Goal: Task Accomplishment & Management: Complete application form

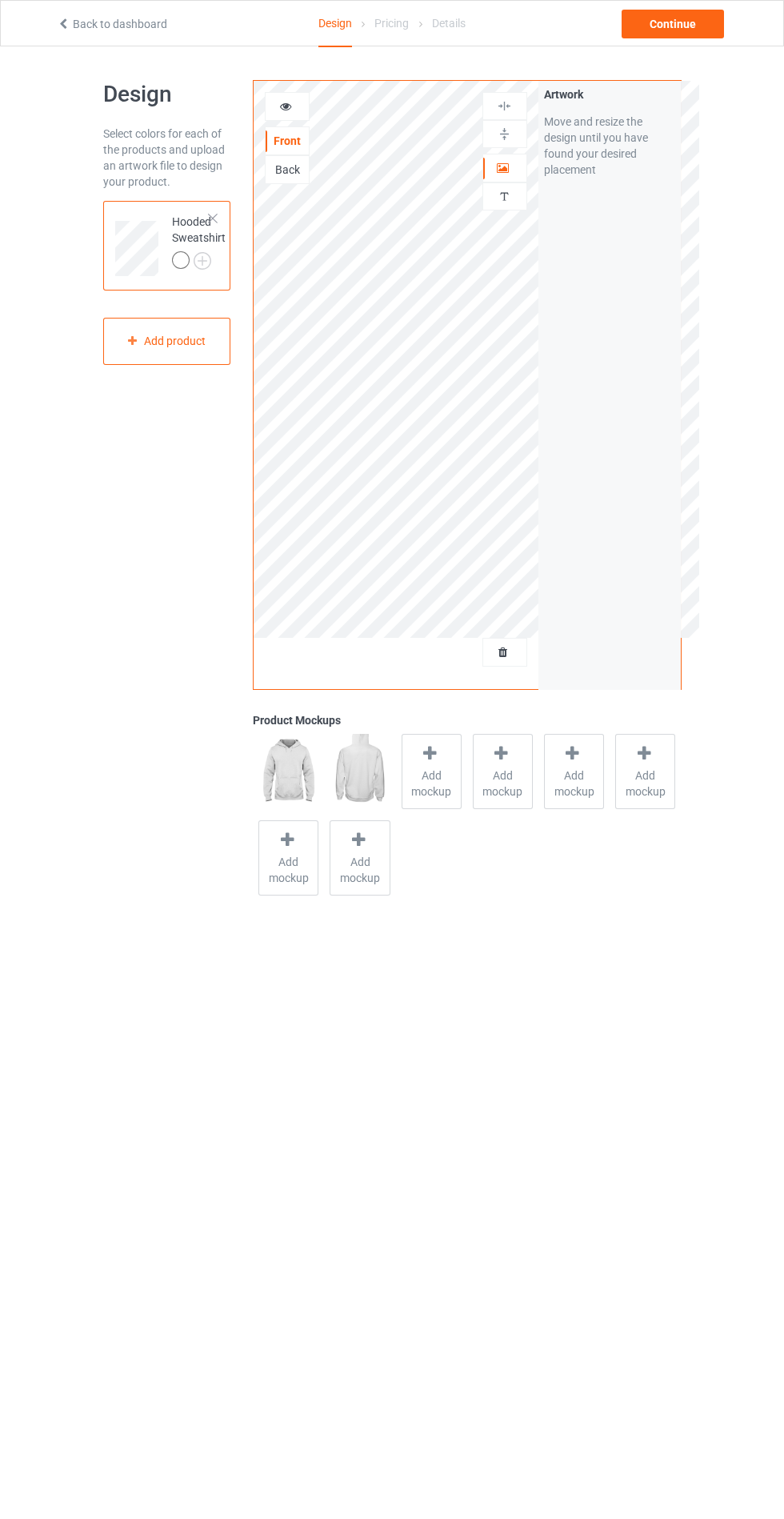
click at [420, 776] on span "Add mockup" at bounding box center [431, 783] width 59 height 32
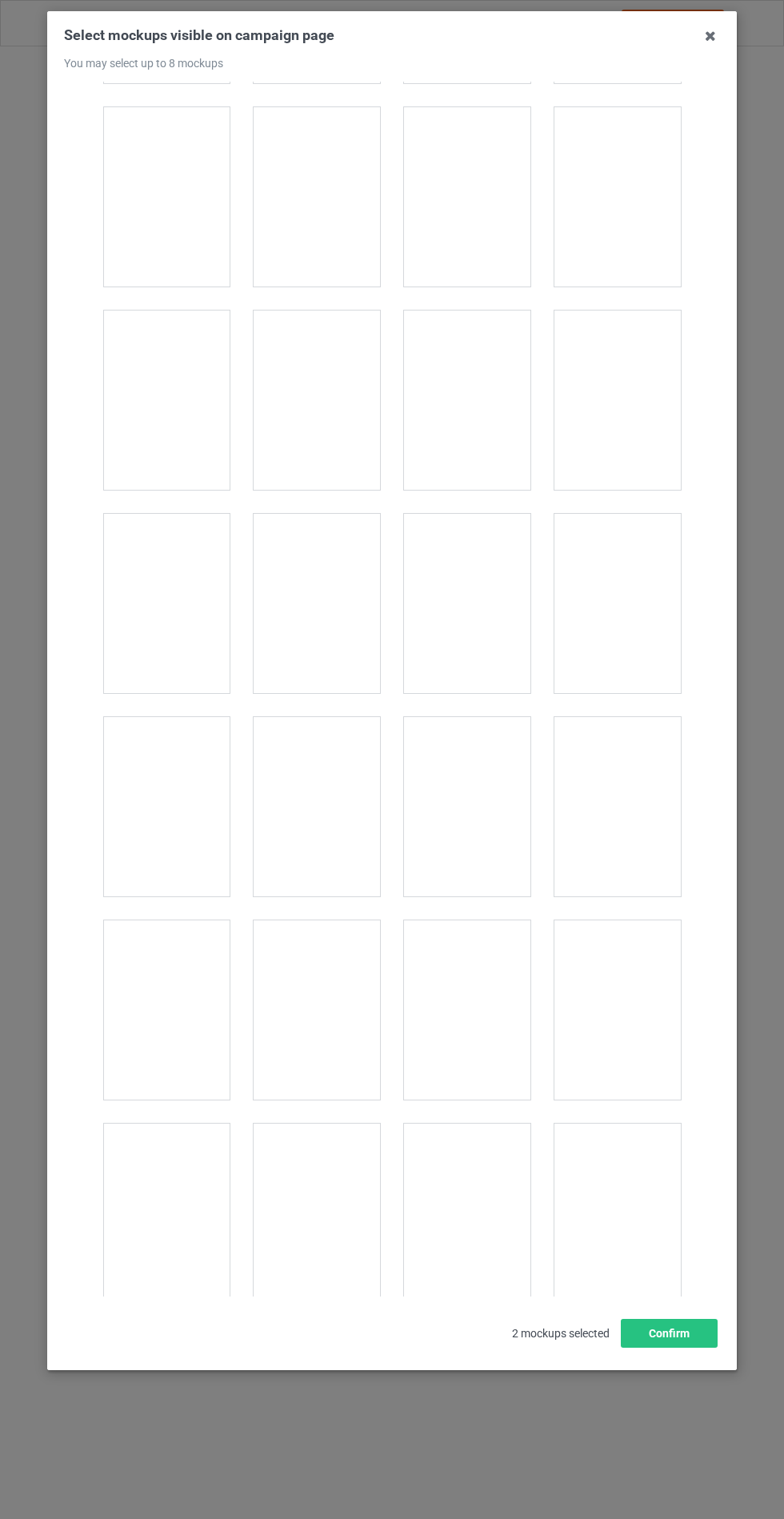
scroll to position [12914, 0]
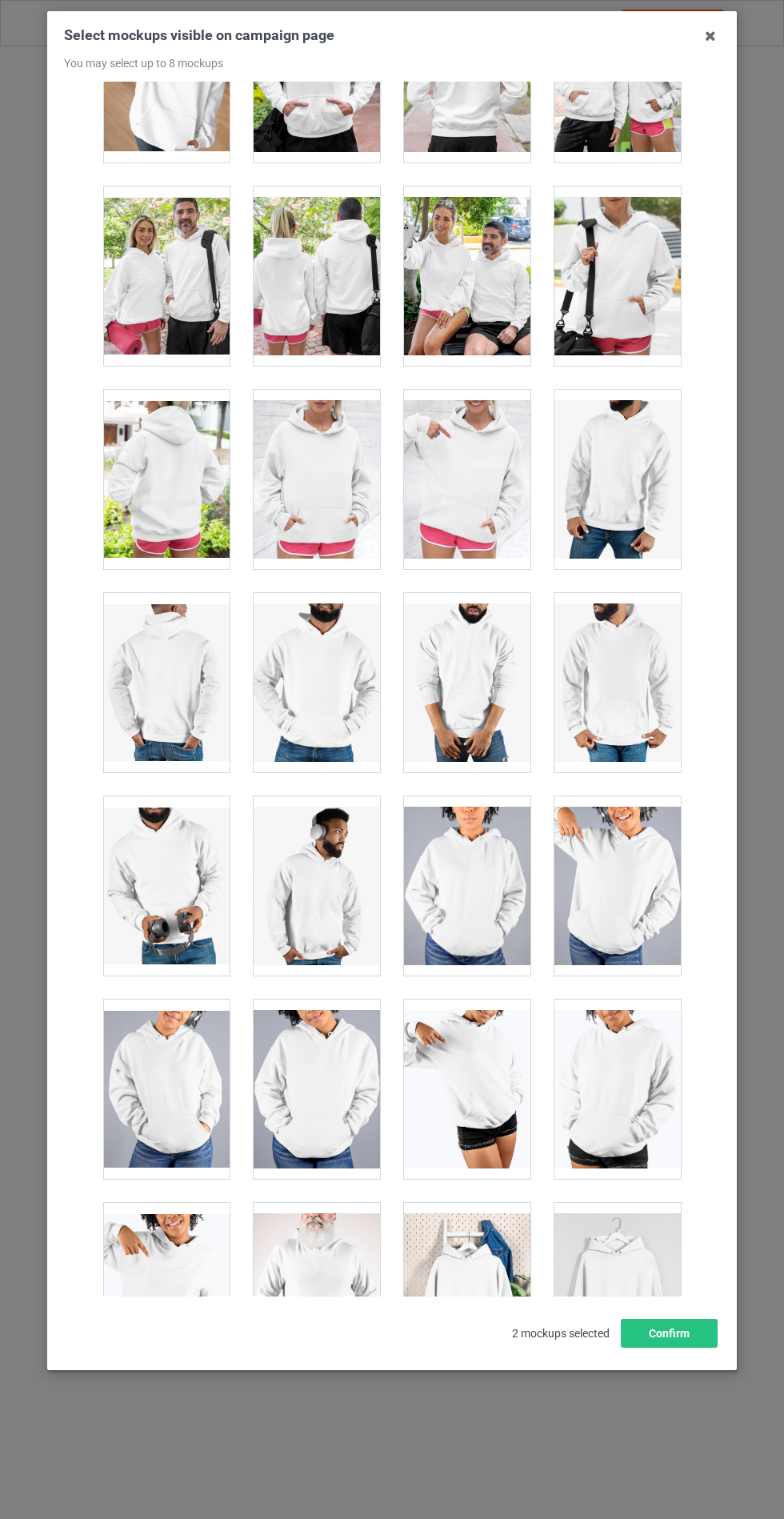
click at [309, 464] on div at bounding box center [316, 479] width 127 height 179
click at [697, 1347] on button "Confirm" at bounding box center [669, 1333] width 97 height 29
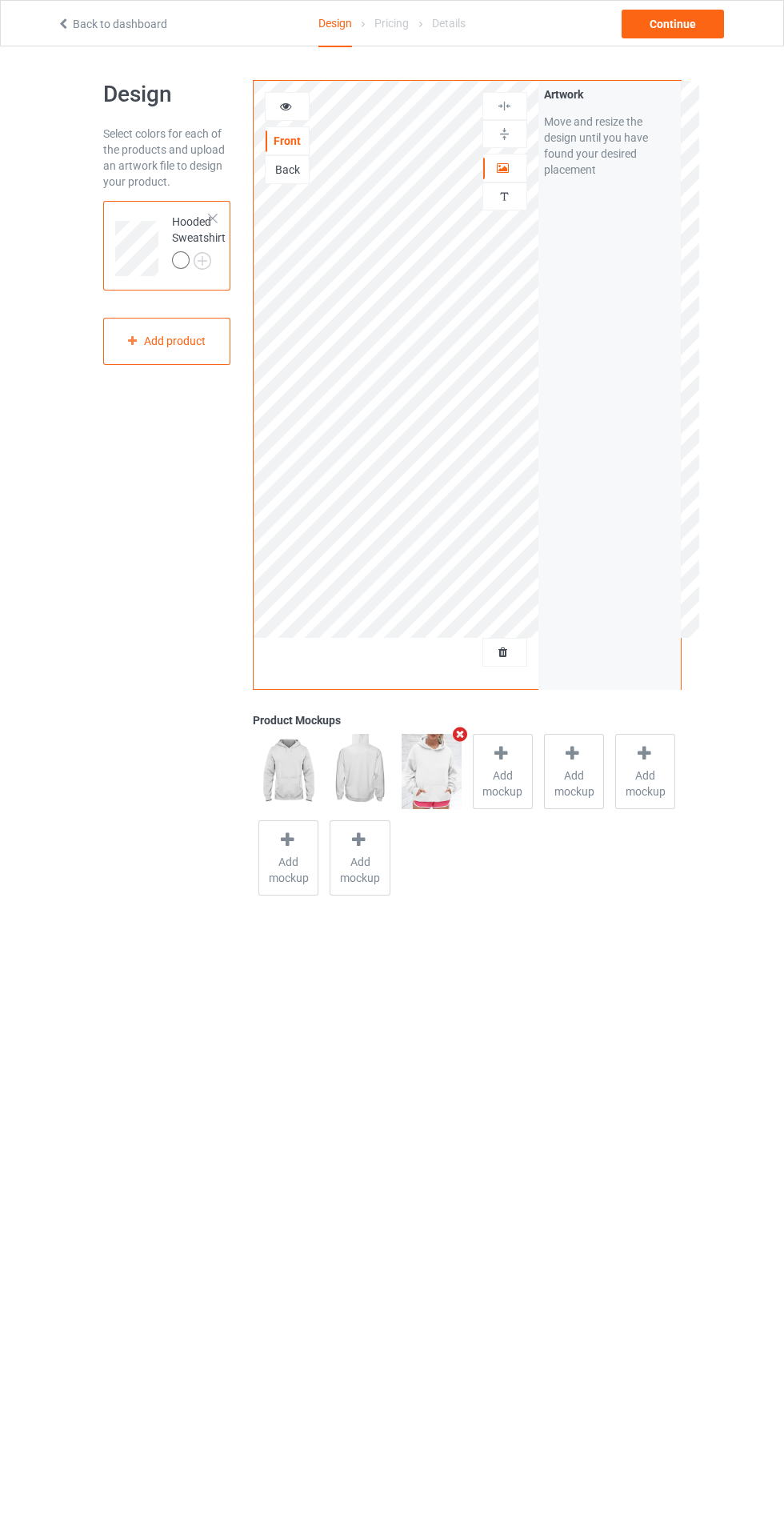
click at [0, 0] on img at bounding box center [0, 0] width 0 height 0
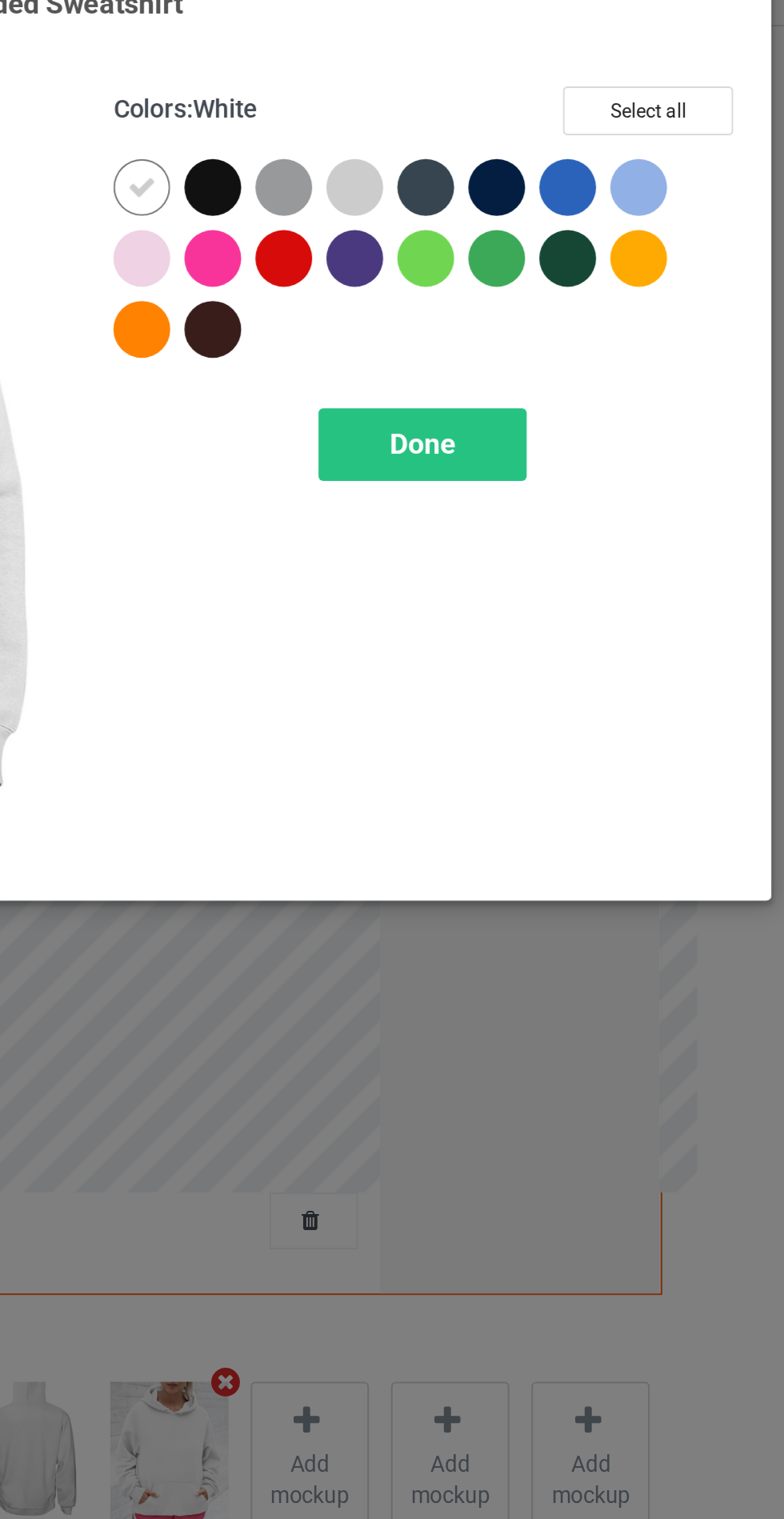
click at [416, 162] on div at bounding box center [418, 164] width 29 height 29
click at [526, 128] on div at bounding box center [526, 128] width 29 height 29
click at [496, 129] on div at bounding box center [490, 128] width 29 height 29
click at [669, 129] on div at bounding box center [669, 128] width 29 height 29
click at [457, 162] on div at bounding box center [453, 164] width 29 height 29
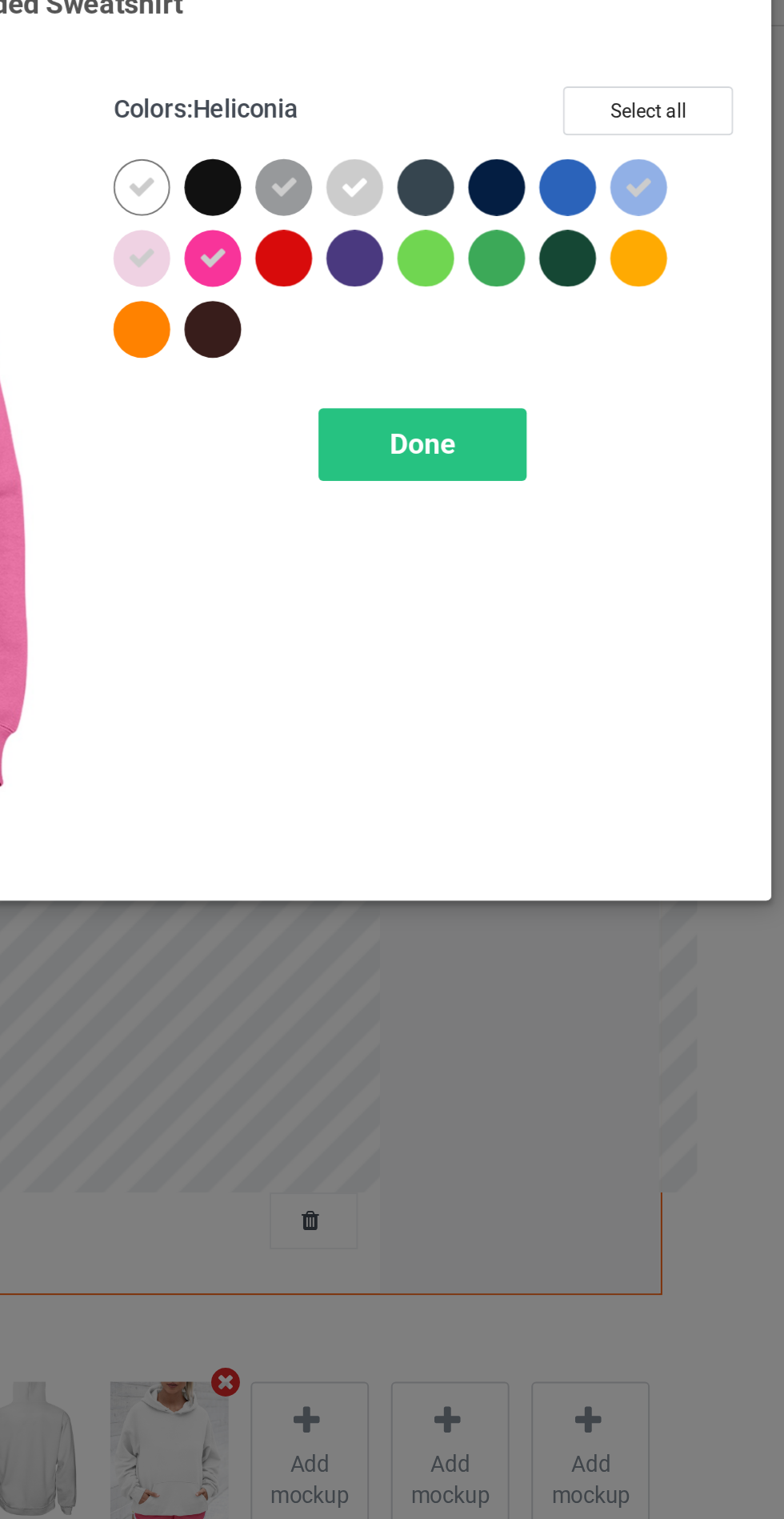
click at [565, 266] on div "Done" at bounding box center [560, 258] width 105 height 37
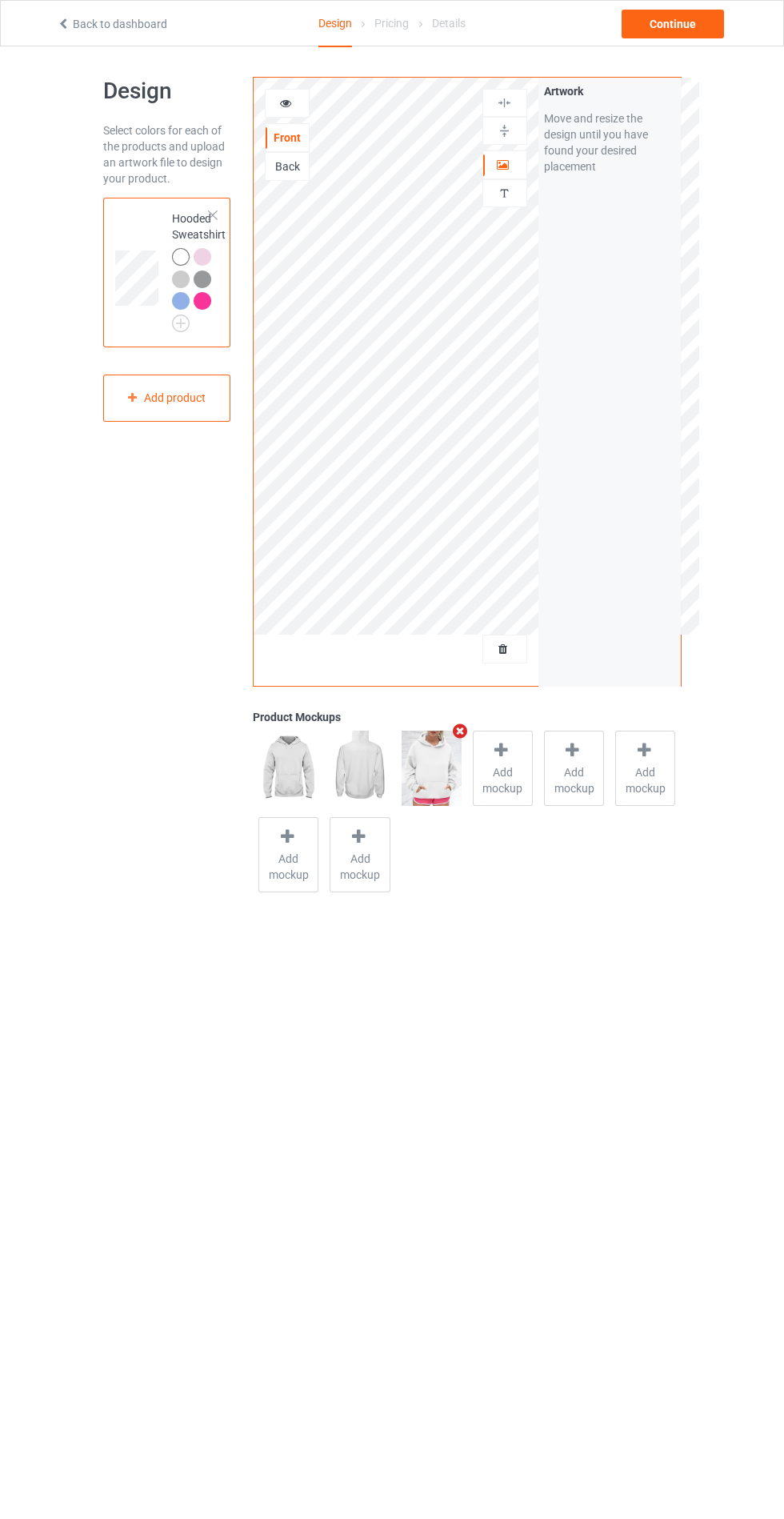
scroll to position [18, 0]
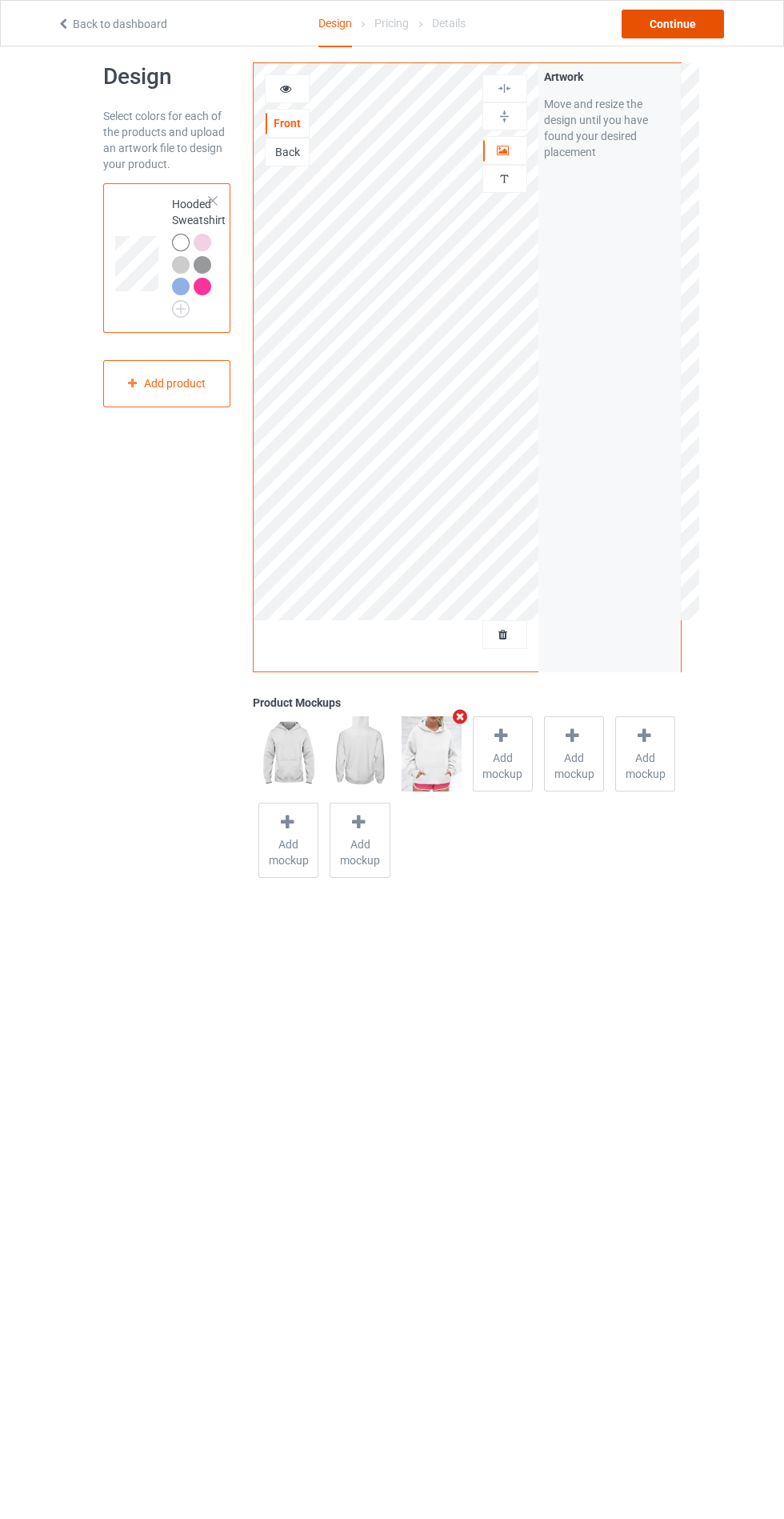
click at [705, 30] on div "Continue" at bounding box center [673, 24] width 102 height 29
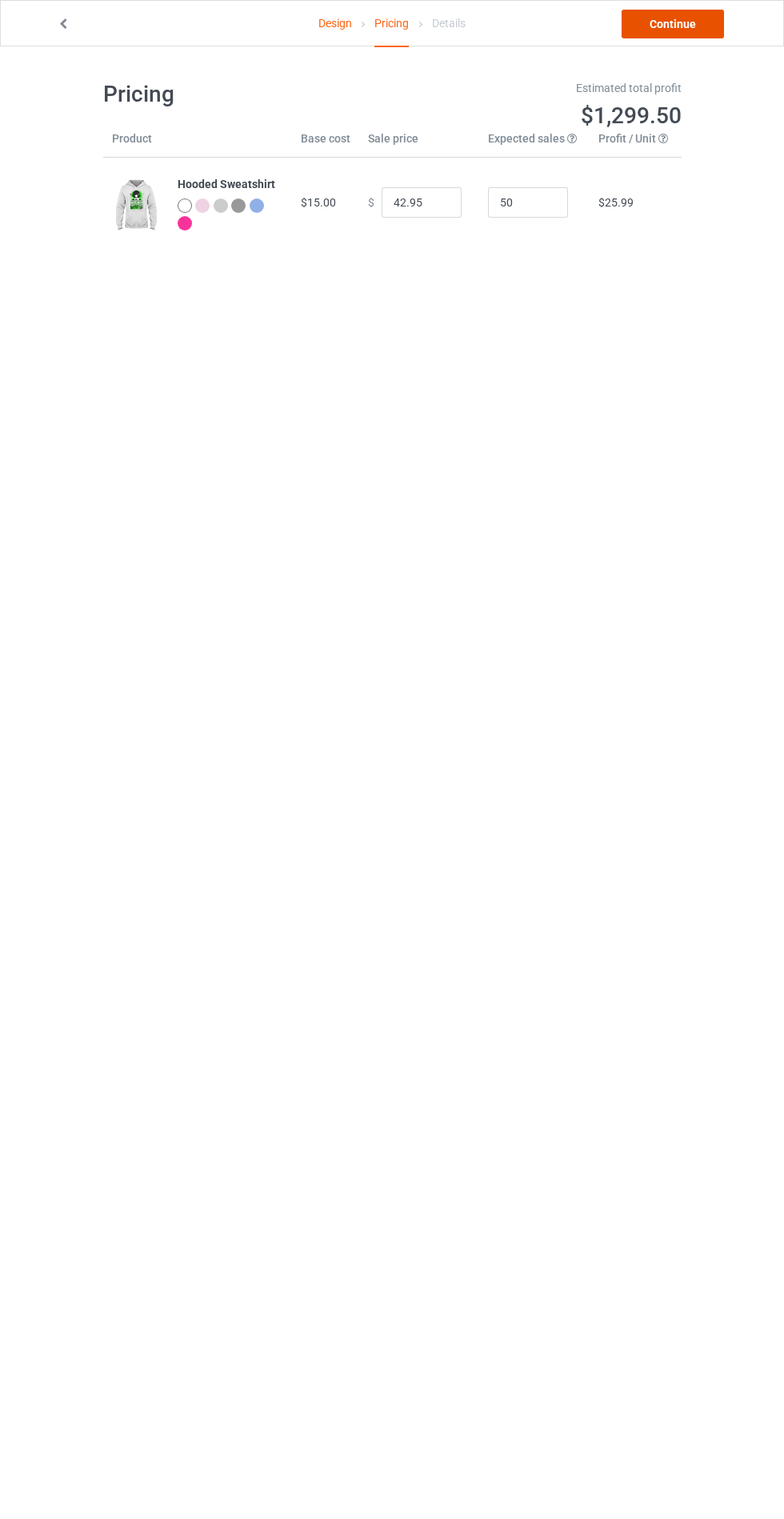
click at [700, 34] on link "Continue" at bounding box center [673, 24] width 102 height 29
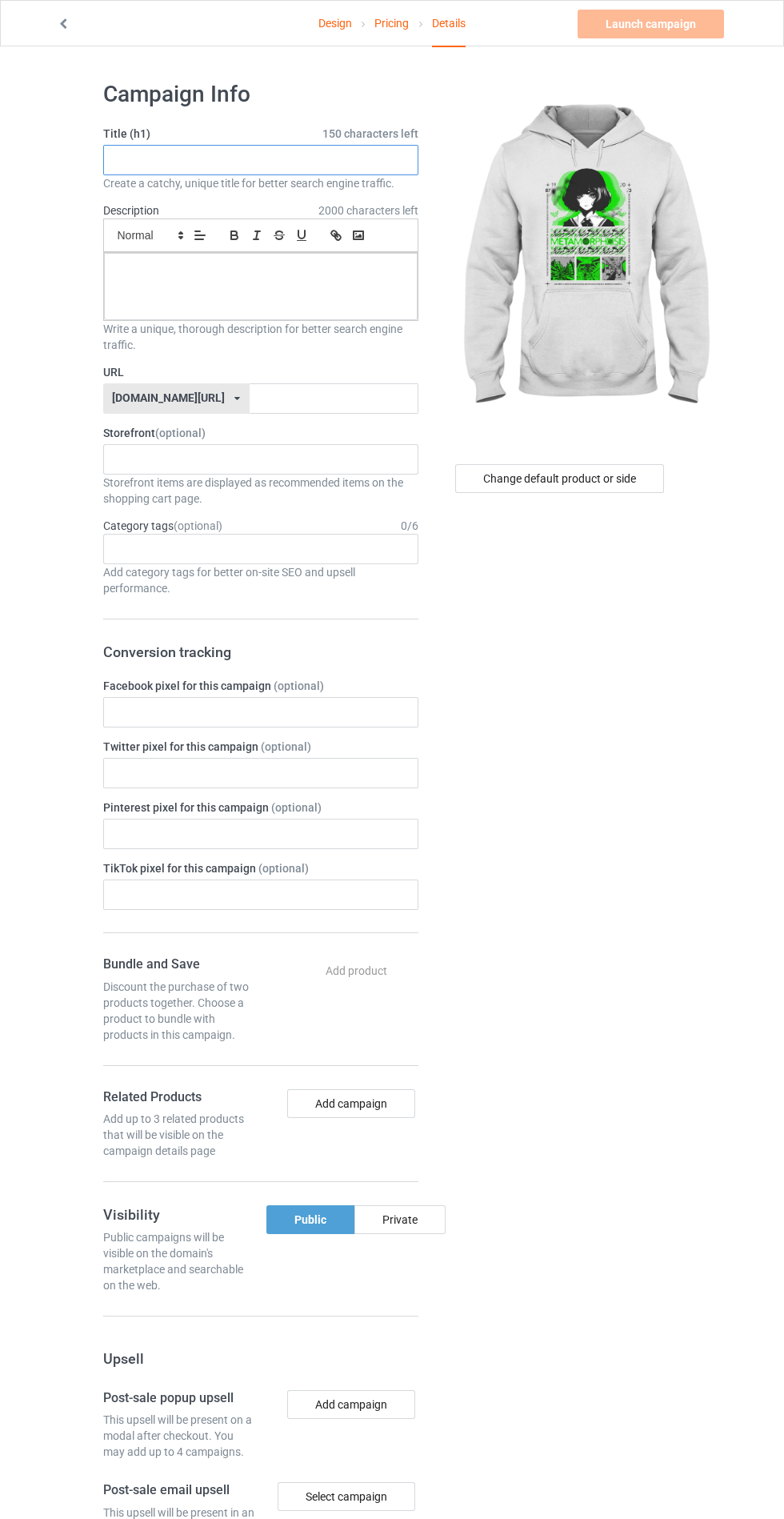
click at [372, 159] on input "text" at bounding box center [260, 160] width 315 height 31
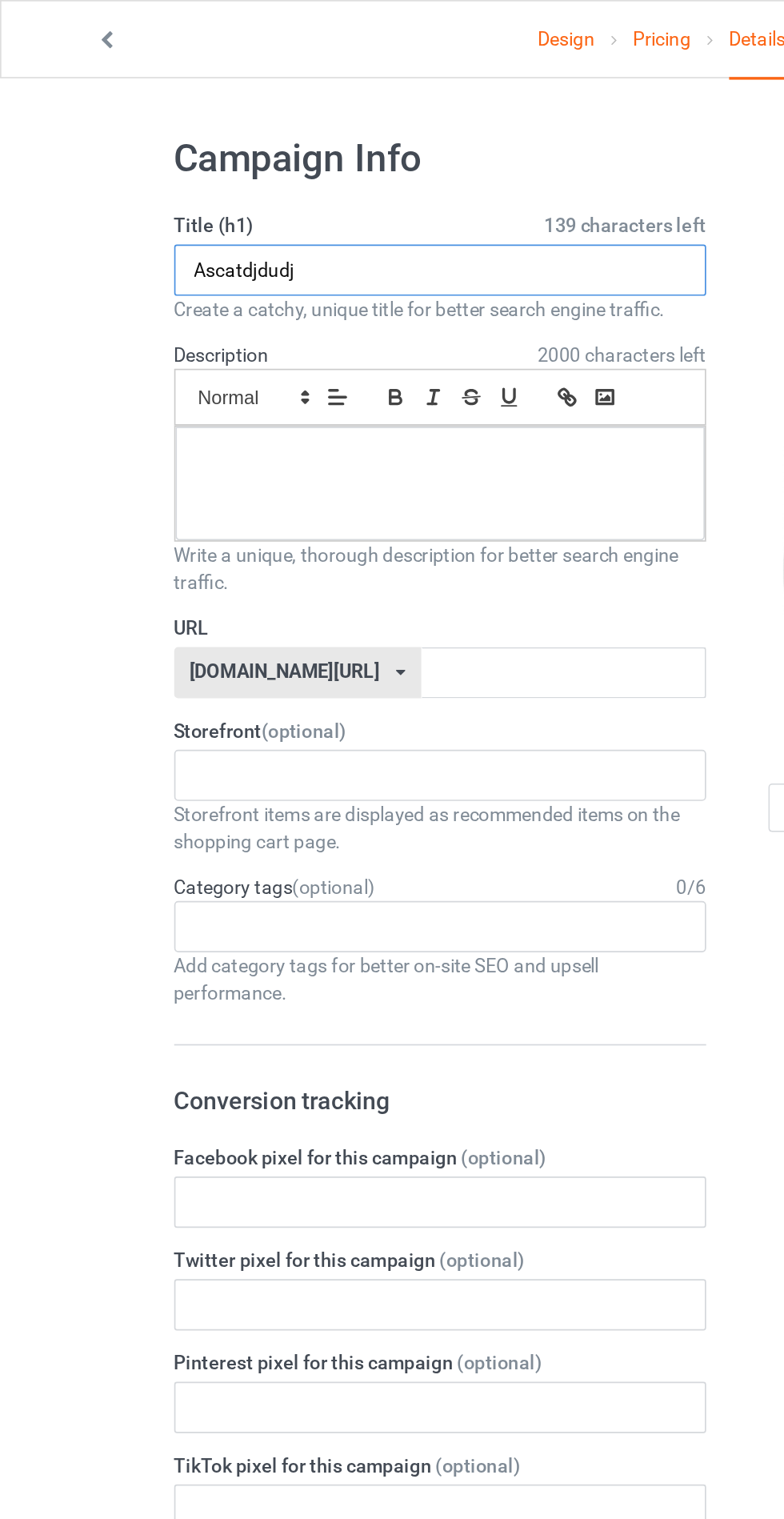
type input "Ascatdjdudj"
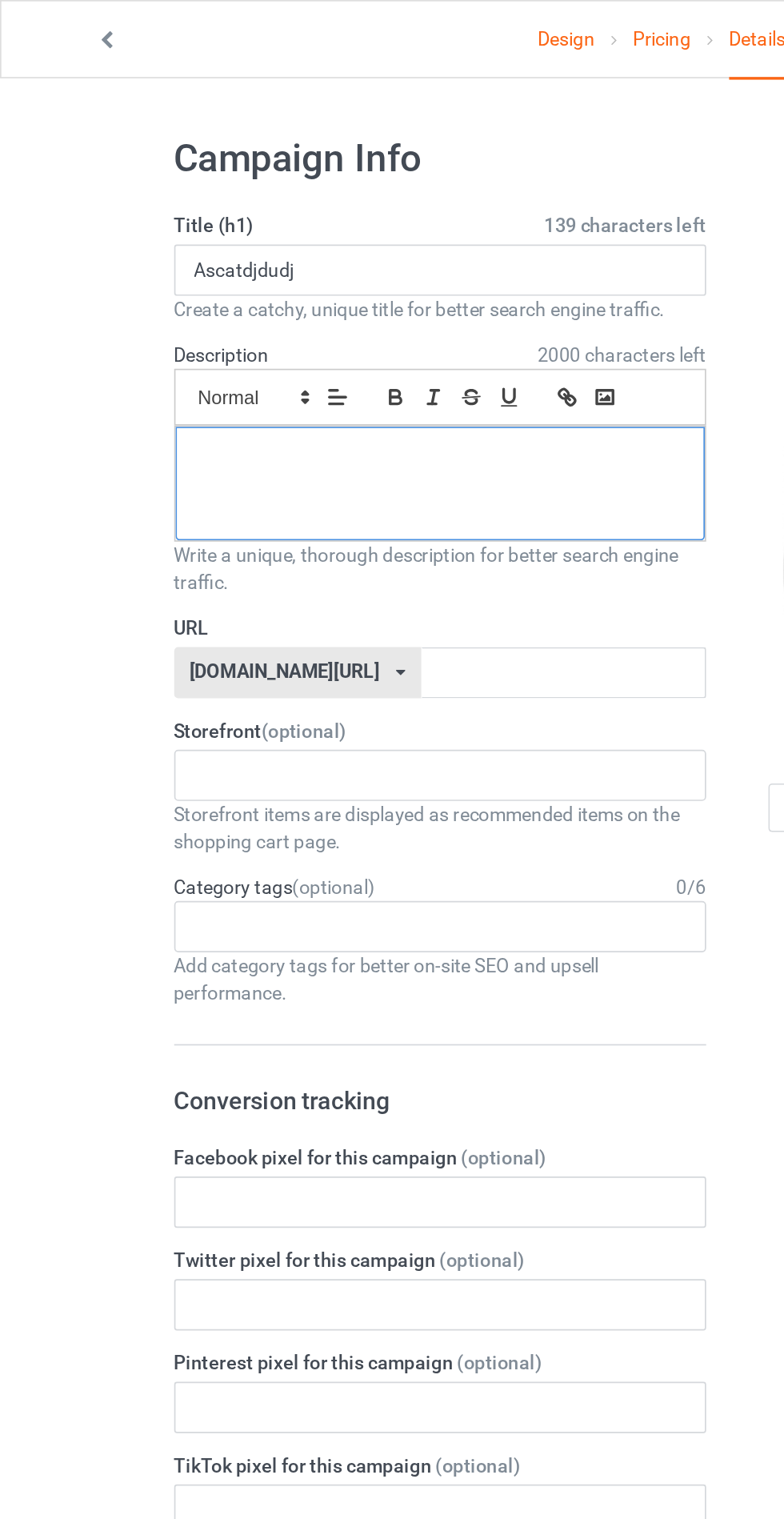
click at [136, 285] on div at bounding box center [260, 286] width 314 height 67
click at [372, 394] on input "text" at bounding box center [334, 399] width 168 height 31
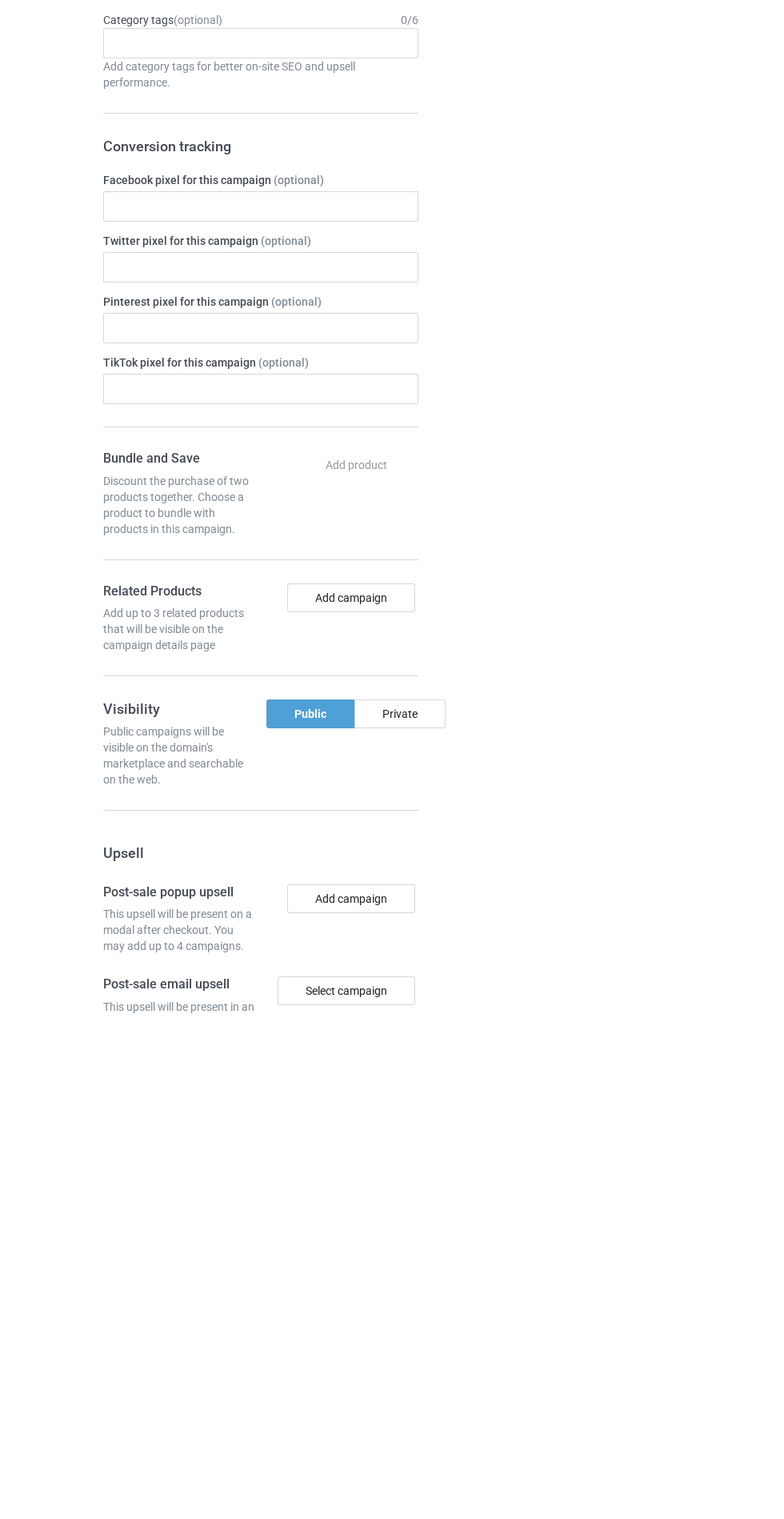
type input "Asfarhdhk"
click at [377, 1226] on div "Private" at bounding box center [400, 1220] width 91 height 29
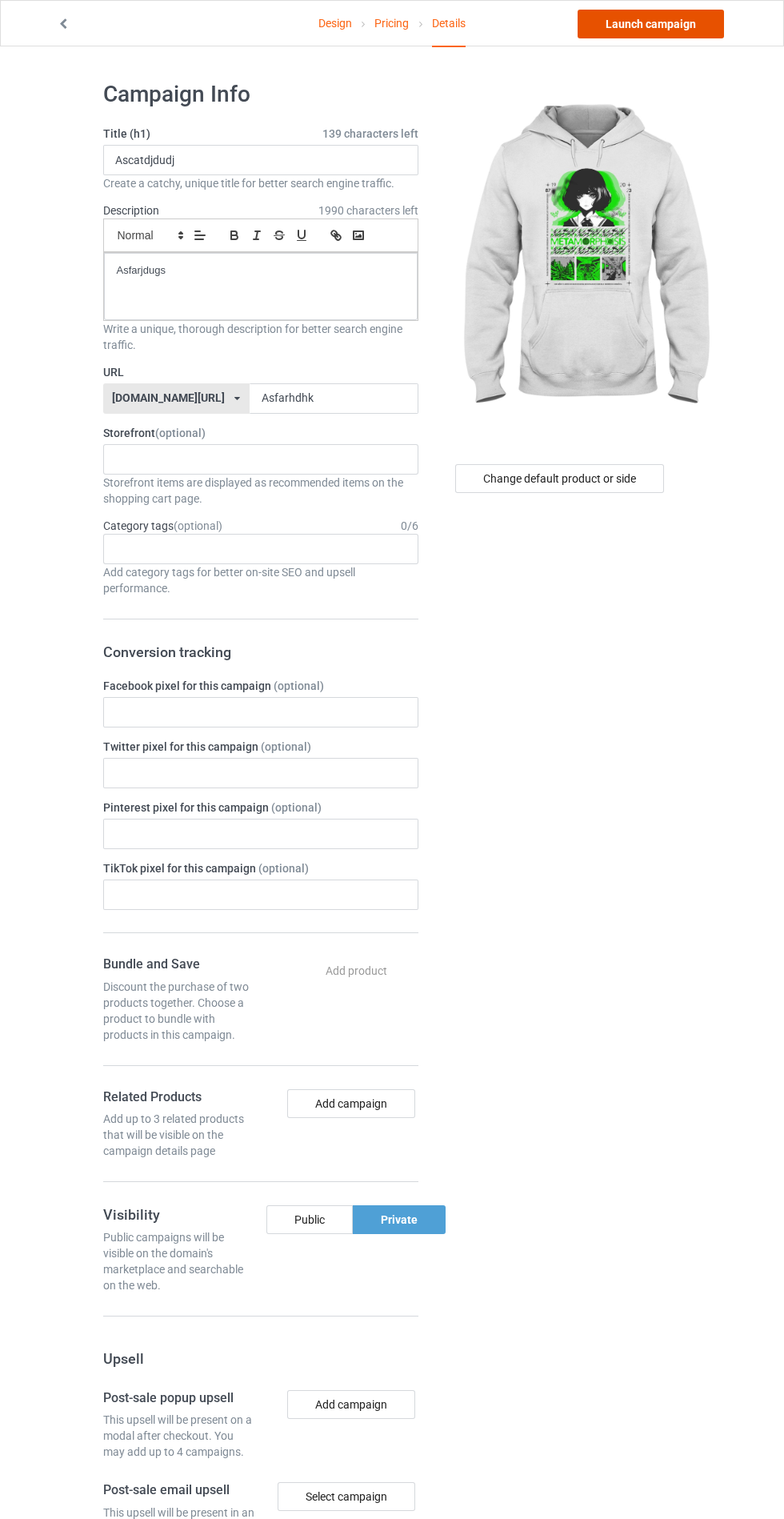
click at [649, 14] on link "Launch campaign" at bounding box center [650, 24] width 146 height 29
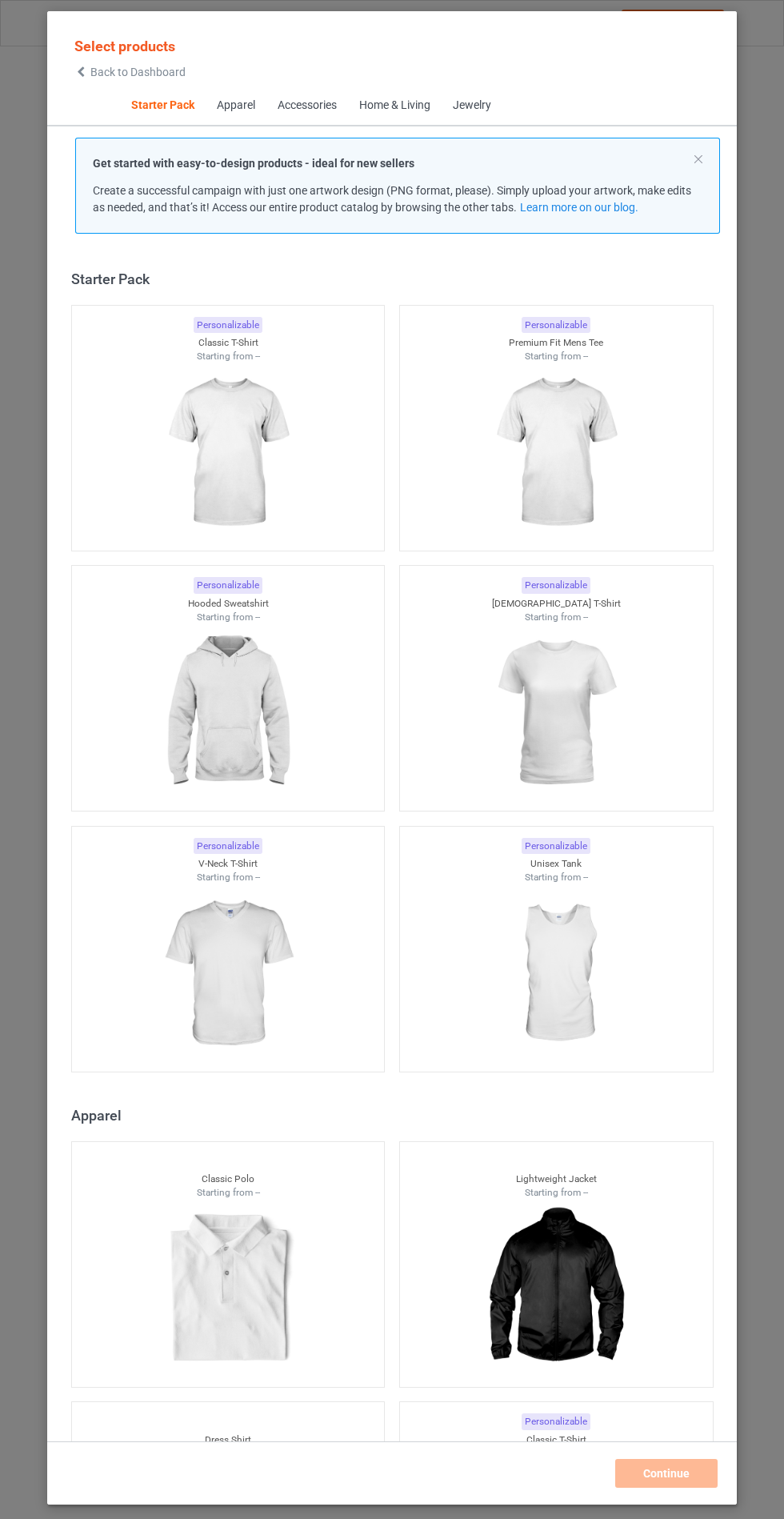
scroll to position [20, 0]
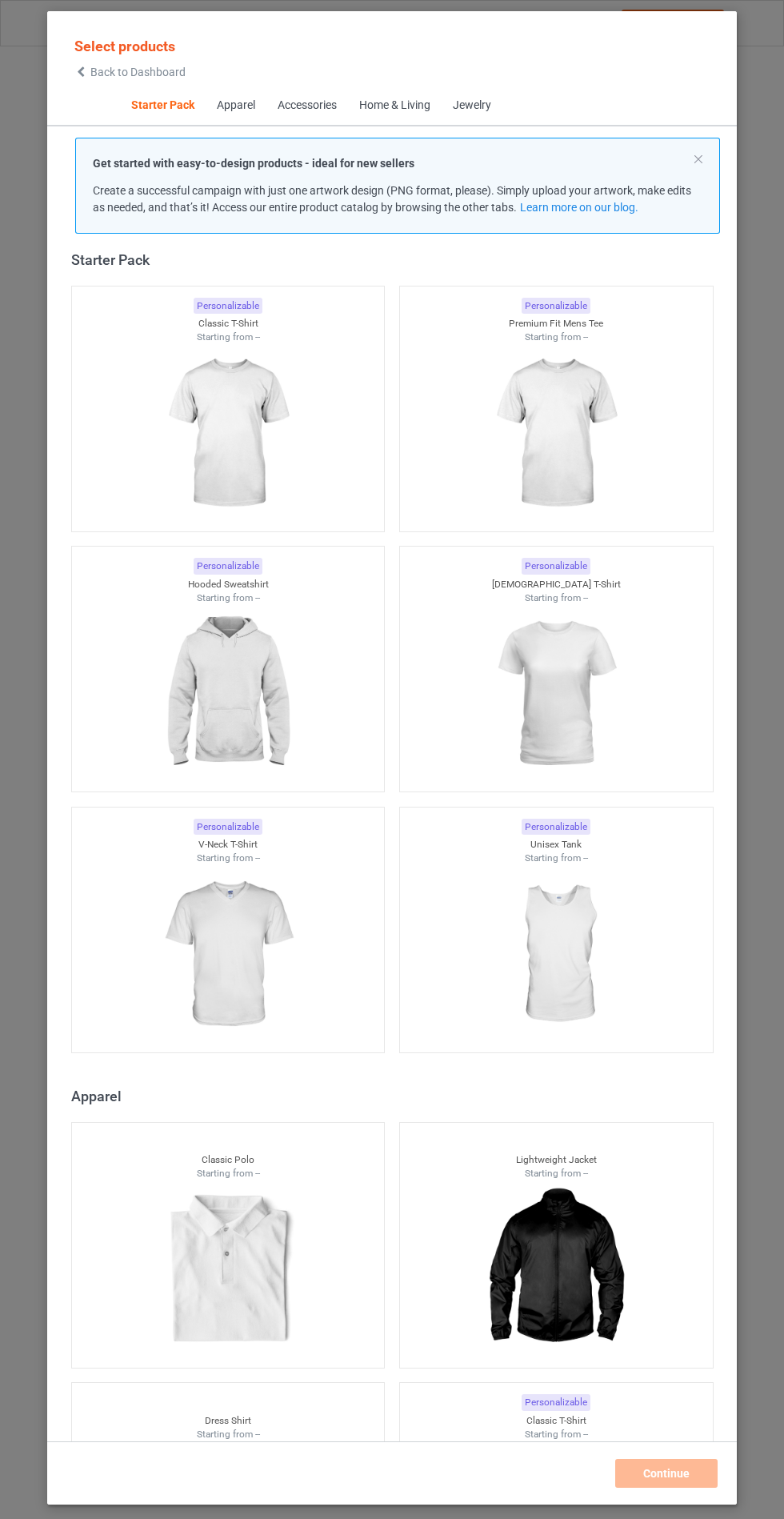
click at [236, 661] on img at bounding box center [227, 693] width 143 height 179
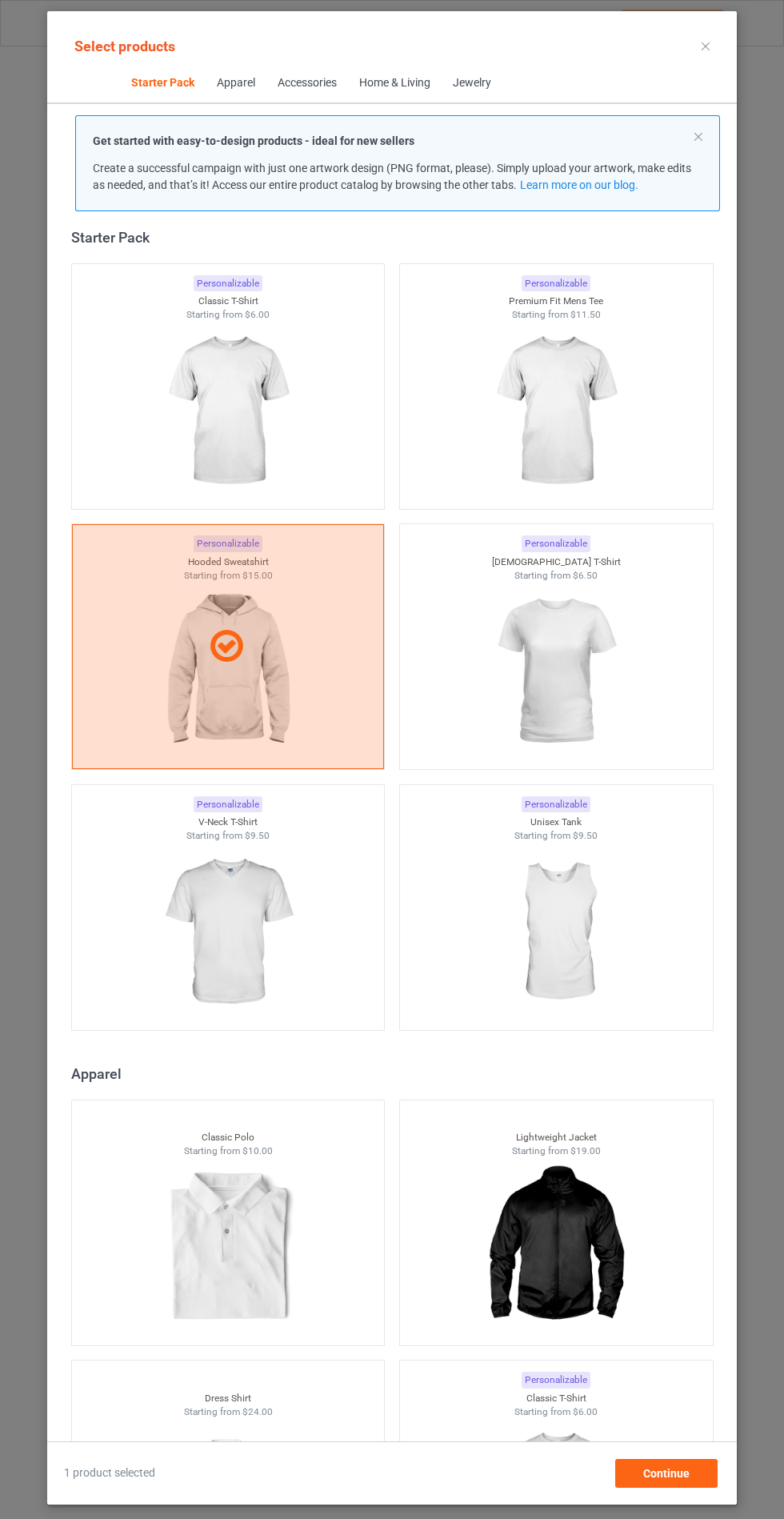
scroll to position [93, 0]
click at [702, 1486] on div "Continue" at bounding box center [666, 1473] width 102 height 29
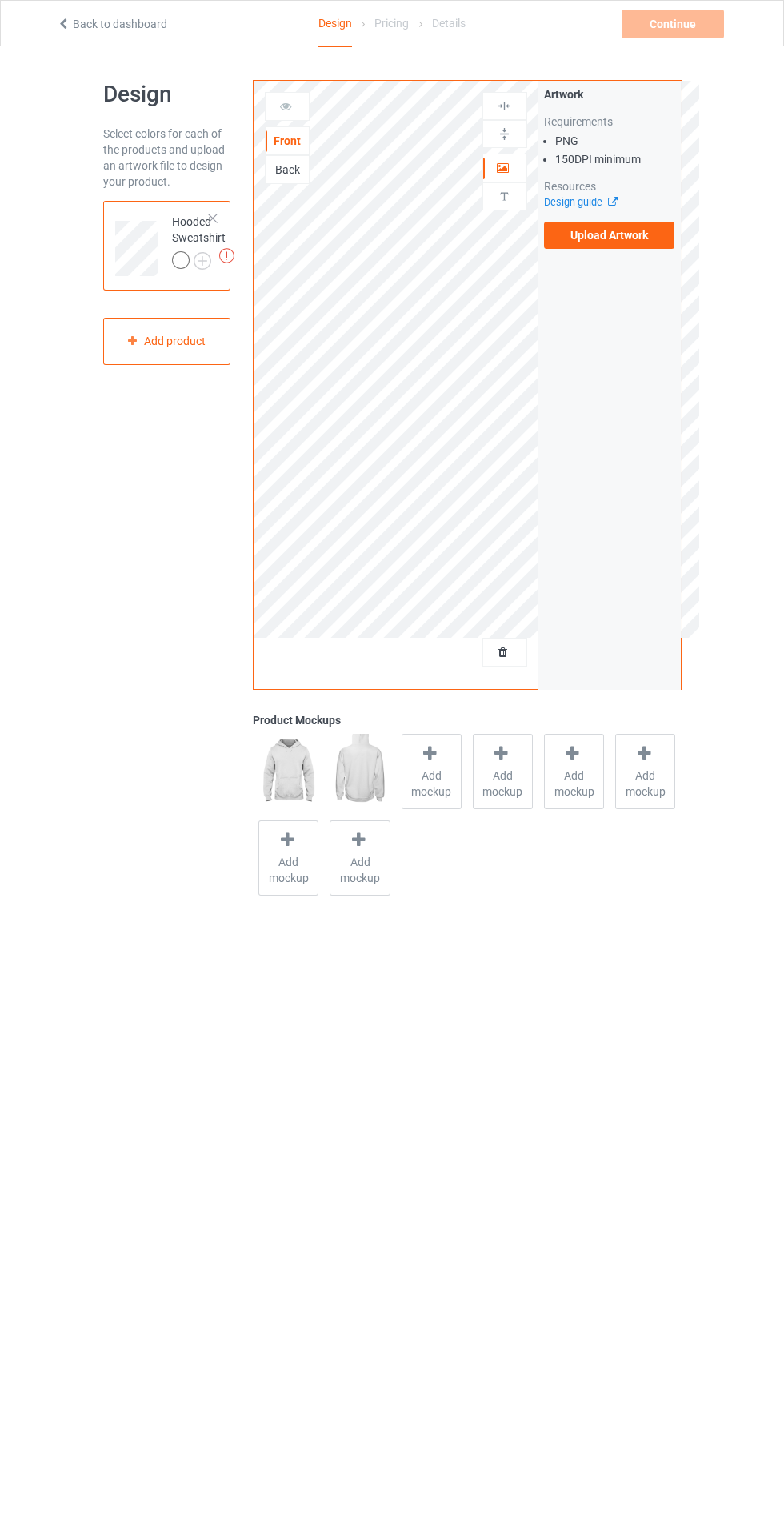
click at [0, 0] on img at bounding box center [0, 0] width 0 height 0
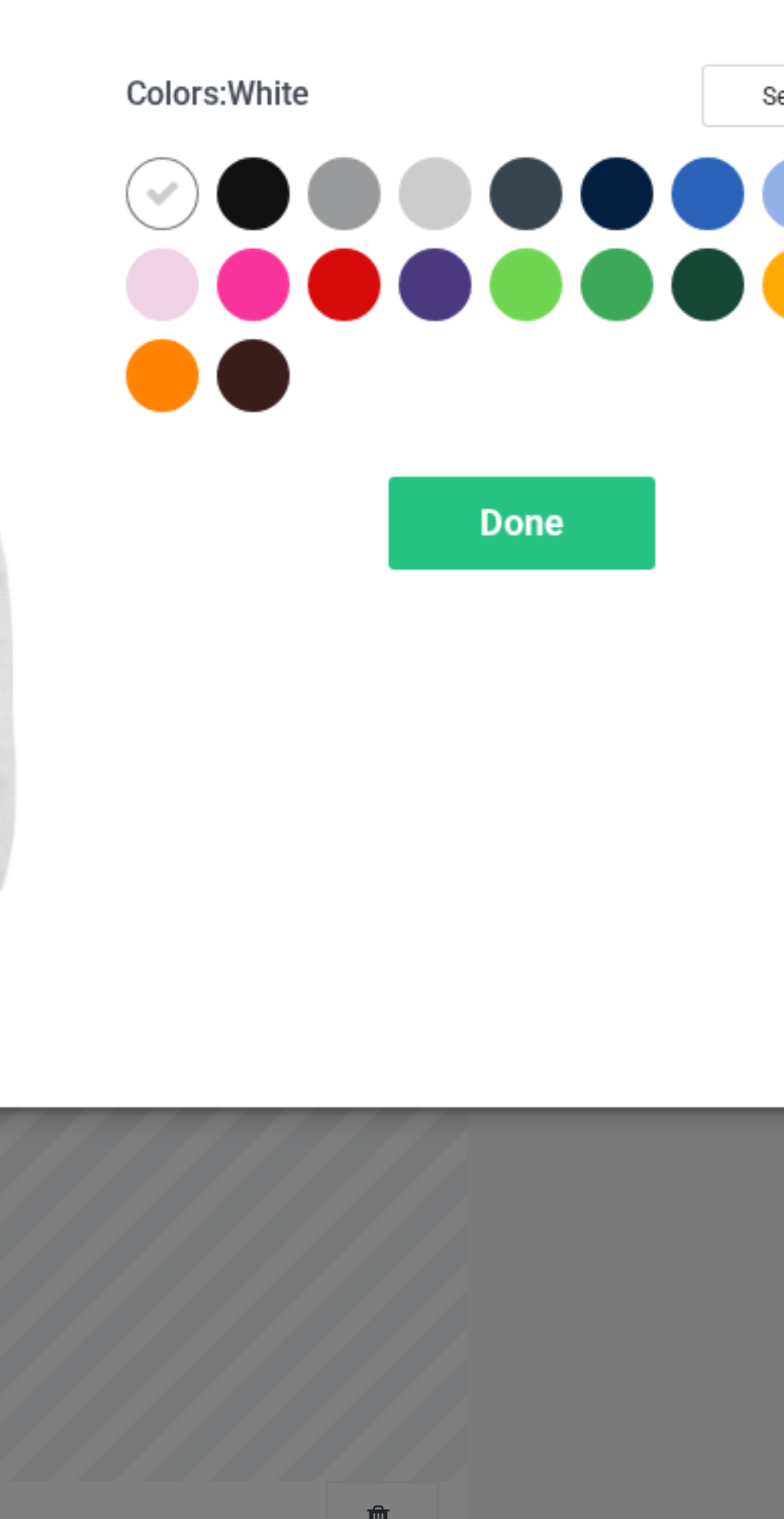
click at [450, 117] on div at bounding box center [453, 128] width 29 height 29
click at [490, 127] on div at bounding box center [490, 128] width 29 height 29
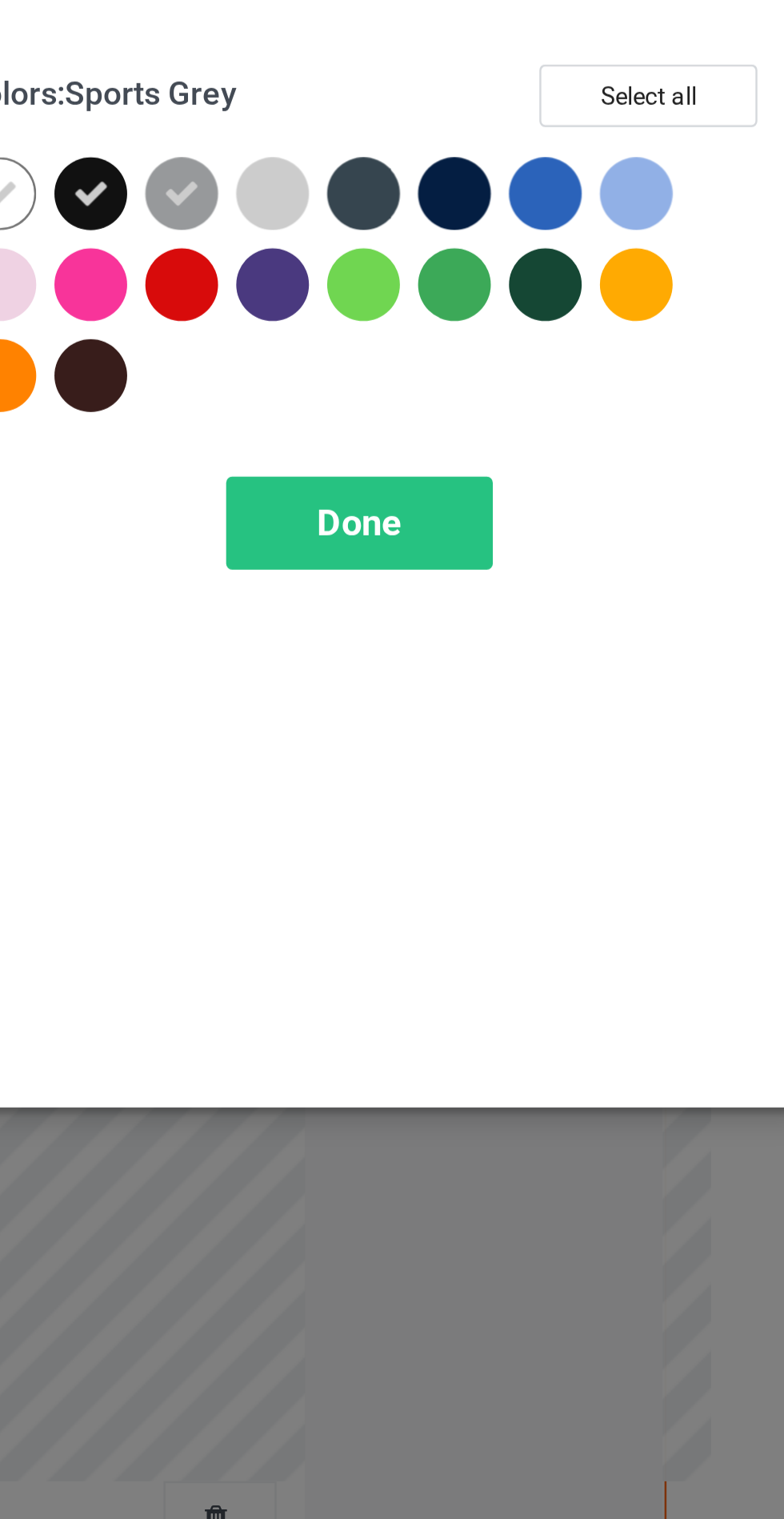
click at [570, 122] on div at bounding box center [561, 128] width 29 height 29
click at [599, 121] on div at bounding box center [598, 128] width 29 height 29
click at [452, 202] on div at bounding box center [453, 200] width 29 height 29
click at [532, 162] on div at bounding box center [526, 164] width 29 height 29
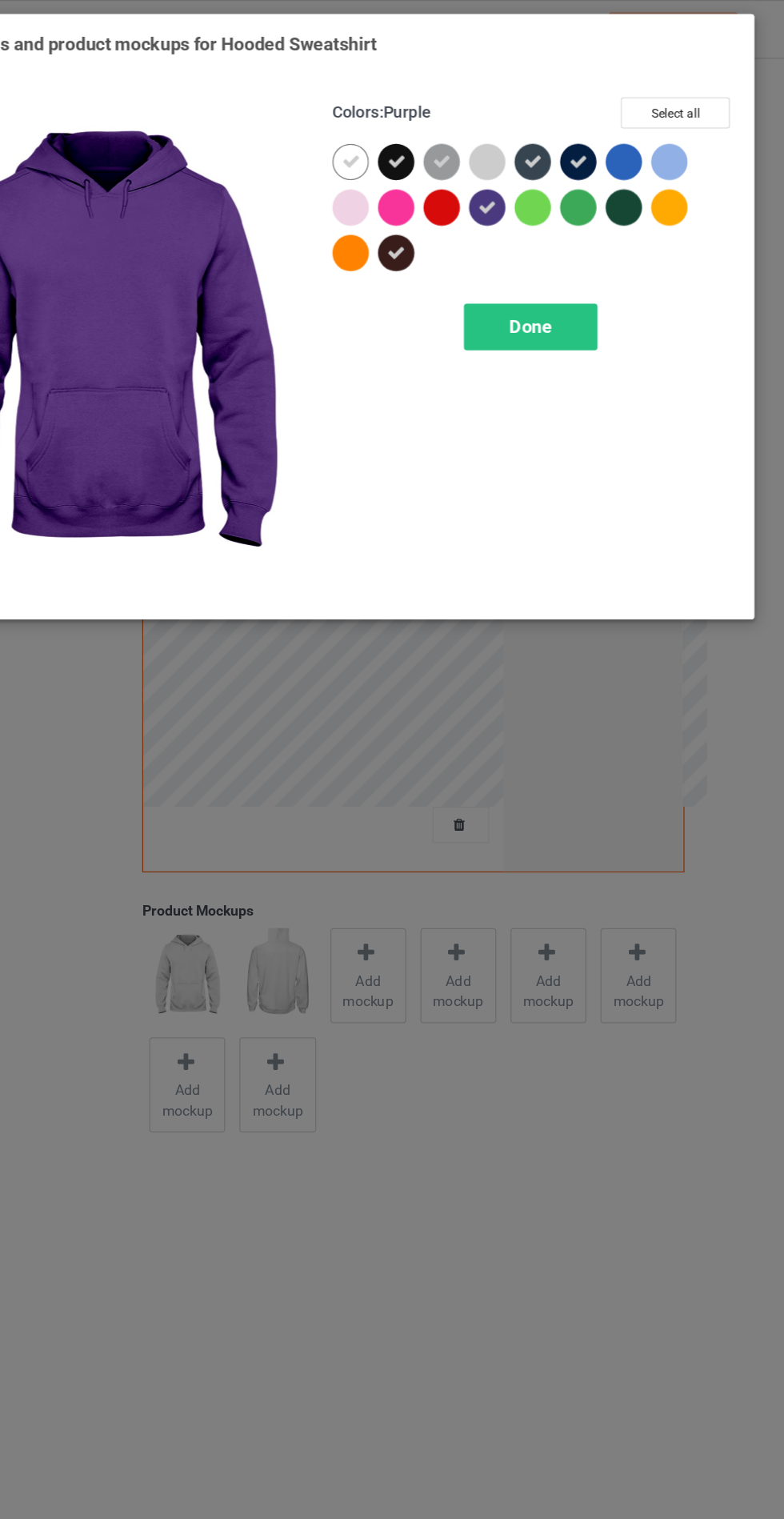
click at [560, 265] on span "Done" at bounding box center [560, 259] width 34 height 17
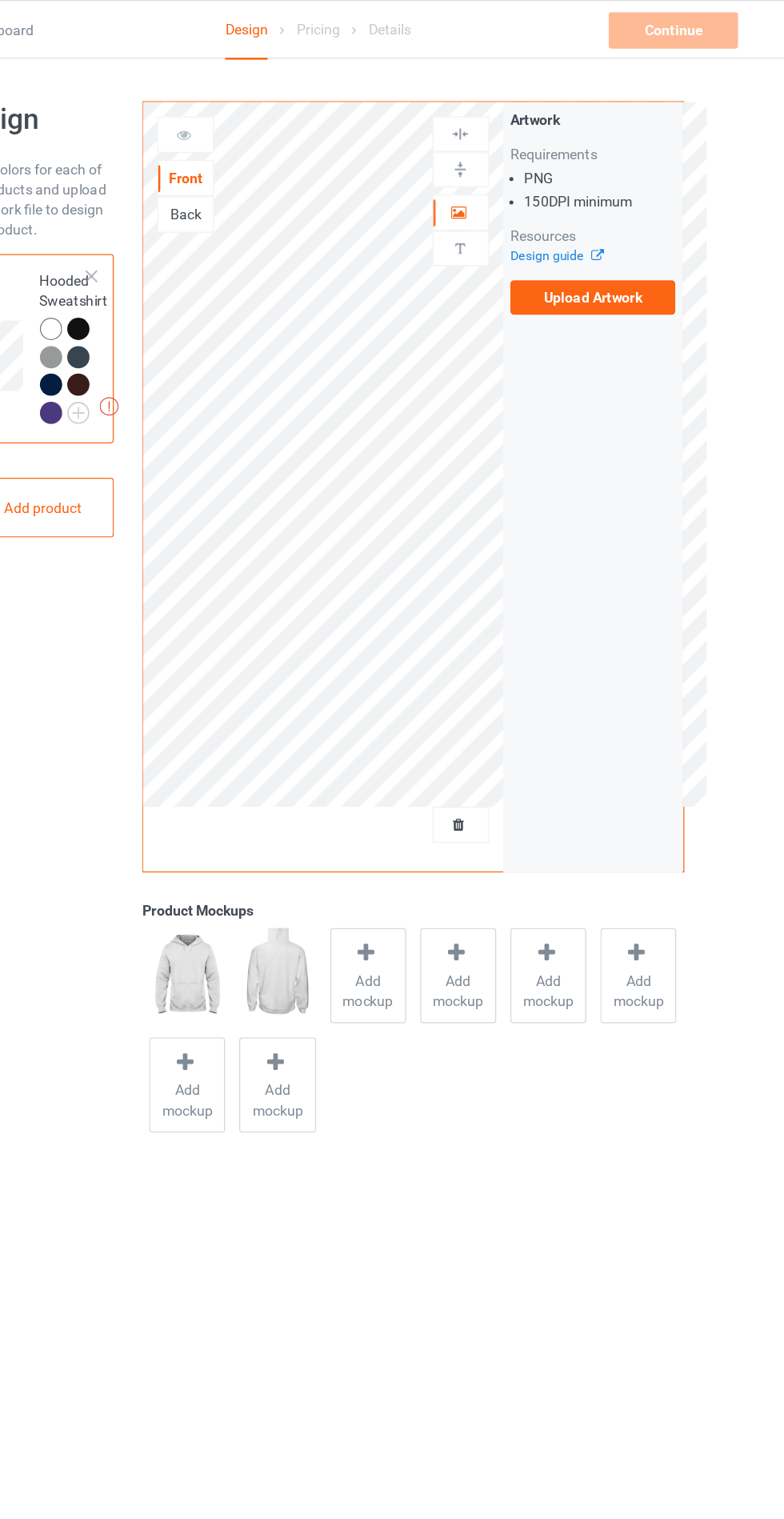
click at [604, 245] on label "Upload Artwork" at bounding box center [610, 236] width 131 height 27
click at [0, 0] on input "Upload Artwork" at bounding box center [0, 0] width 0 height 0
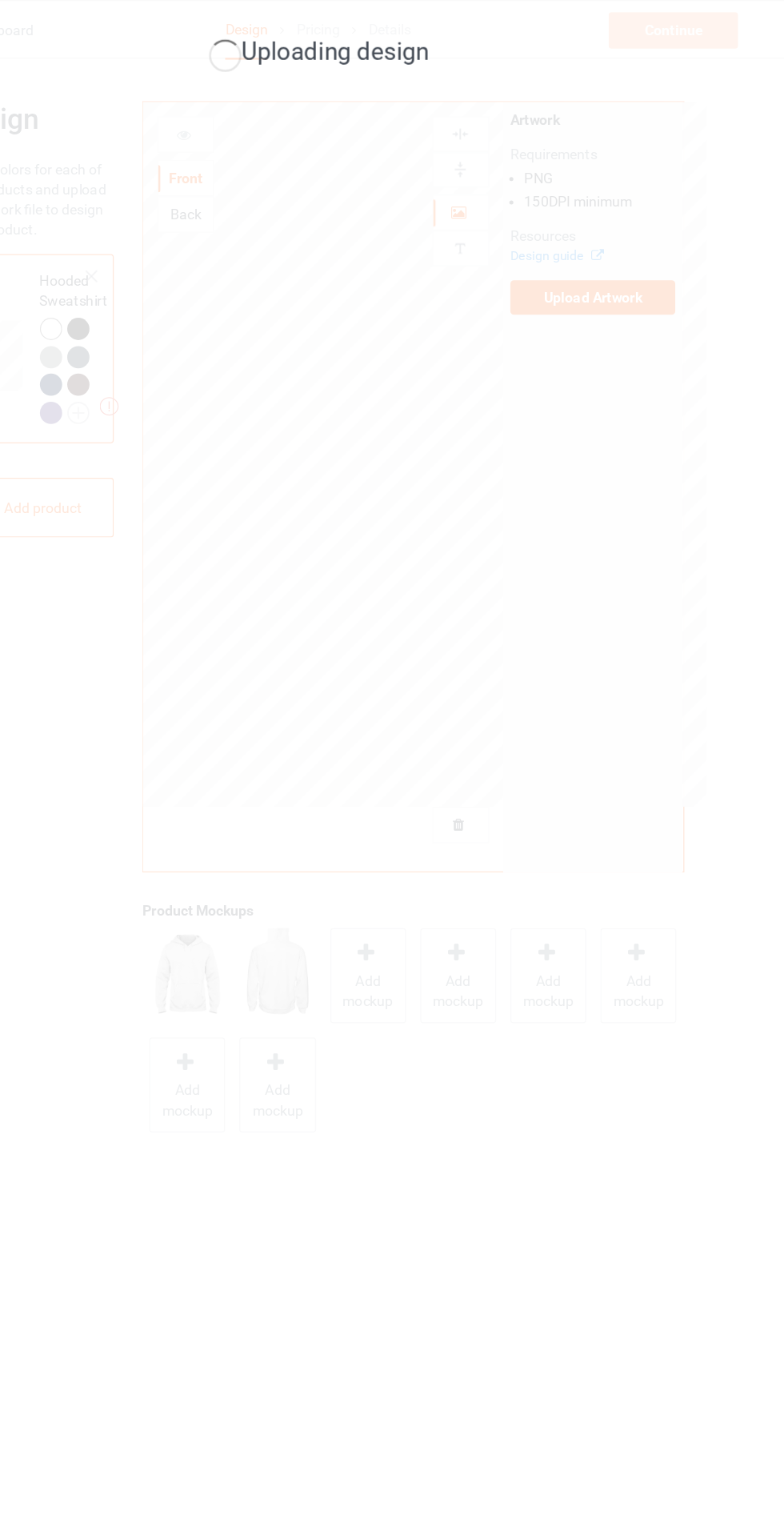
click at [546, 429] on div "Uploading design" at bounding box center [392, 760] width 784 height 1519
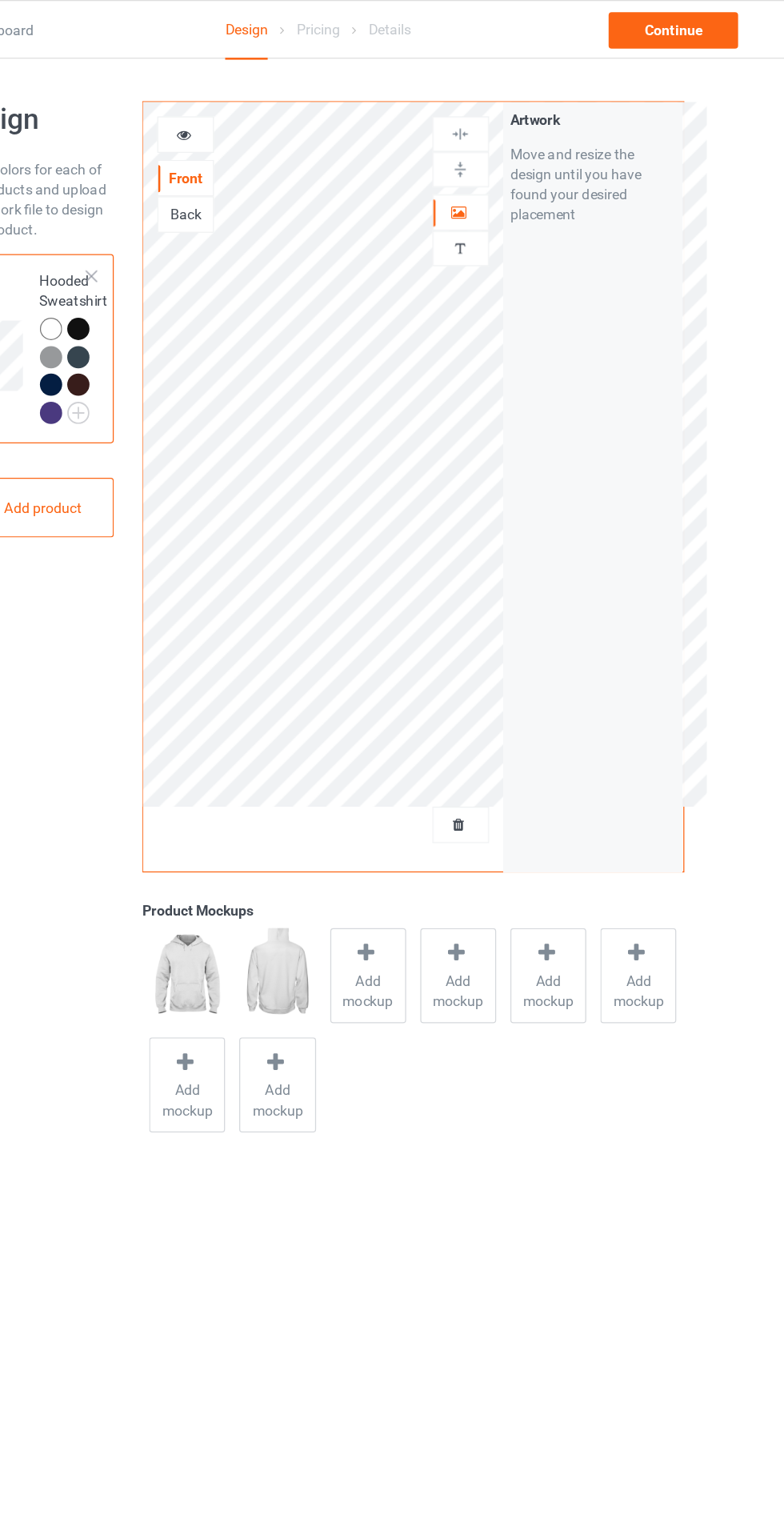
click at [434, 783] on span "Add mockup" at bounding box center [431, 783] width 59 height 32
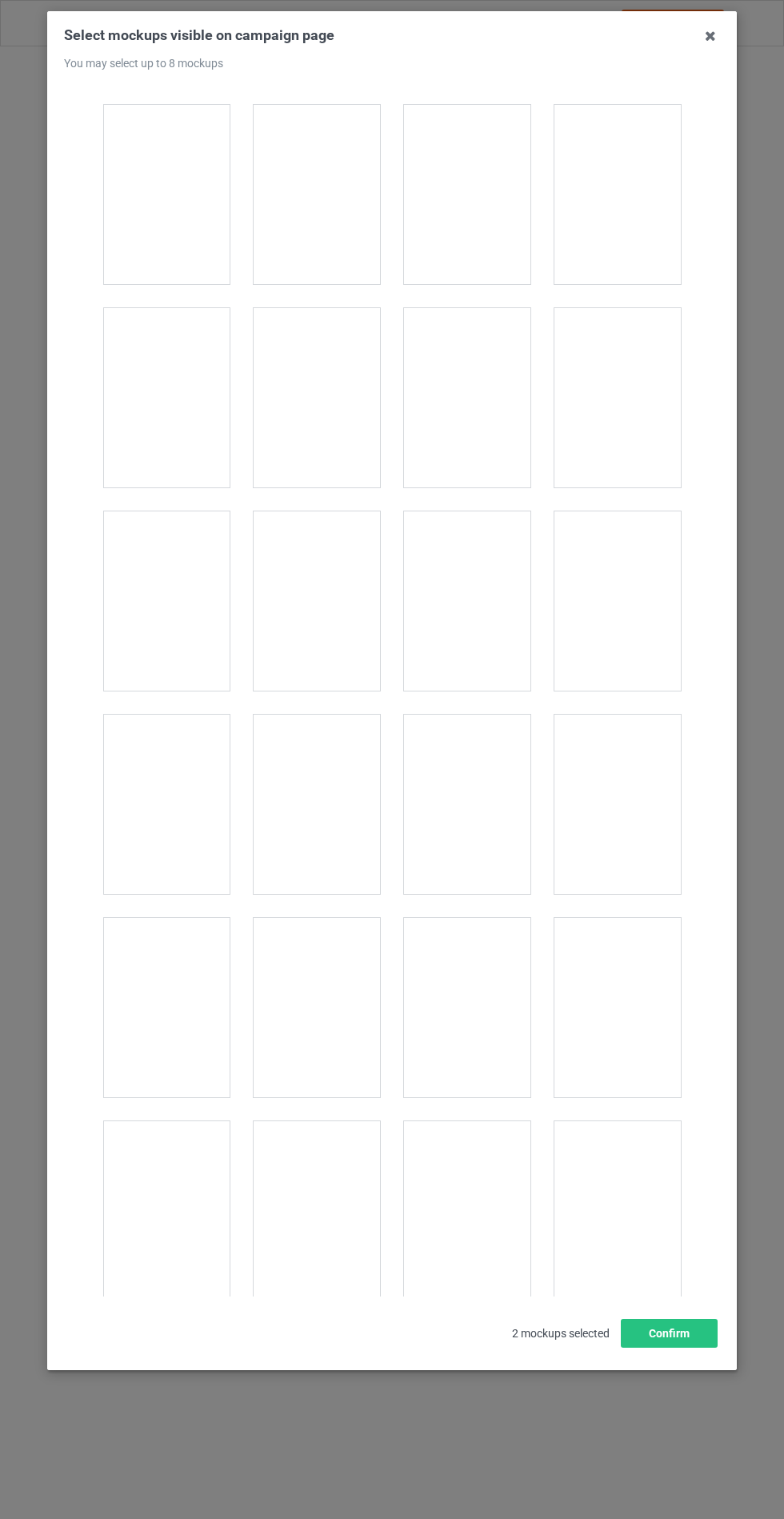
scroll to position [12914, 0]
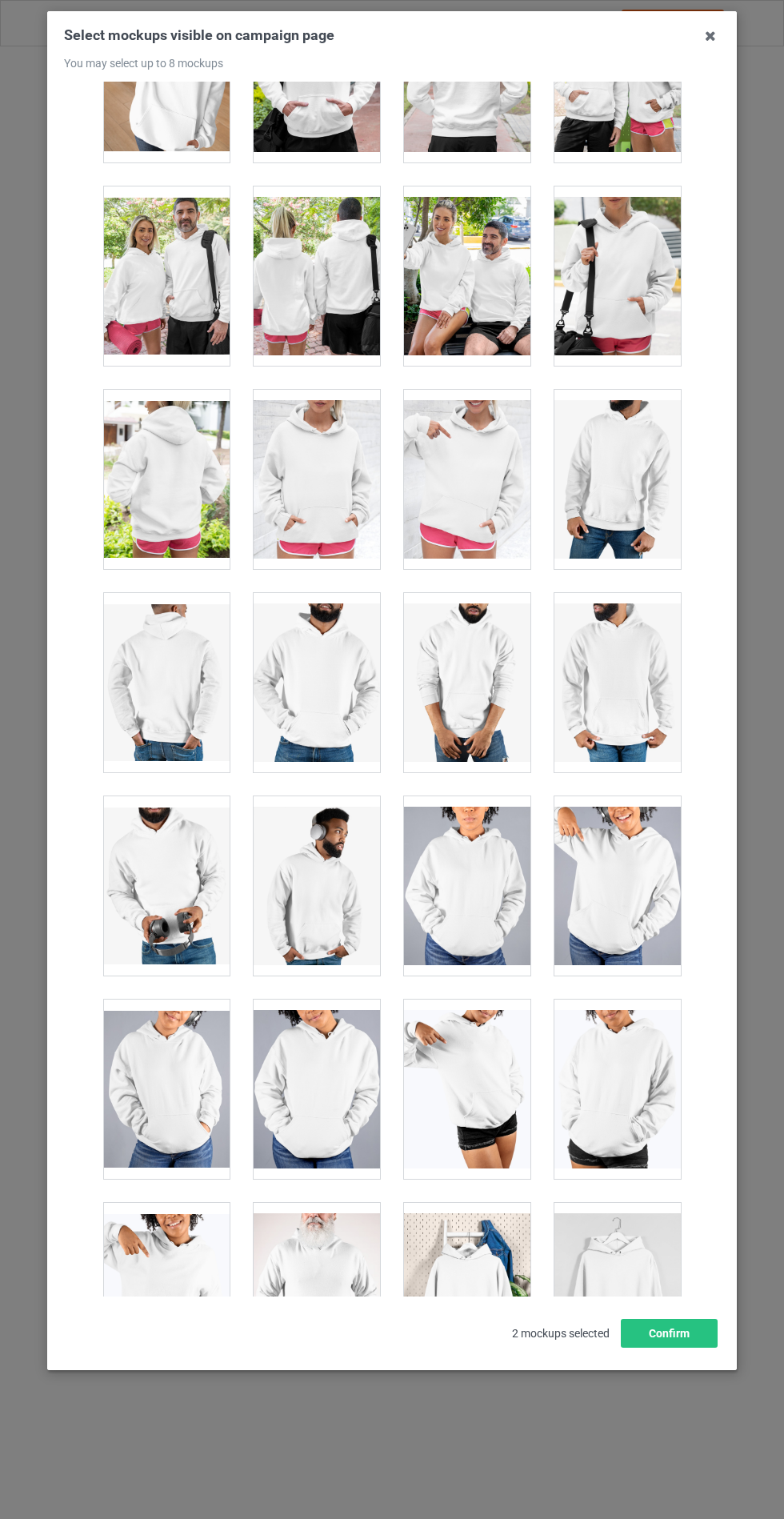
click at [332, 464] on div at bounding box center [316, 479] width 127 height 179
click at [656, 1370] on div "Select mockups visible on campaign page You may select up to 8 mockups 1 2 3 3 …" at bounding box center [392, 690] width 690 height 1358
click at [672, 1347] on button "Confirm" at bounding box center [669, 1333] width 97 height 29
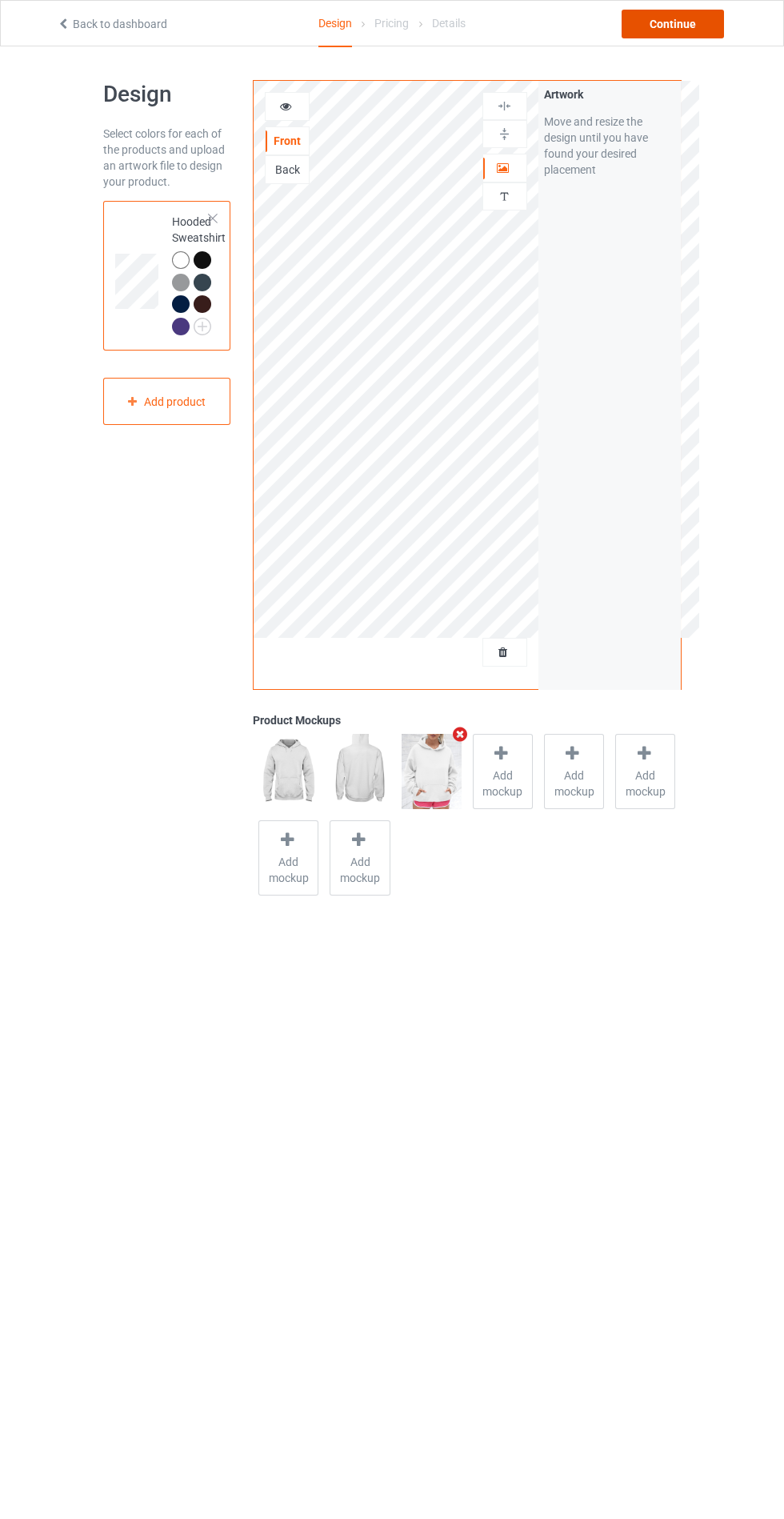
click at [682, 30] on div "Continue" at bounding box center [673, 24] width 102 height 29
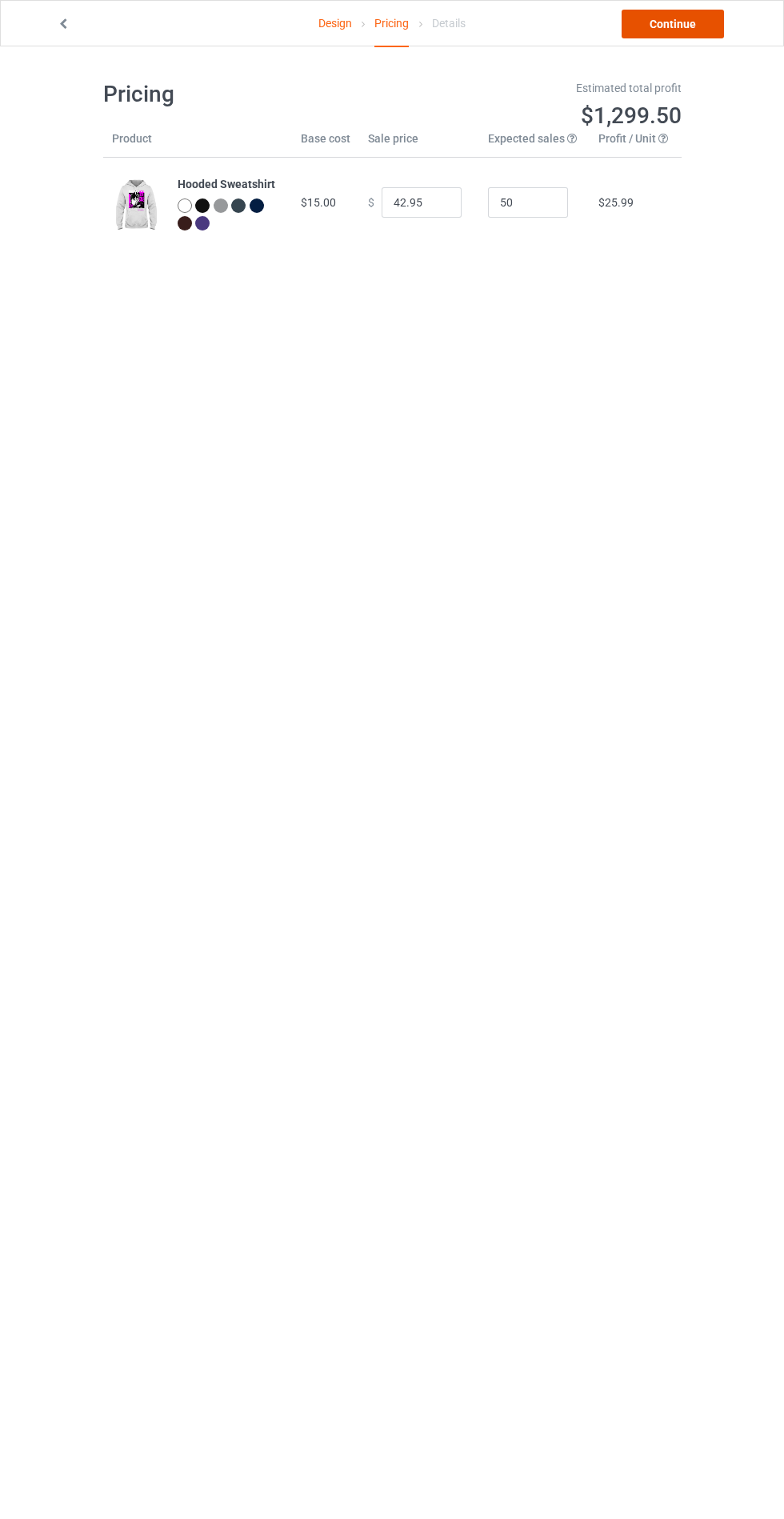
click at [686, 28] on link "Continue" at bounding box center [673, 24] width 102 height 29
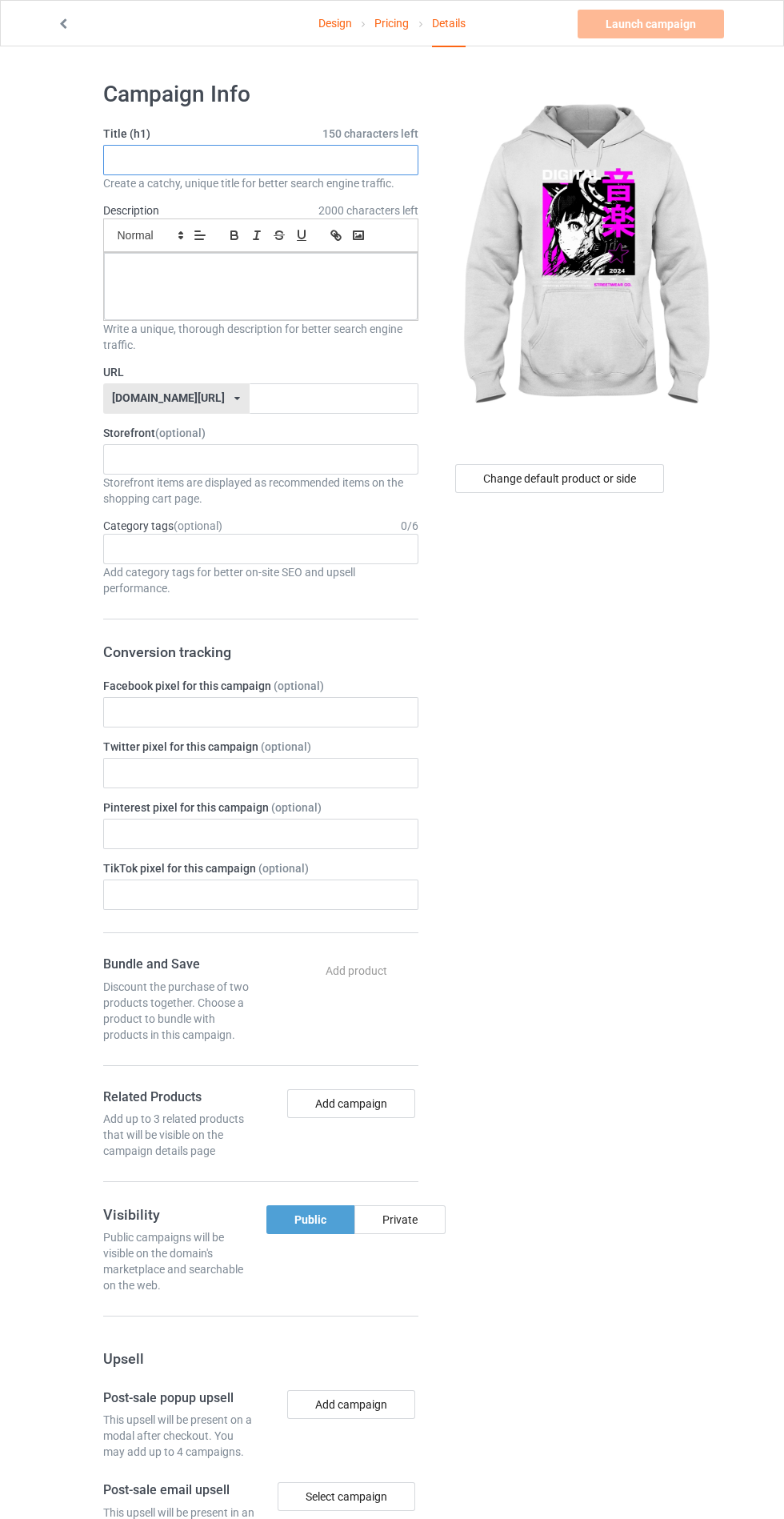
click at [344, 157] on input "text" at bounding box center [260, 160] width 315 height 31
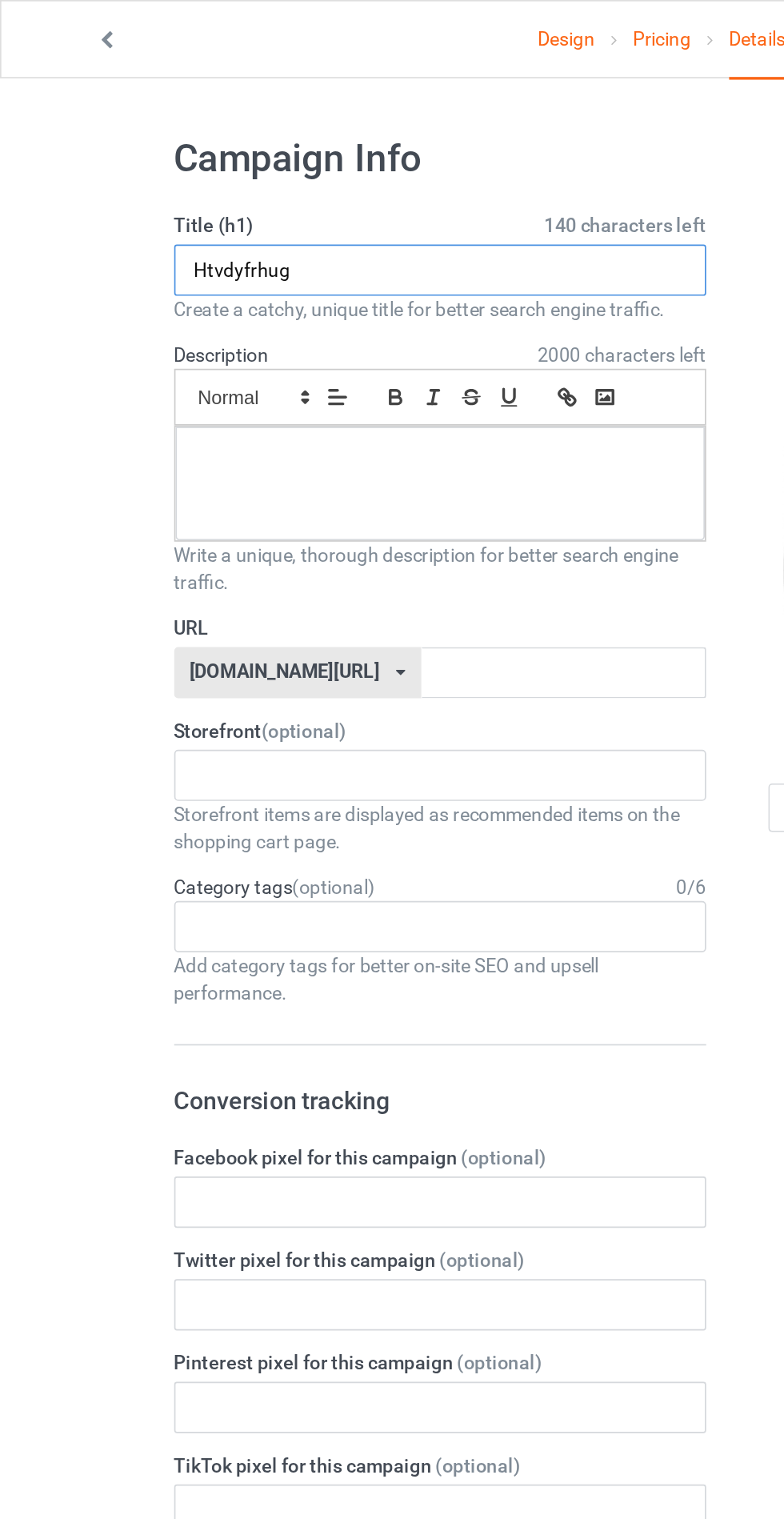
type input "Htvdyfrhug"
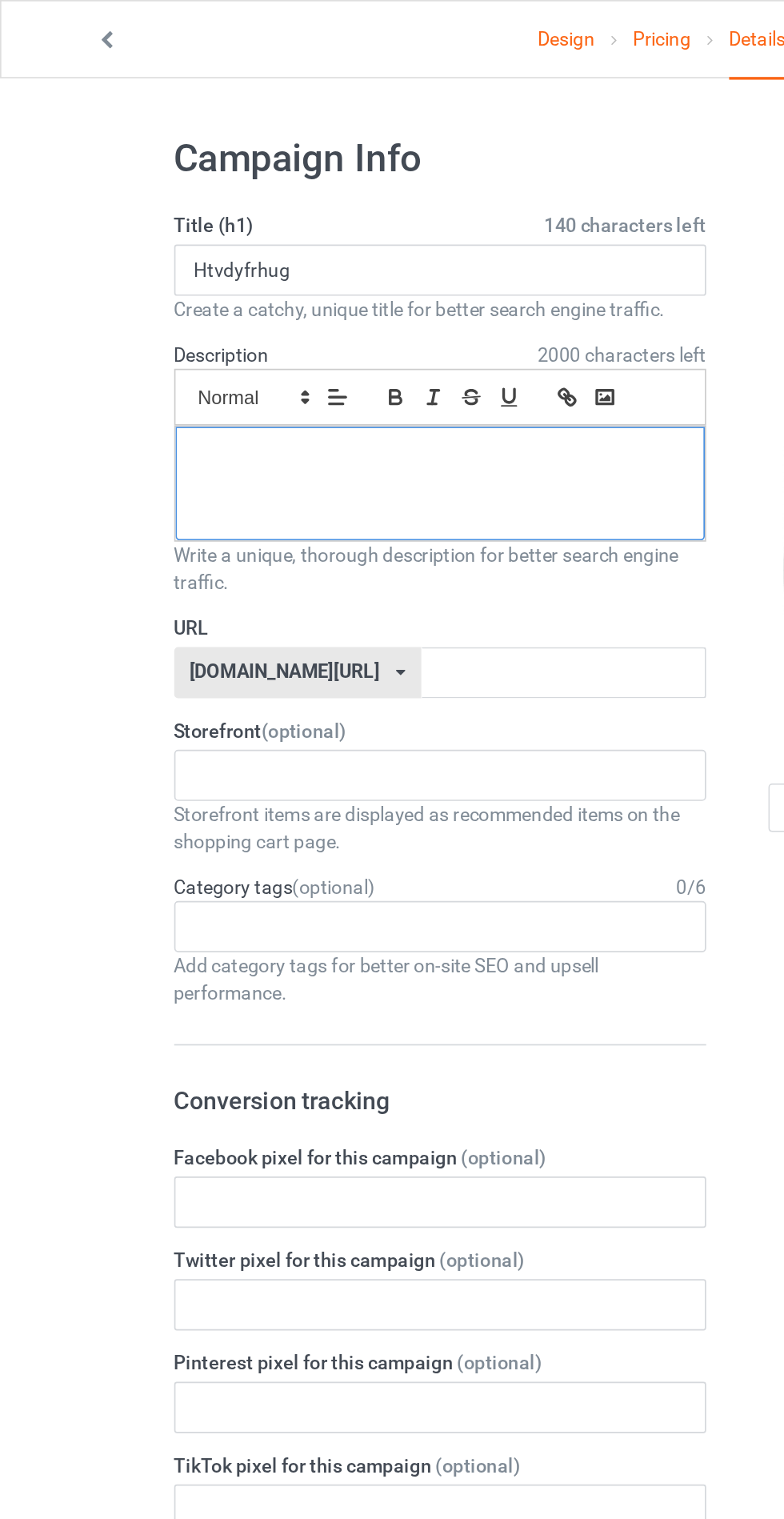
click at [356, 302] on div at bounding box center [260, 286] width 314 height 67
click at [323, 392] on input "text" at bounding box center [334, 399] width 168 height 31
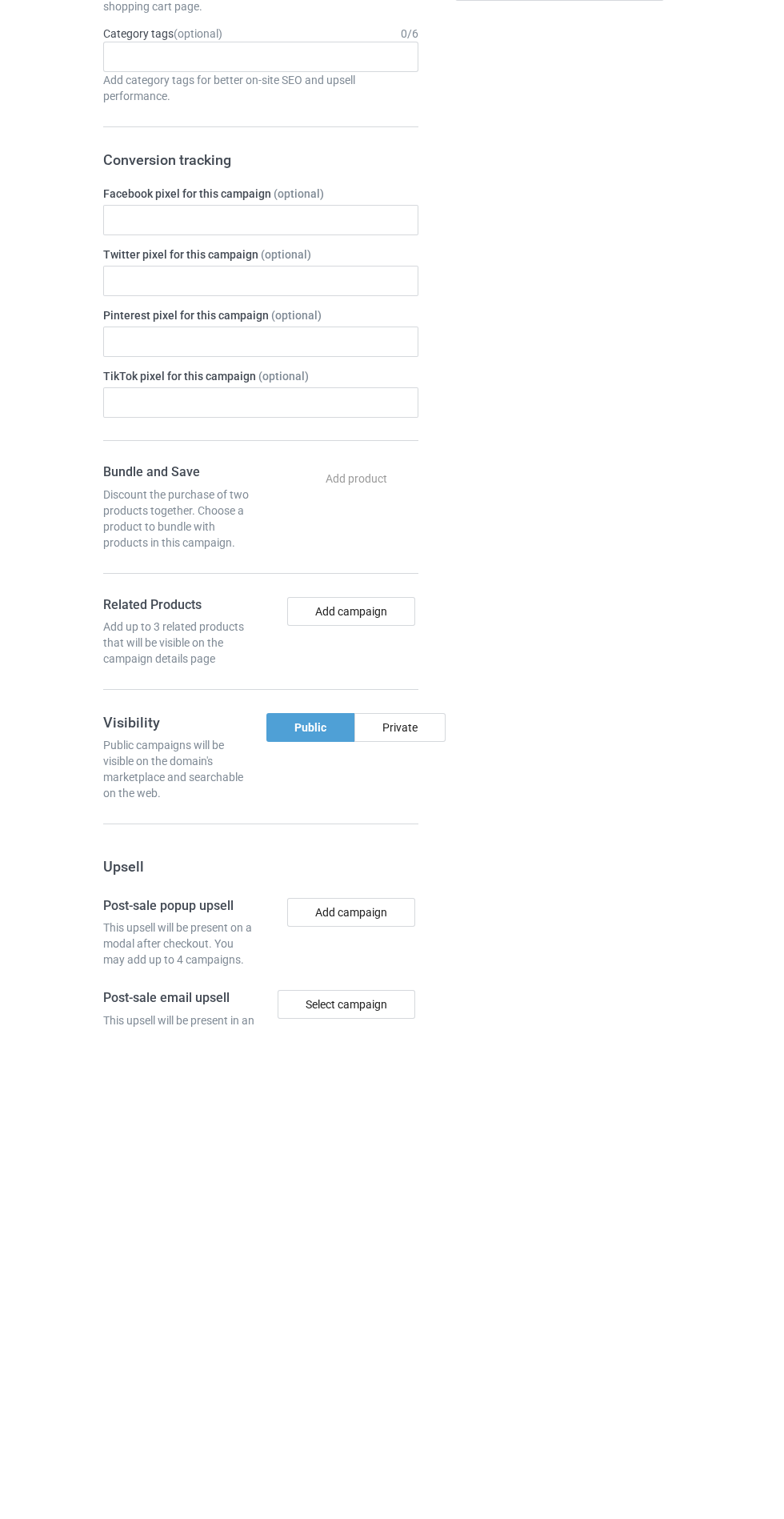
type input "Ghegtfehjgghhg"
click at [407, 1205] on div "Private" at bounding box center [400, 1220] width 91 height 29
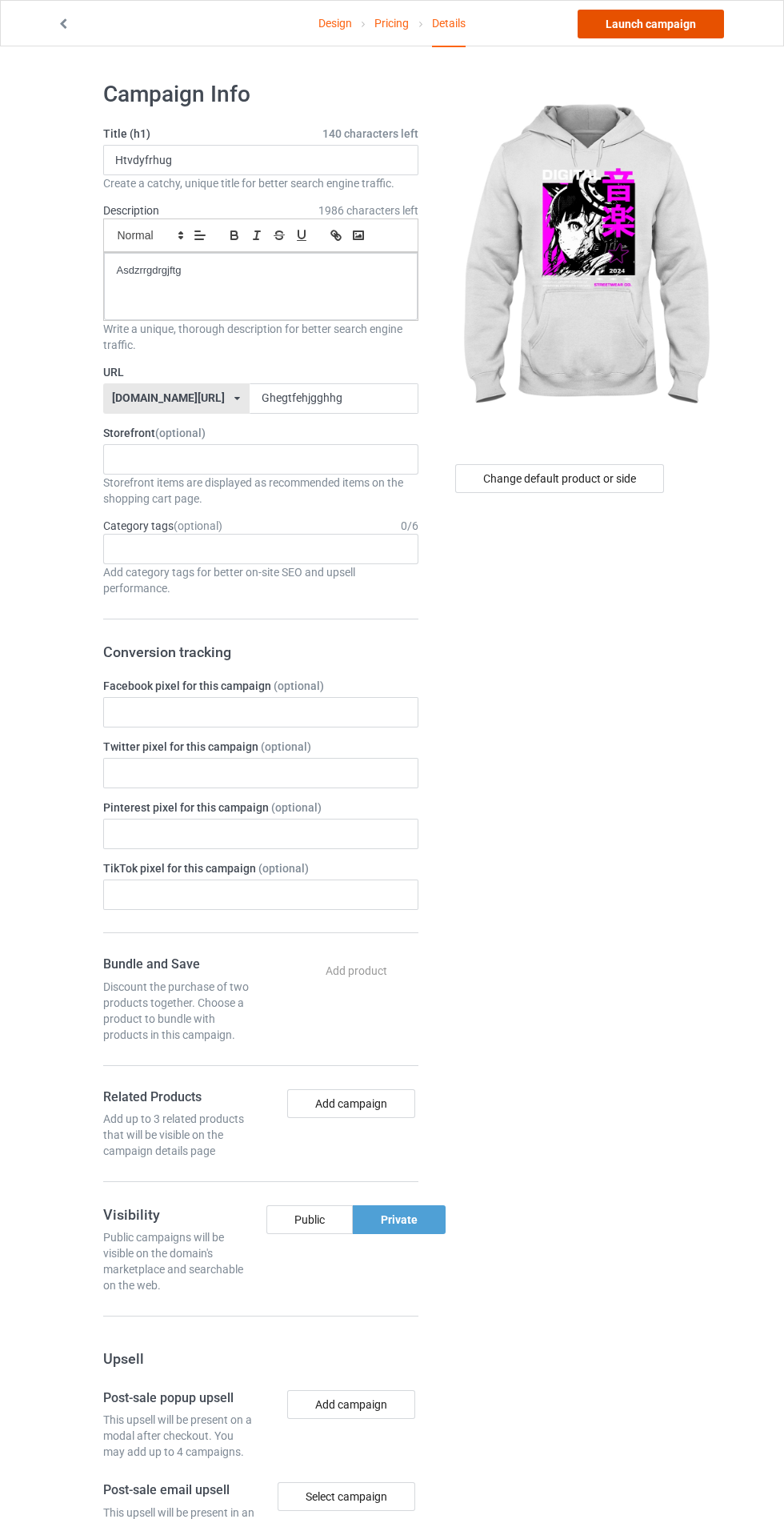
click at [650, 25] on link "Launch campaign" at bounding box center [650, 24] width 146 height 29
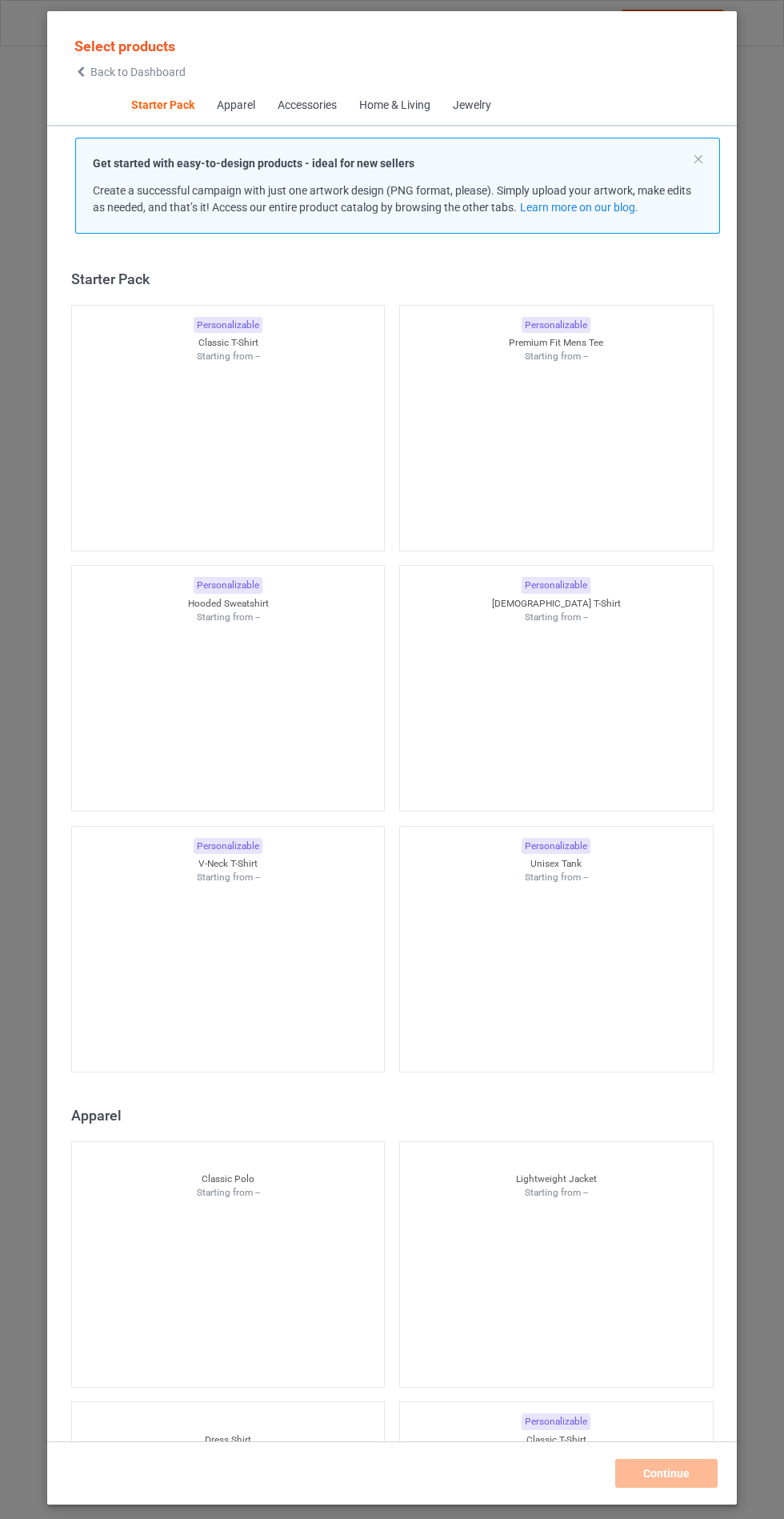
scroll to position [20, 0]
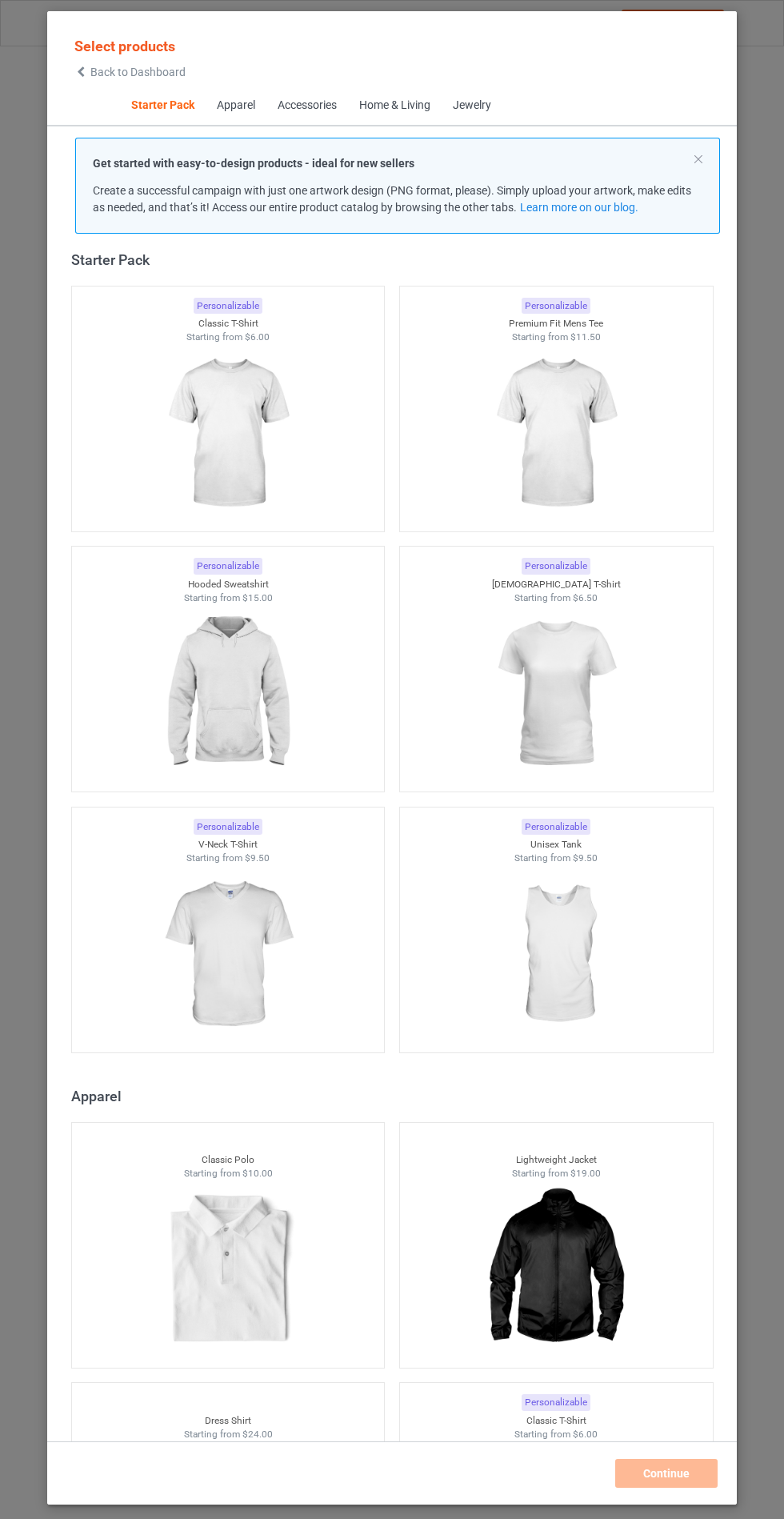
click at [234, 719] on img at bounding box center [227, 693] width 143 height 179
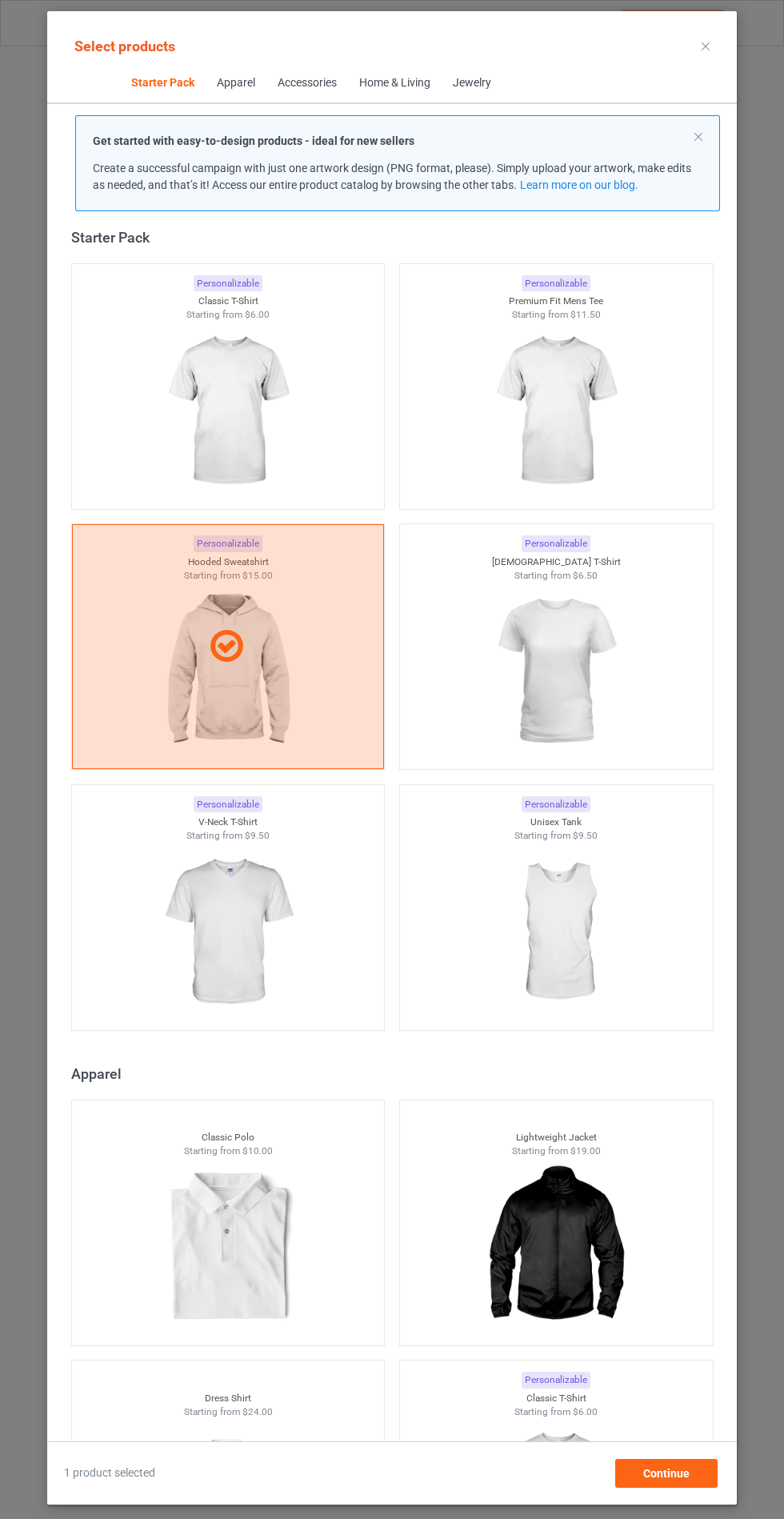
scroll to position [93, 0]
click at [682, 1468] on div "Continue" at bounding box center [666, 1473] width 102 height 29
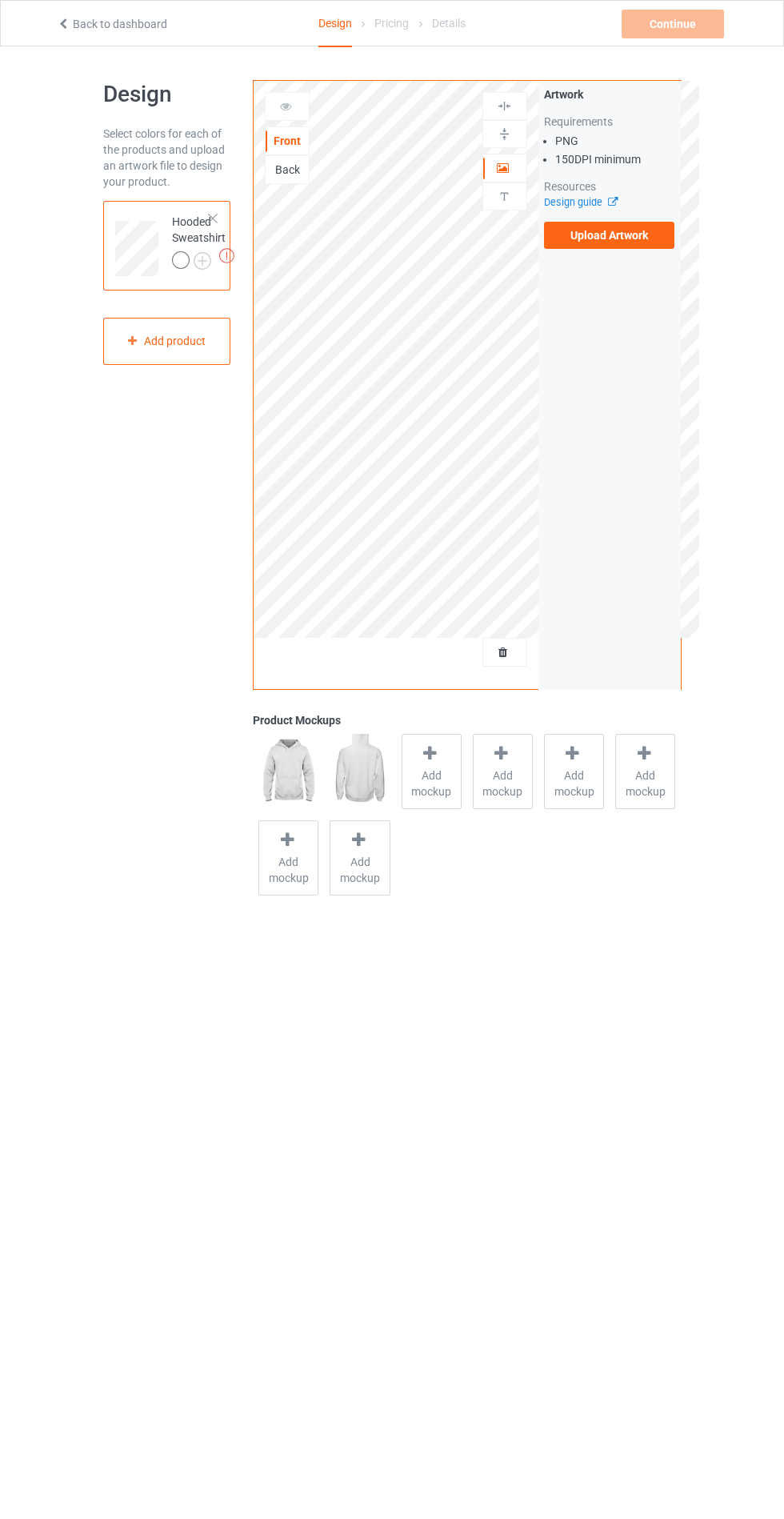
click at [666, 240] on label "Upload Artwork" at bounding box center [610, 236] width 131 height 27
click at [0, 0] on input "Upload Artwork" at bounding box center [0, 0] width 0 height 0
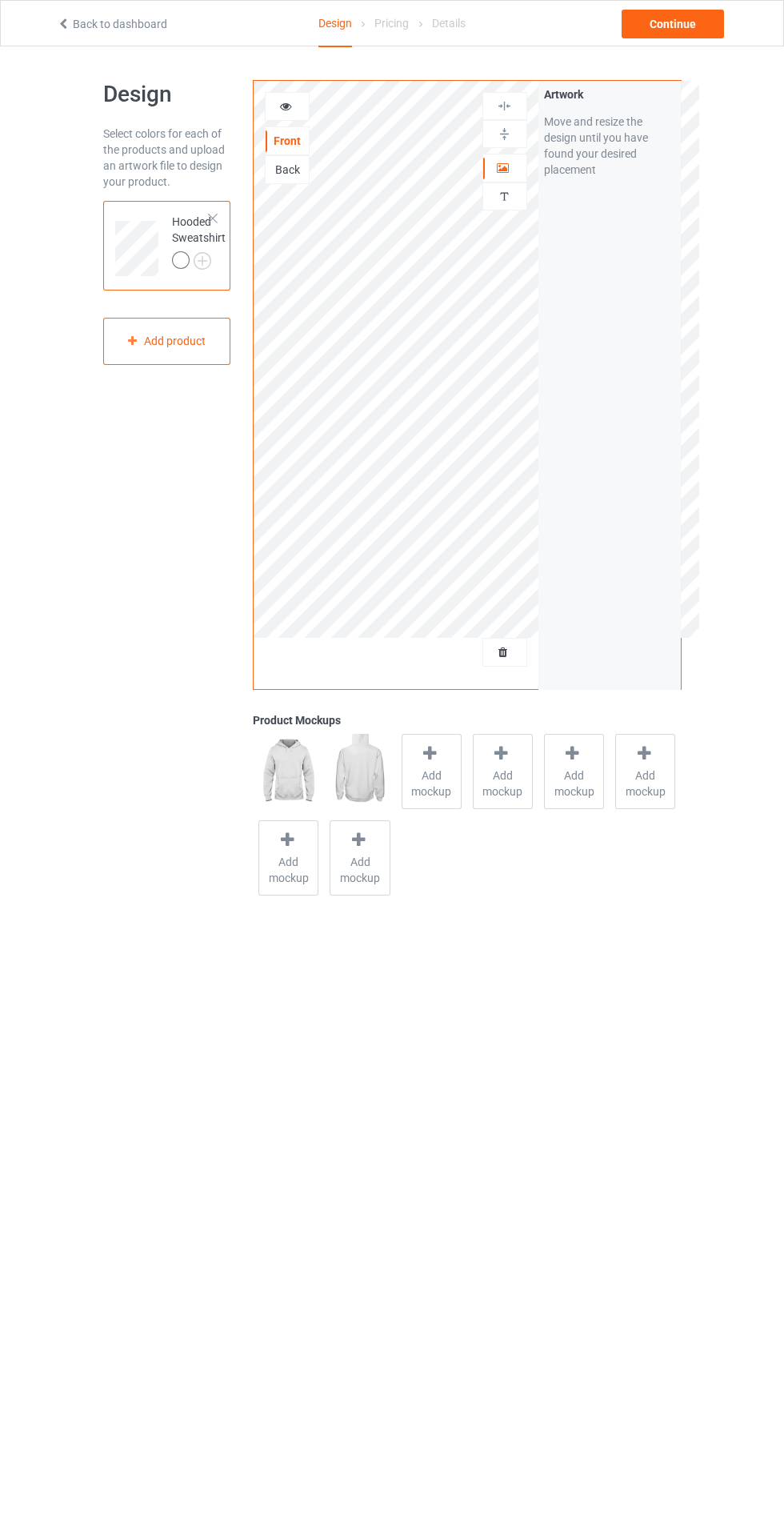
click at [450, 761] on div "Add mockup" at bounding box center [431, 771] width 60 height 75
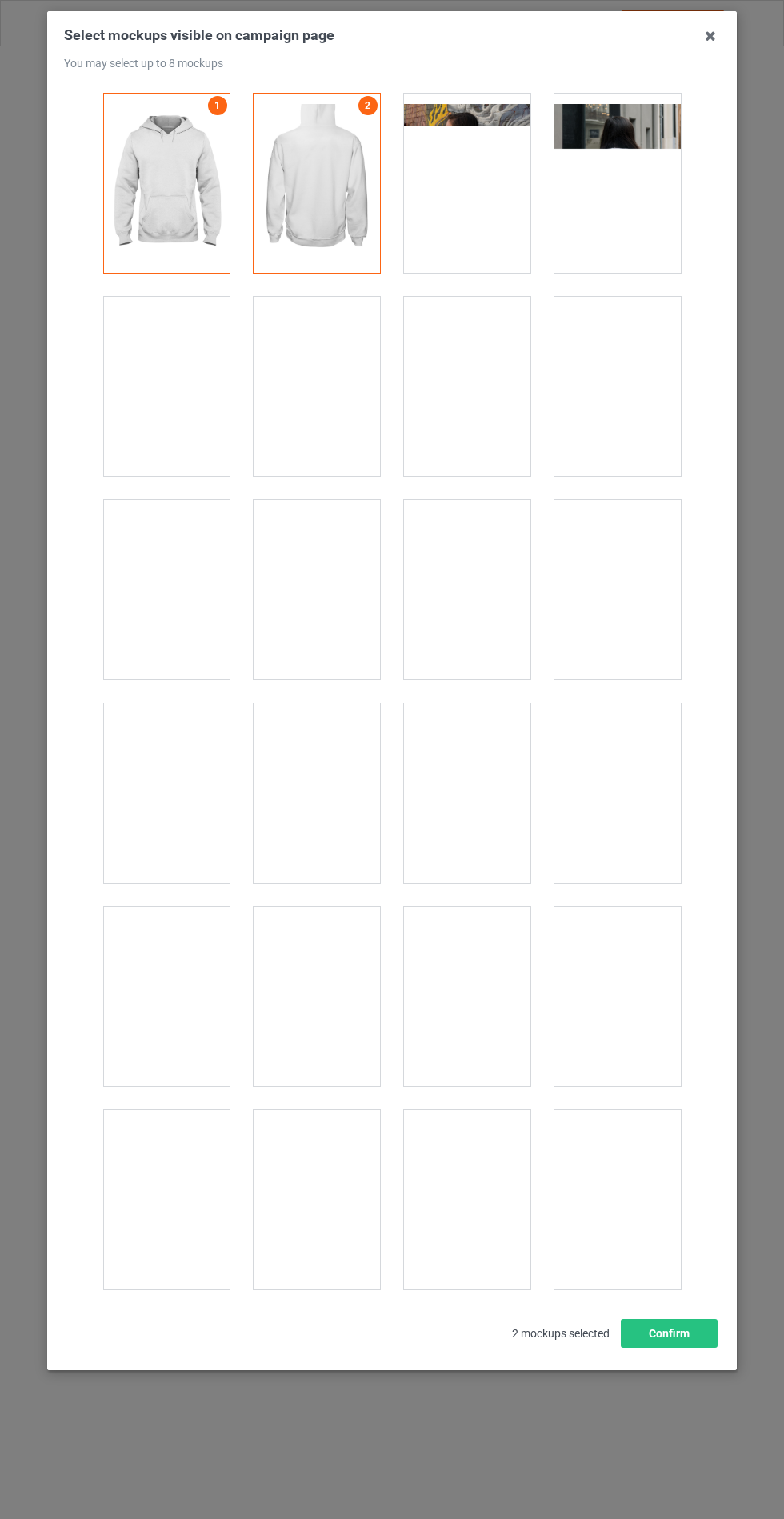
scroll to position [12914, 0]
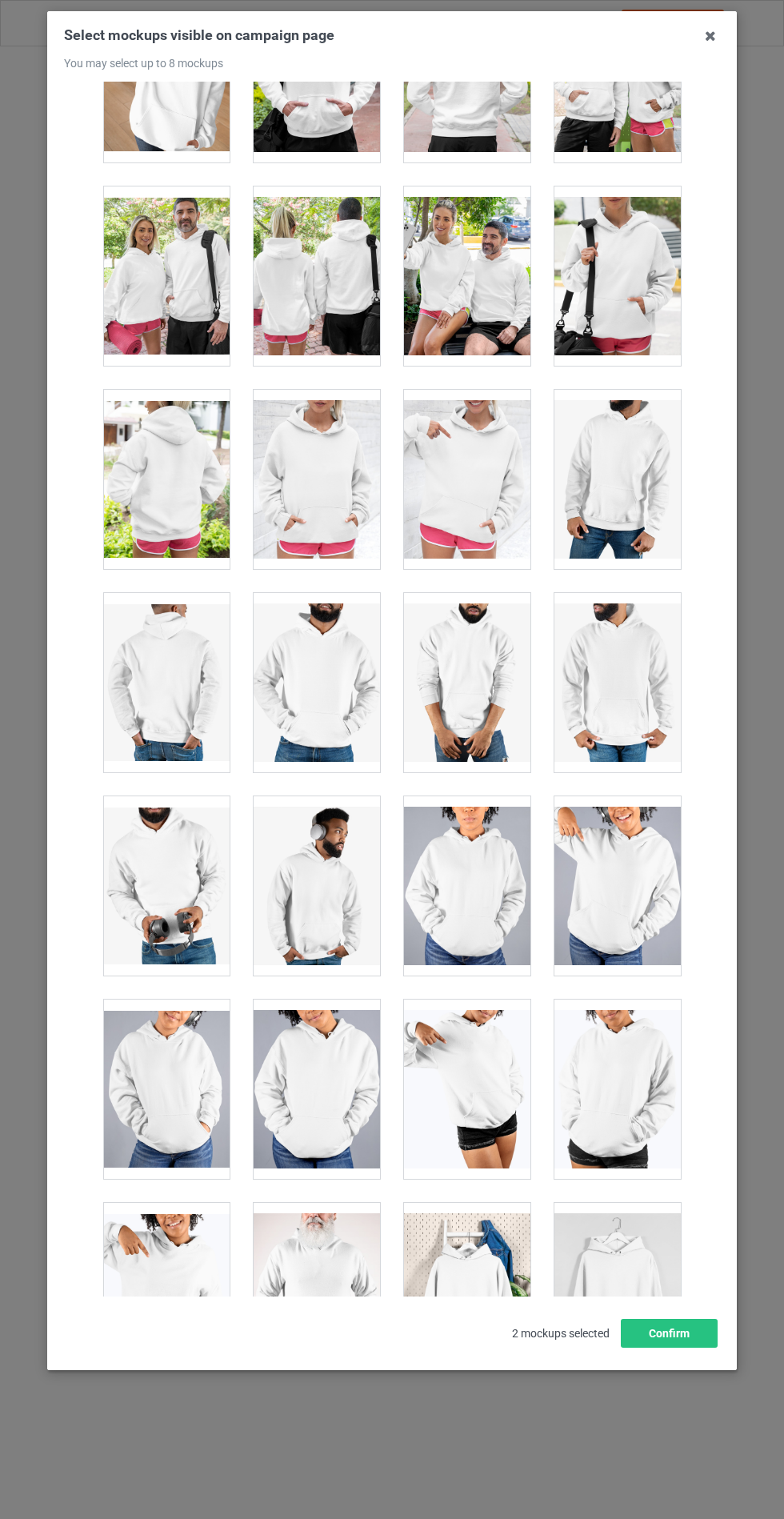
click at [355, 438] on div at bounding box center [316, 479] width 127 height 179
click at [674, 1347] on button "Confirm" at bounding box center [669, 1333] width 97 height 29
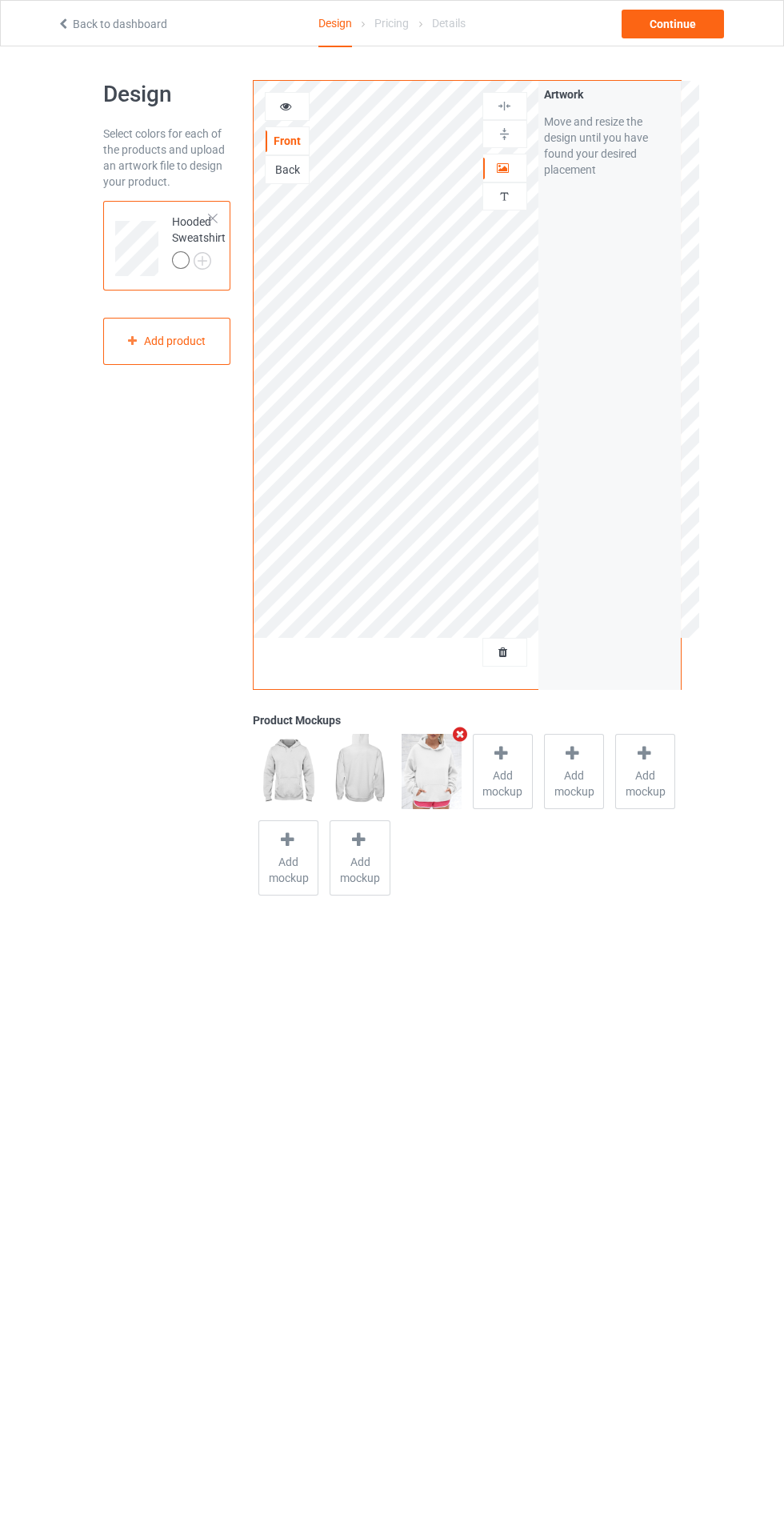
click at [0, 0] on img at bounding box center [0, 0] width 0 height 0
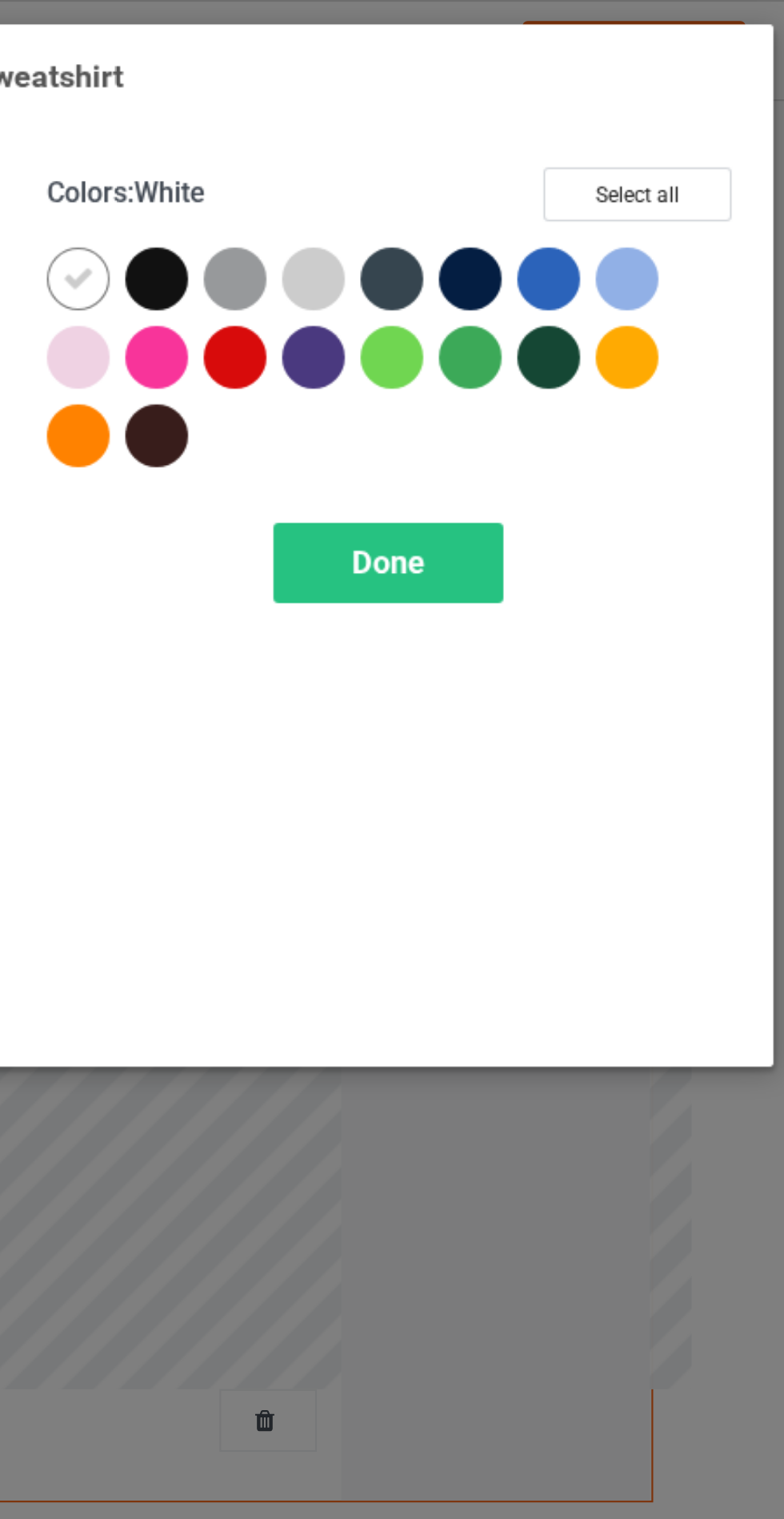
click at [462, 128] on div at bounding box center [453, 128] width 29 height 29
click at [493, 125] on div at bounding box center [490, 128] width 29 height 29
click at [565, 128] on div at bounding box center [561, 128] width 29 height 29
click at [599, 124] on div at bounding box center [598, 128] width 29 height 29
click at [451, 208] on div at bounding box center [453, 200] width 29 height 29
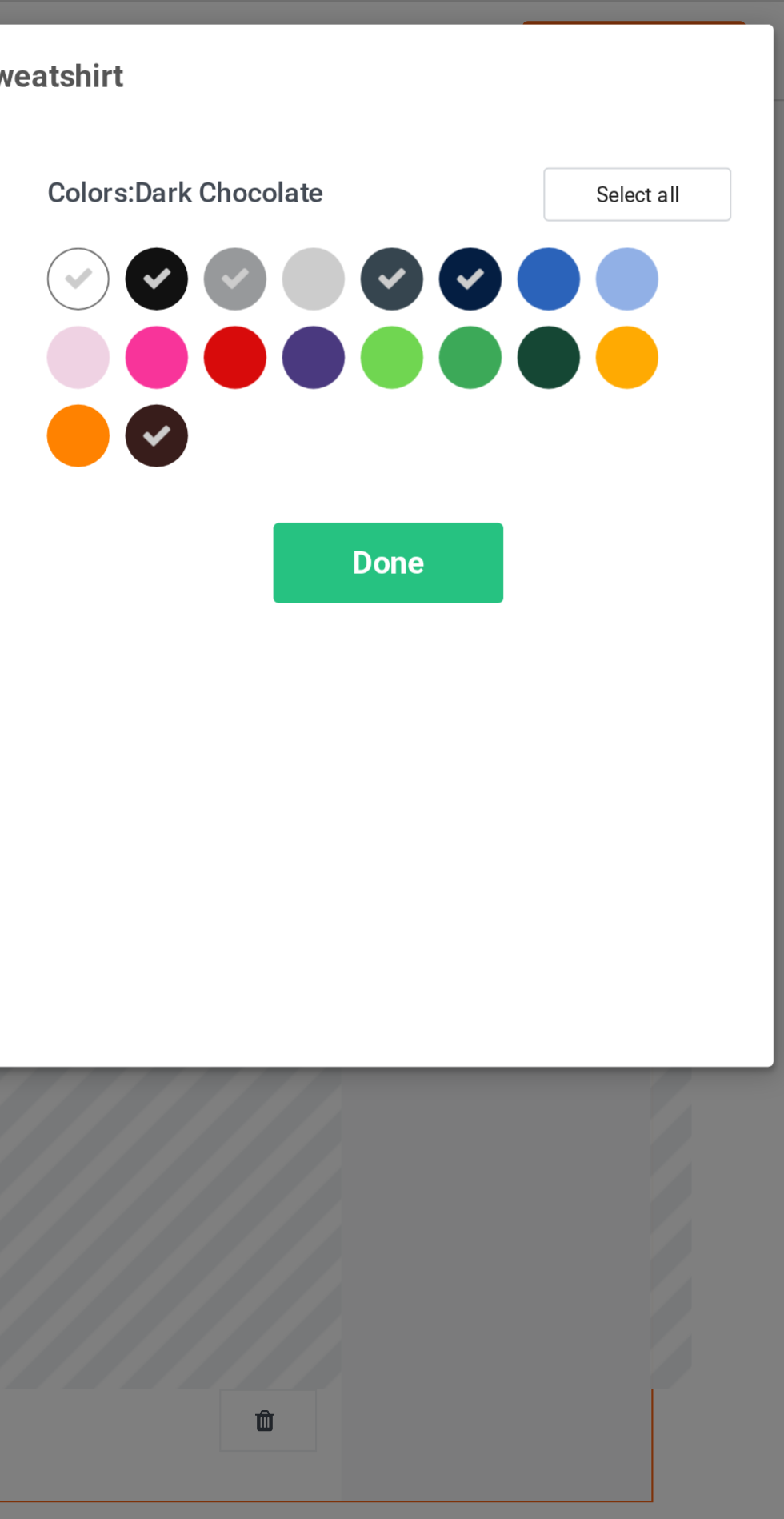
click at [529, 166] on div at bounding box center [526, 164] width 29 height 29
click at [452, 198] on icon at bounding box center [453, 200] width 14 height 14
click at [577, 253] on div "Done" at bounding box center [560, 258] width 105 height 37
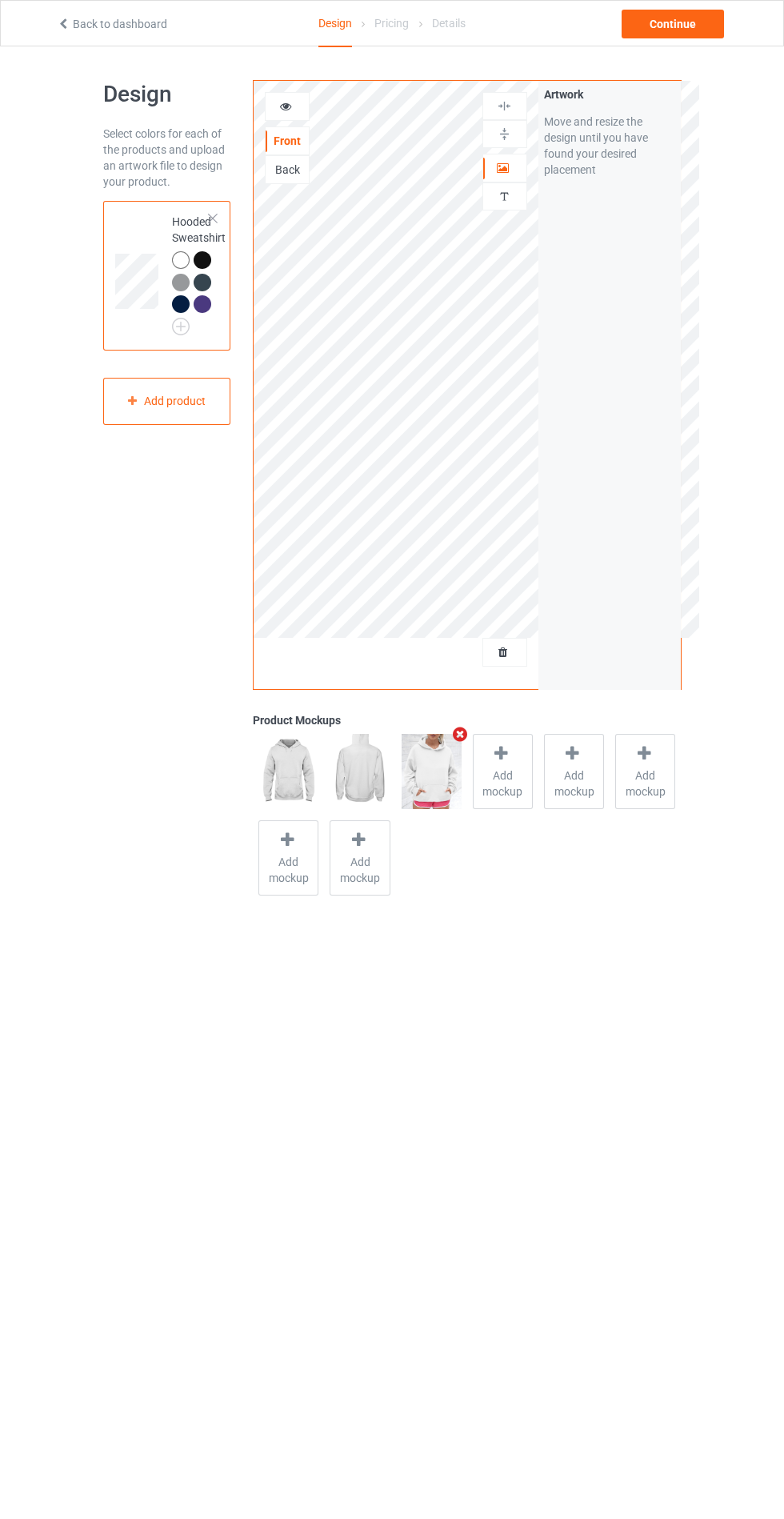
scroll to position [4, 0]
click at [673, 23] on div "Continue" at bounding box center [673, 24] width 102 height 29
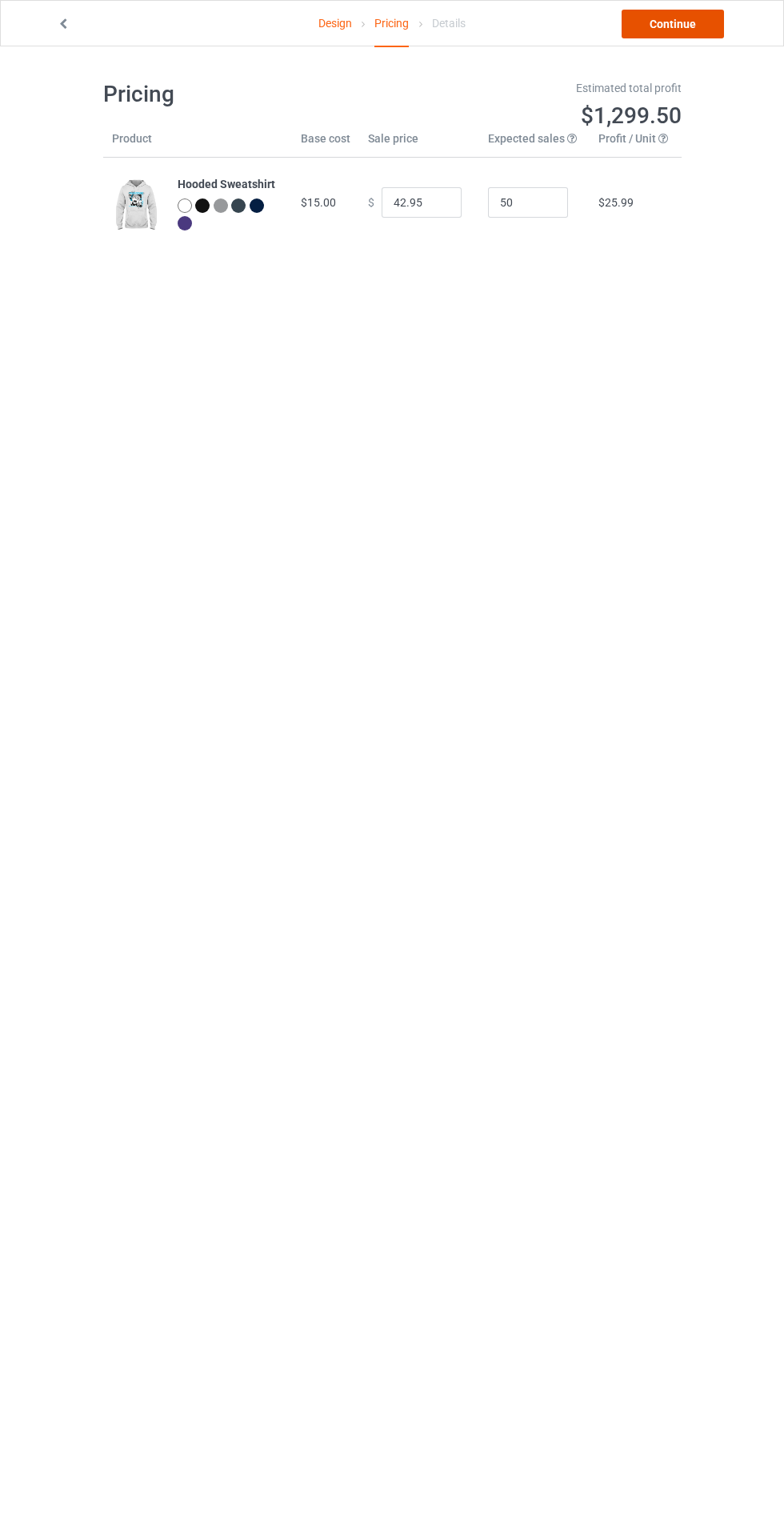
click at [710, 19] on link "Continue" at bounding box center [673, 24] width 102 height 29
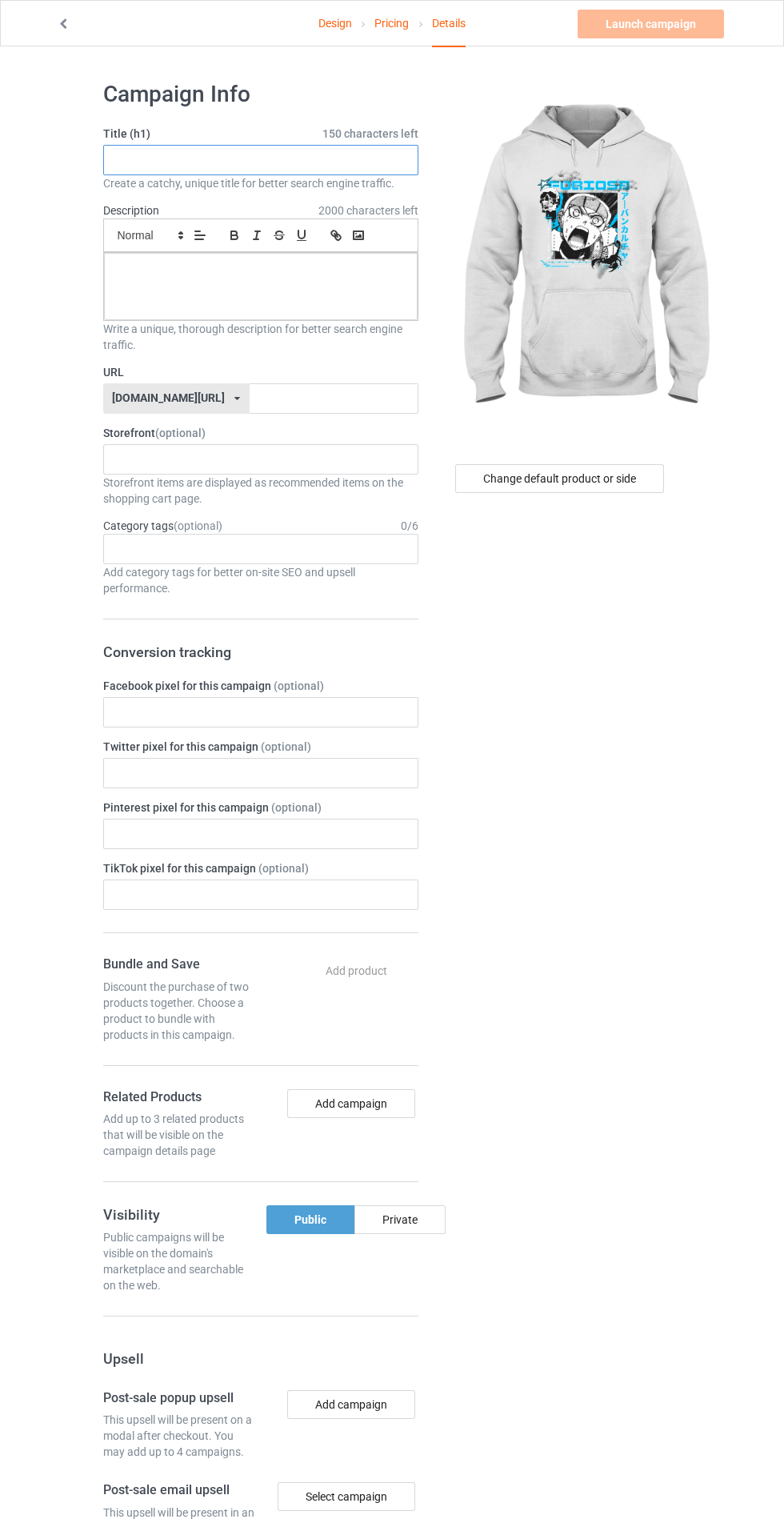
click at [401, 159] on input "text" at bounding box center [260, 160] width 315 height 31
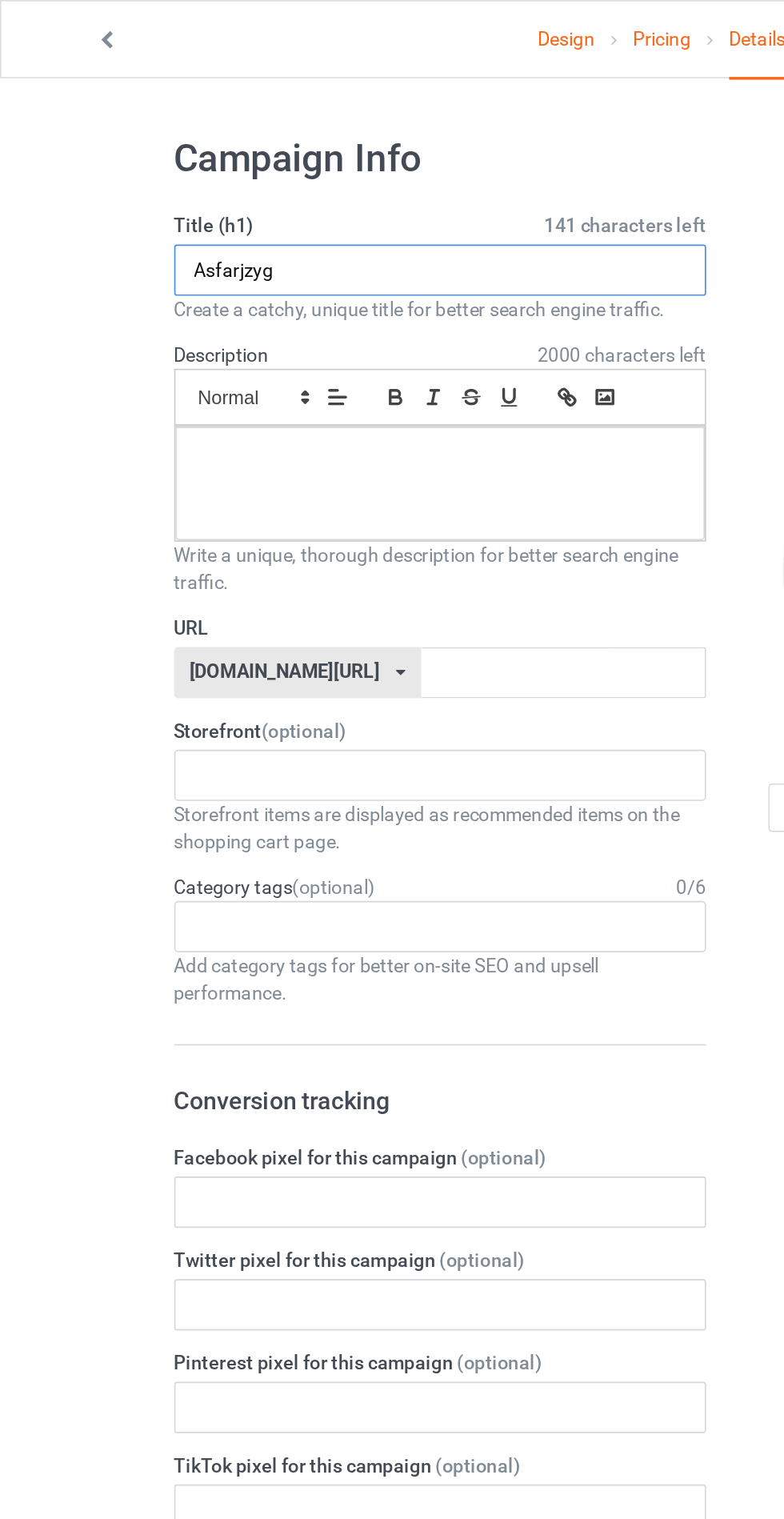
type input "Asfarjzyg"
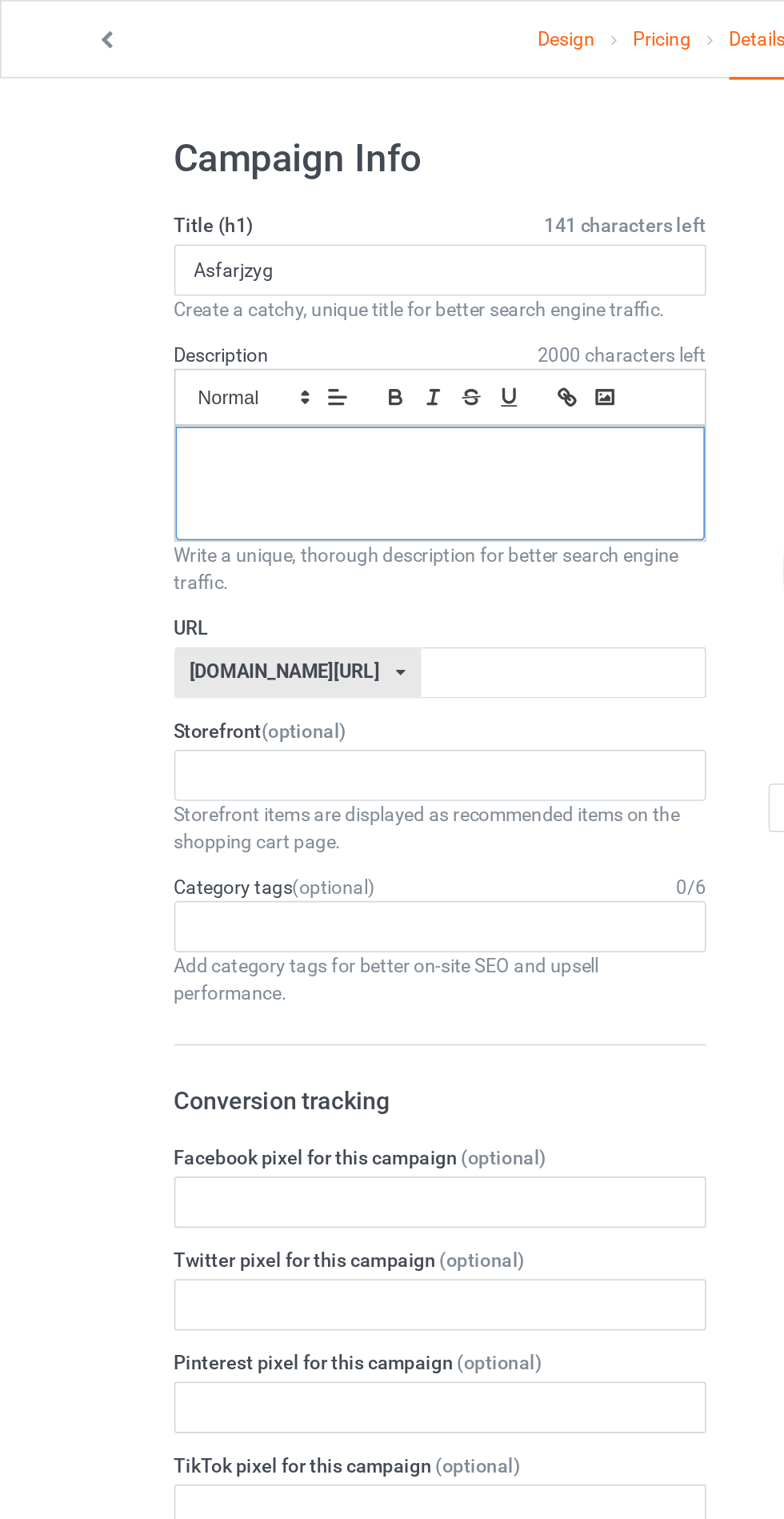
click at [158, 293] on div at bounding box center [260, 286] width 314 height 67
click at [250, 397] on input "text" at bounding box center [334, 399] width 168 height 31
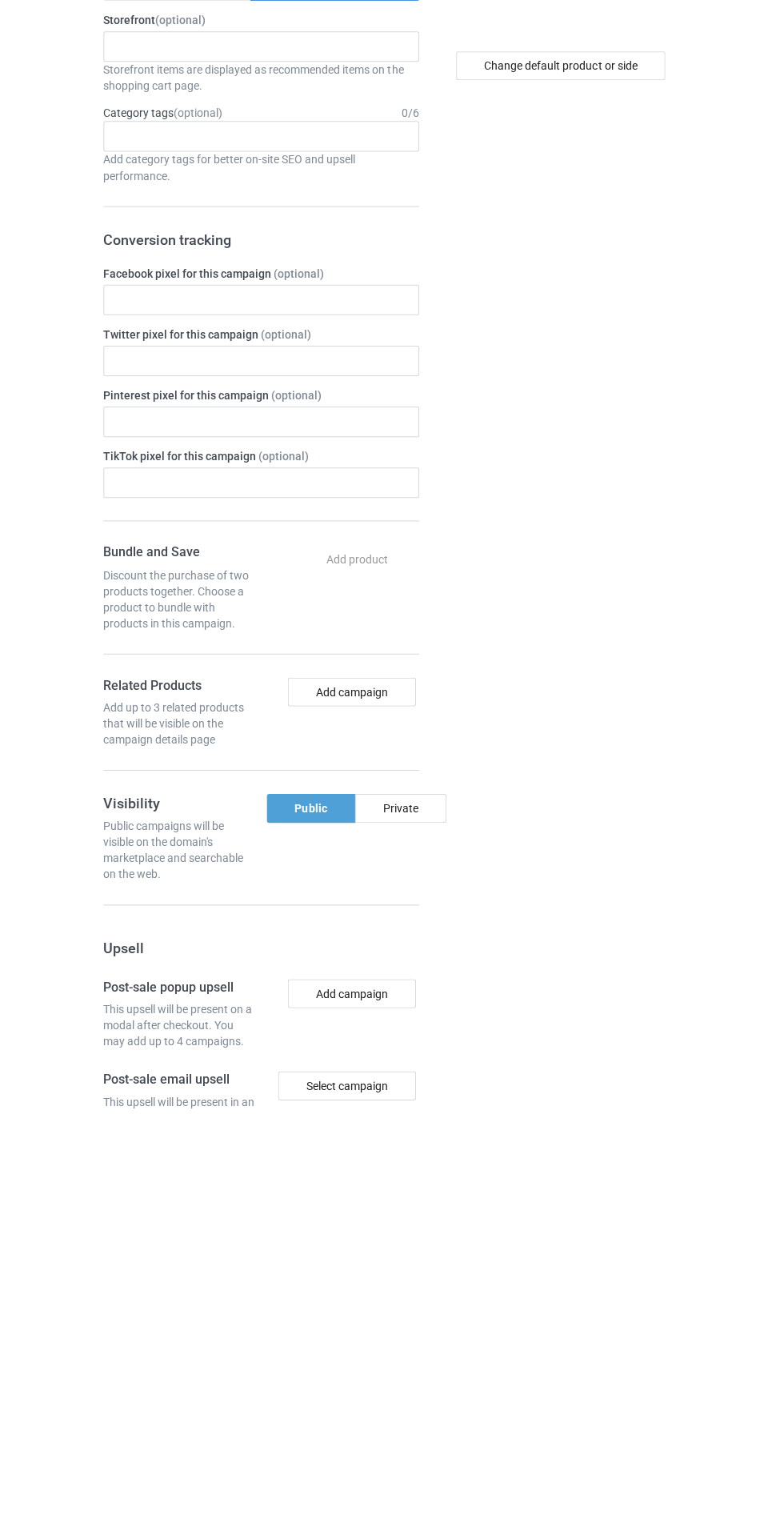
type input "Asfargzyh"
click at [427, 1222] on div "Private" at bounding box center [400, 1220] width 91 height 29
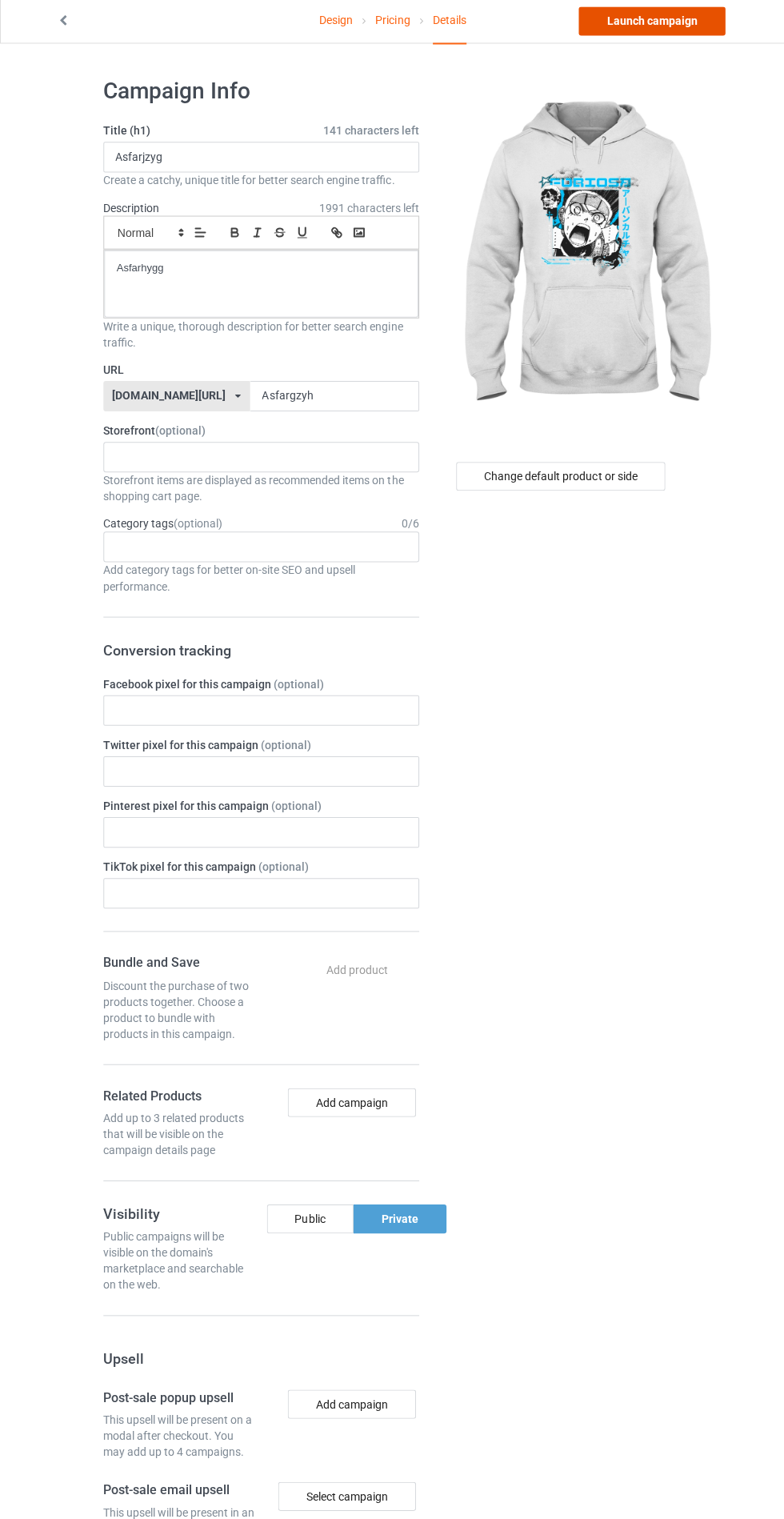
click at [660, 17] on link "Launch campaign" at bounding box center [650, 24] width 146 height 29
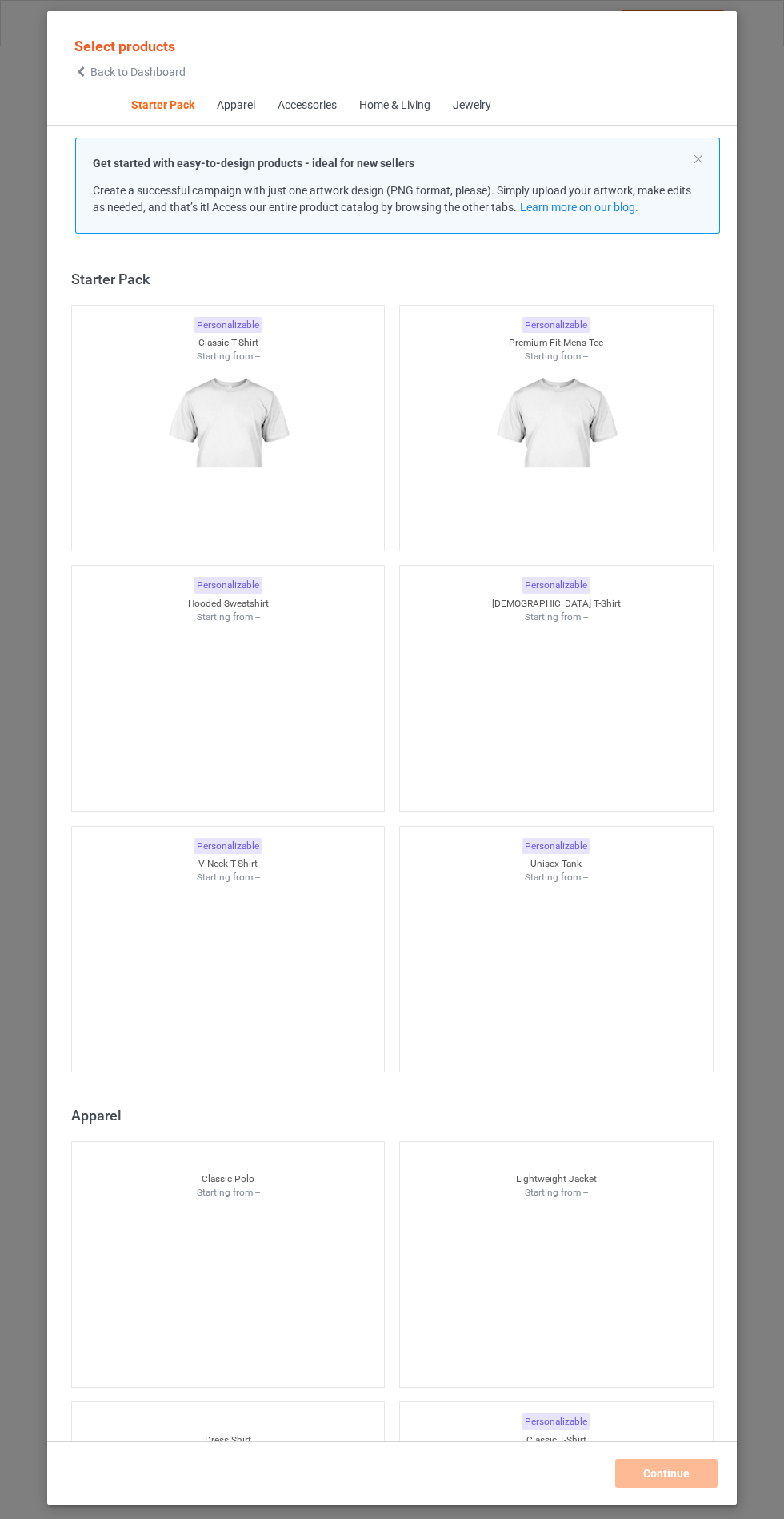
scroll to position [20, 0]
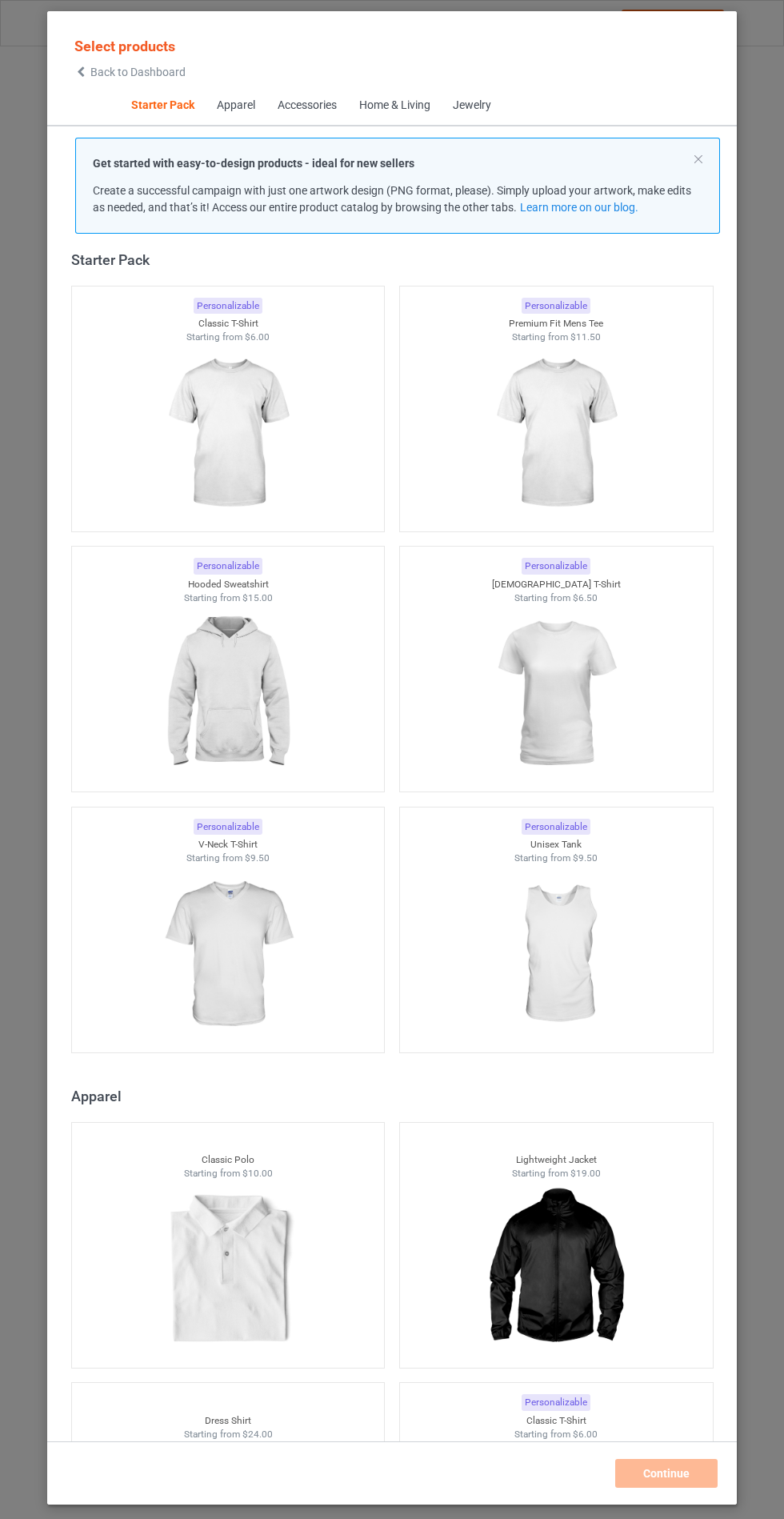
click at [254, 674] on img at bounding box center [227, 693] width 143 height 179
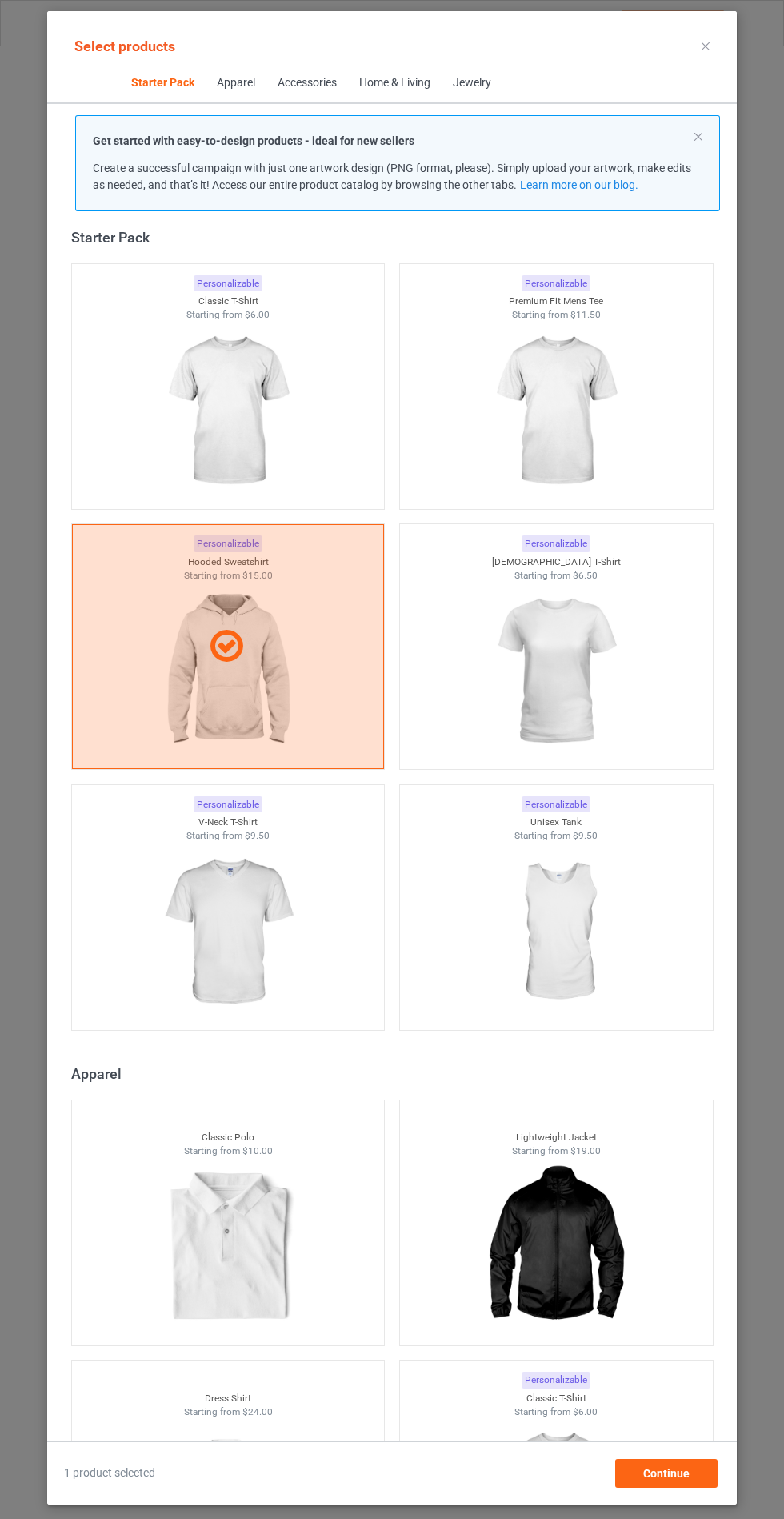
scroll to position [93, 0]
click at [783, 1189] on div "Select products Starter Pack Apparel Accessories Home & Living Jewelry Get star…" at bounding box center [392, 760] width 784 height 1519
click at [668, 1471] on span "Continue" at bounding box center [666, 1472] width 47 height 13
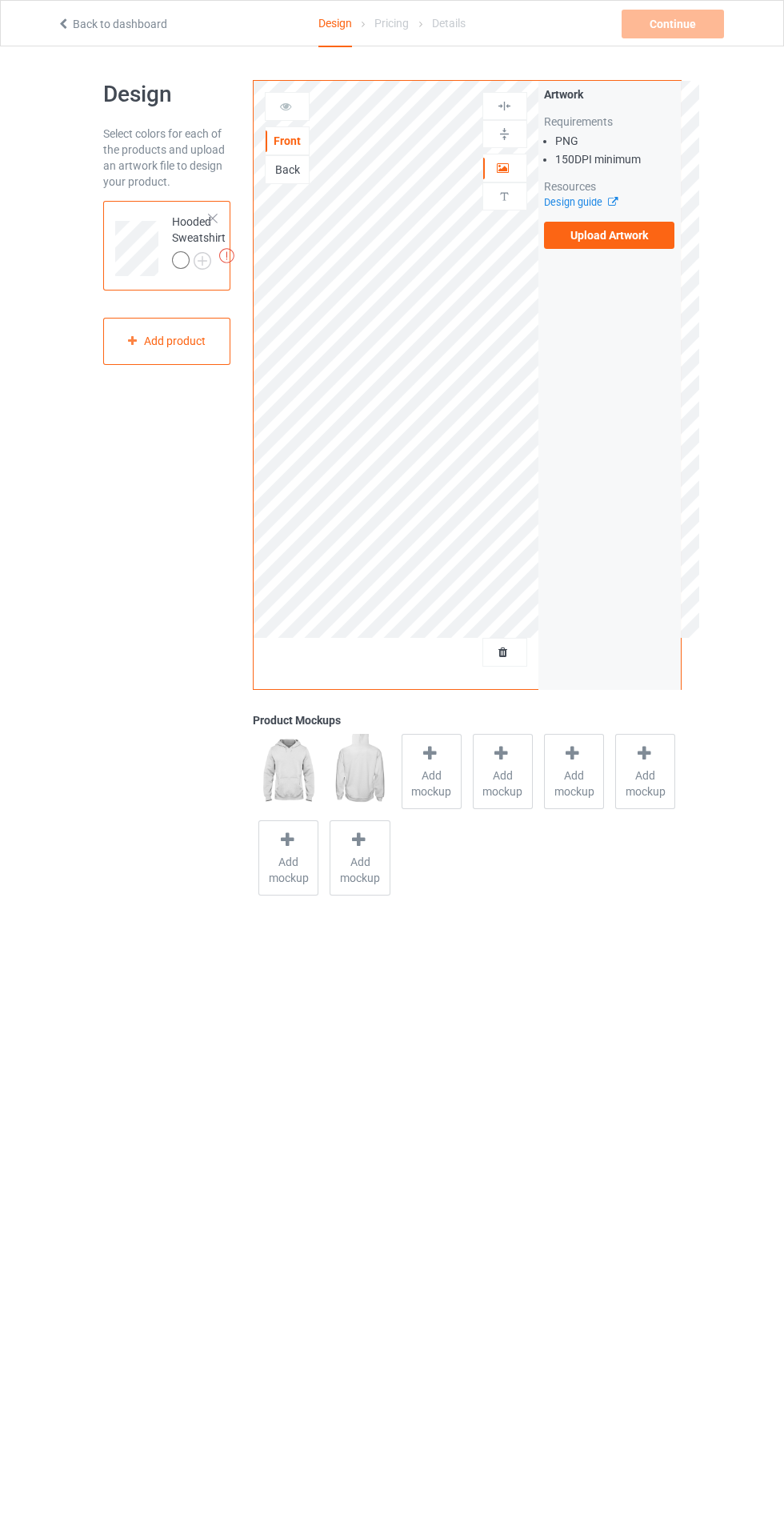
click at [630, 236] on label "Upload Artwork" at bounding box center [610, 236] width 131 height 27
click at [0, 0] on input "Upload Artwork" at bounding box center [0, 0] width 0 height 0
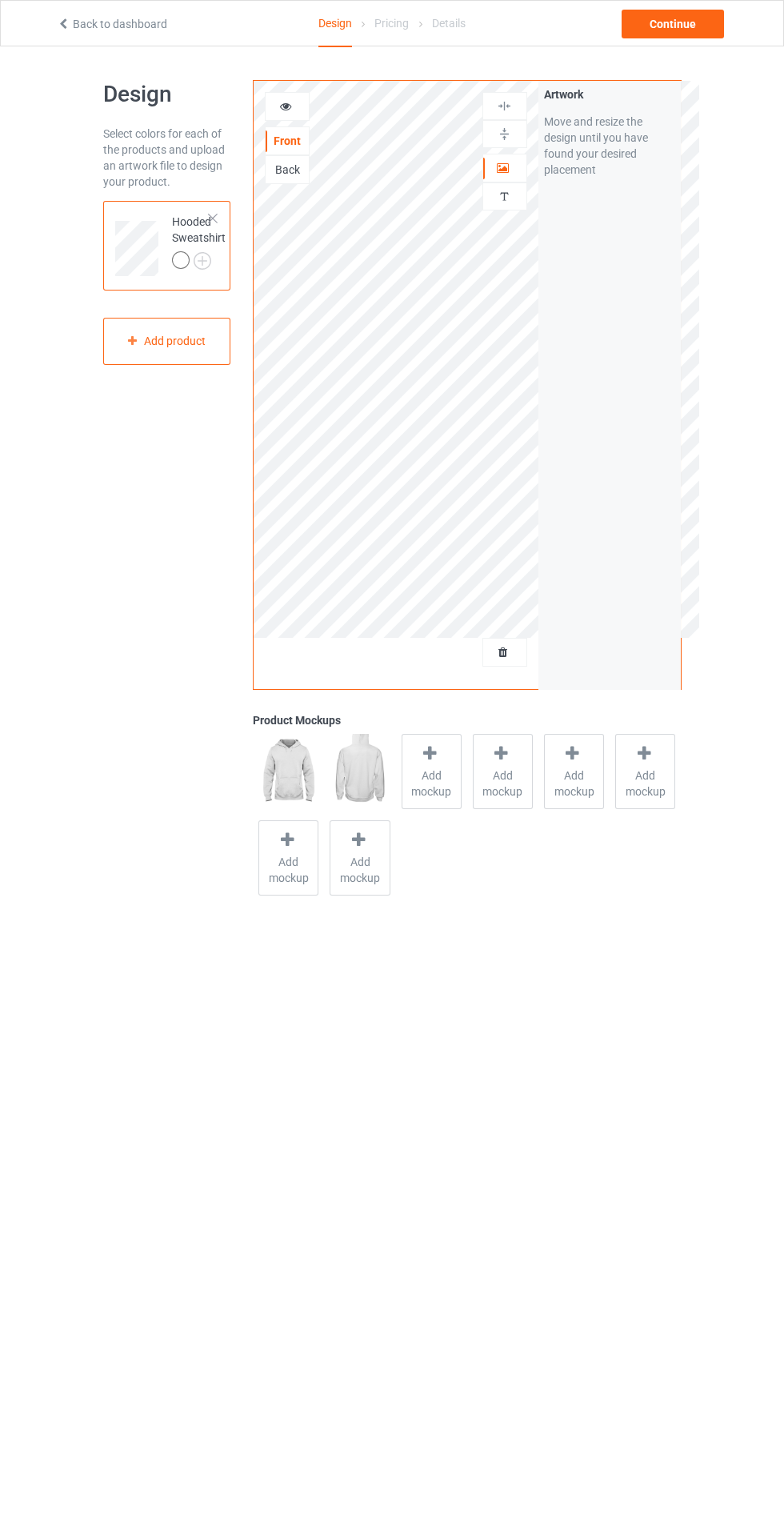
click at [452, 771] on span "Add mockup" at bounding box center [431, 783] width 59 height 32
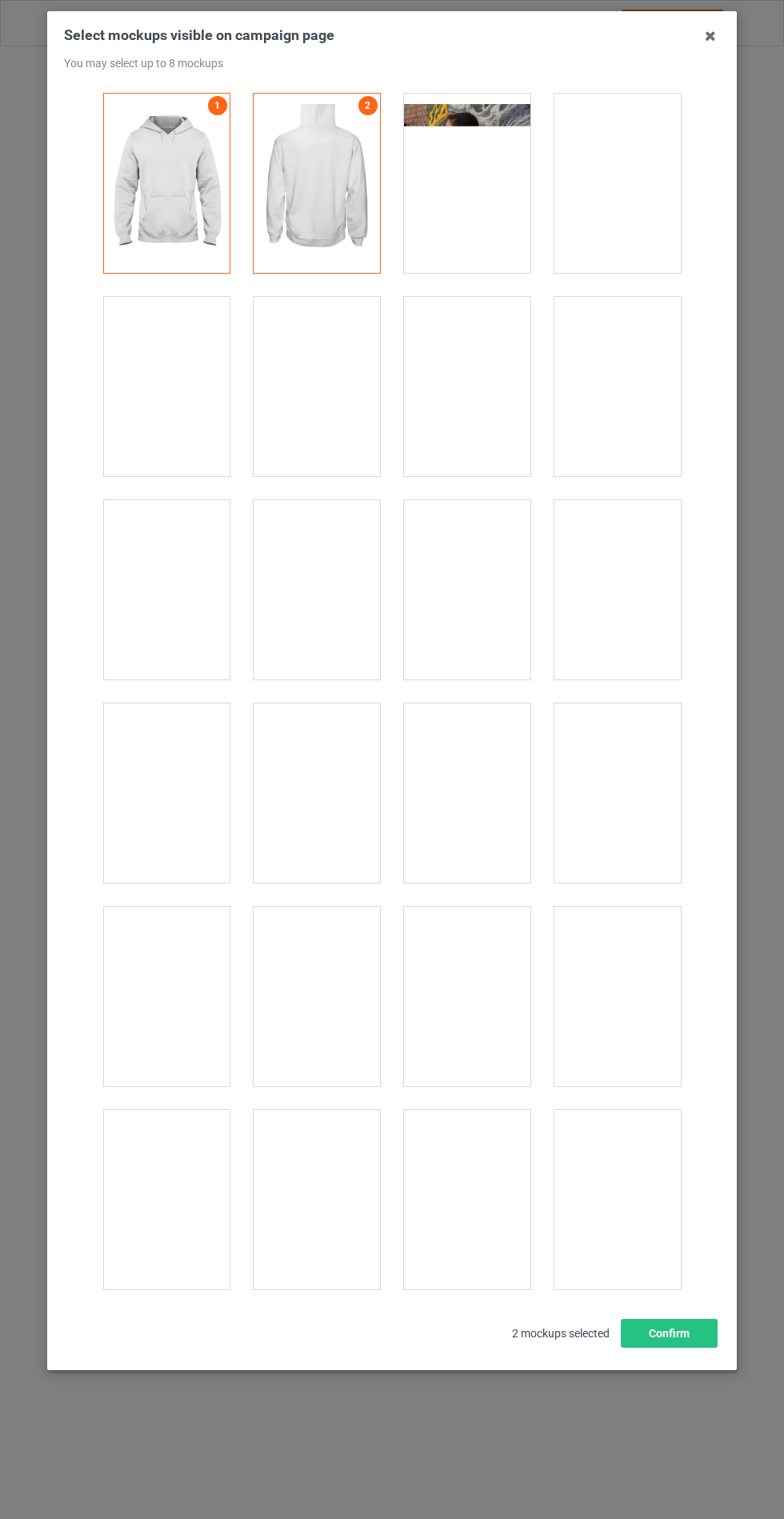
scroll to position [12914, 0]
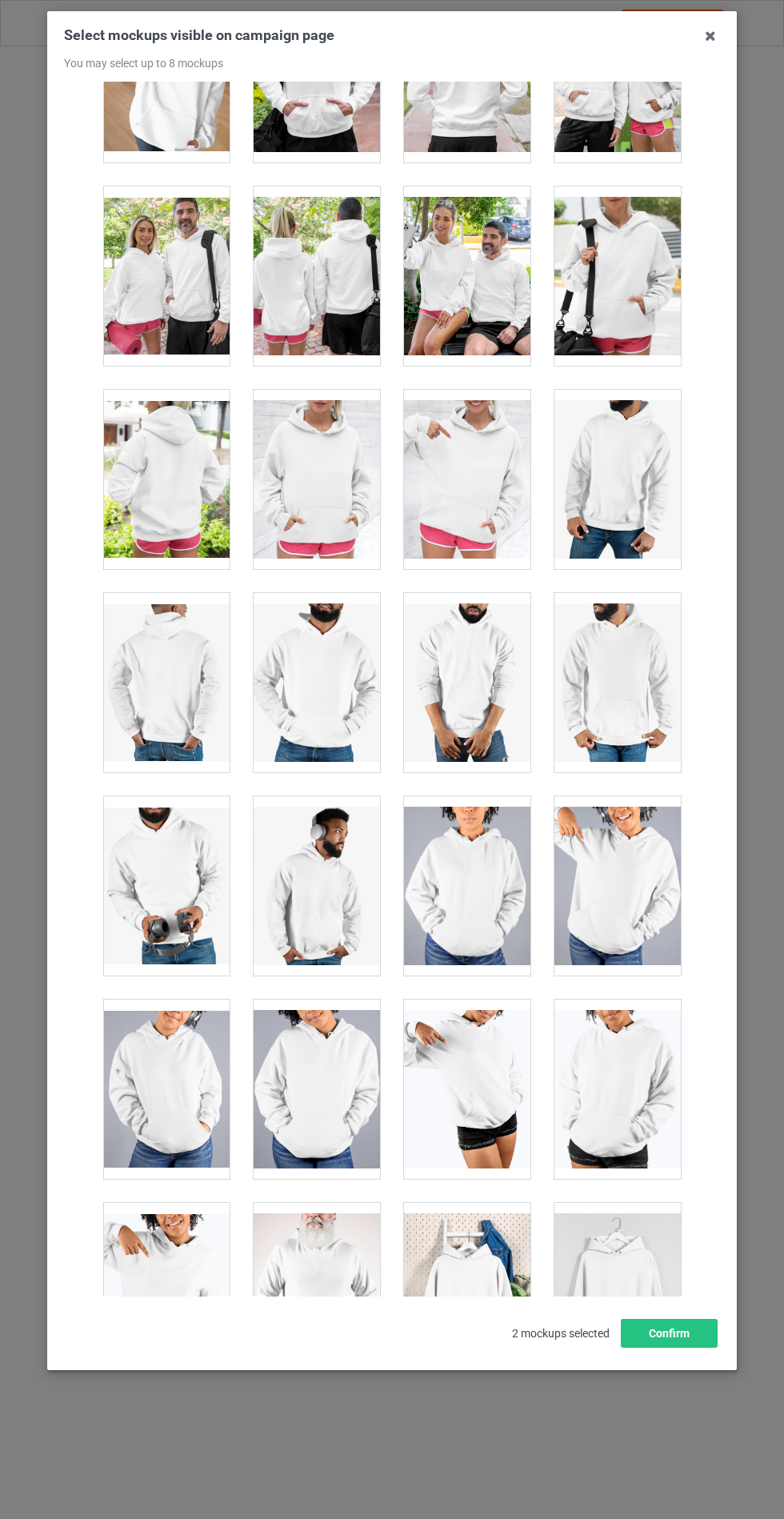
click at [346, 429] on div at bounding box center [316, 479] width 127 height 179
click at [636, 1347] on button "Confirm" at bounding box center [669, 1333] width 97 height 29
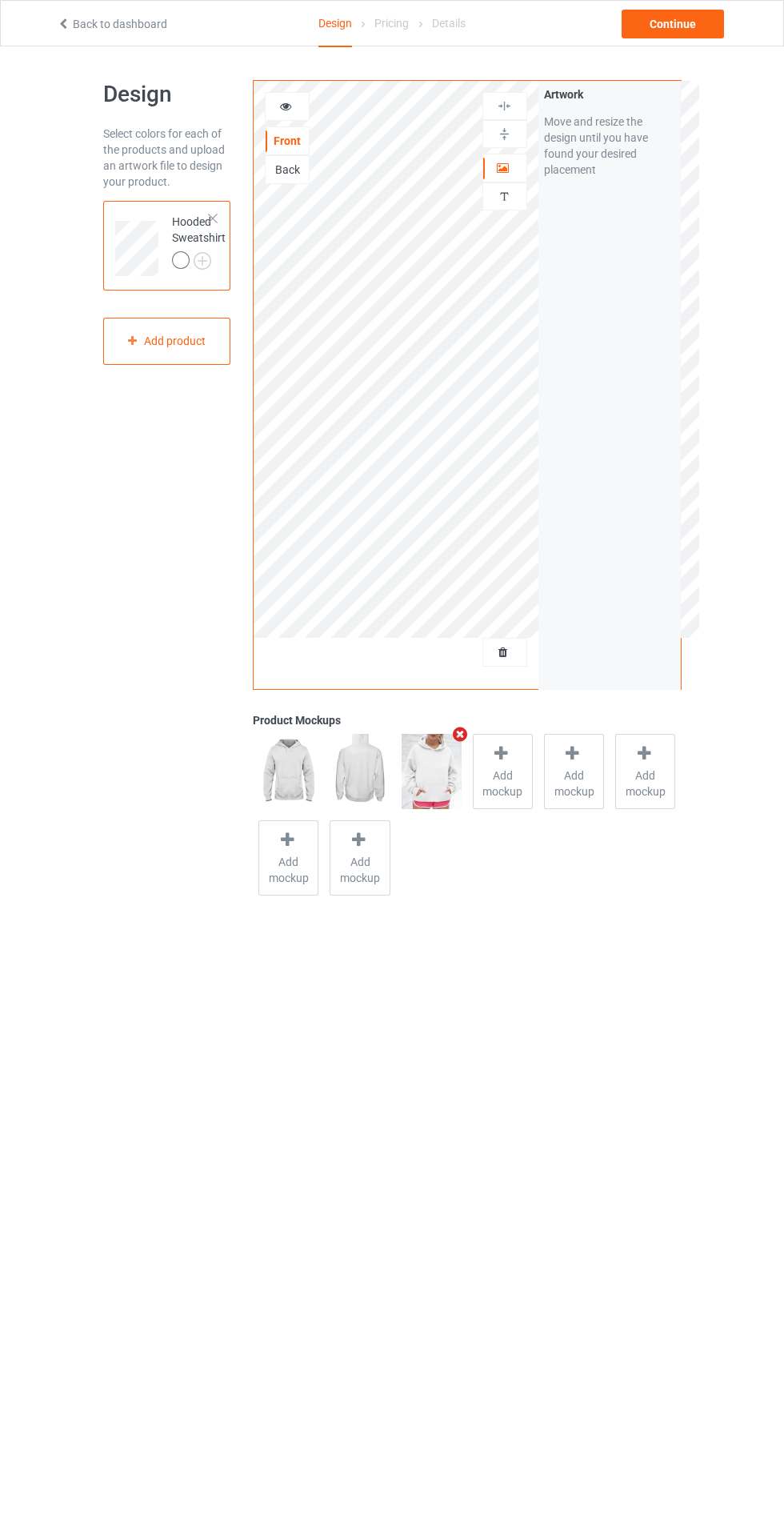
click at [190, 265] on div at bounding box center [183, 262] width 22 height 22
click at [0, 0] on img at bounding box center [0, 0] width 0 height 0
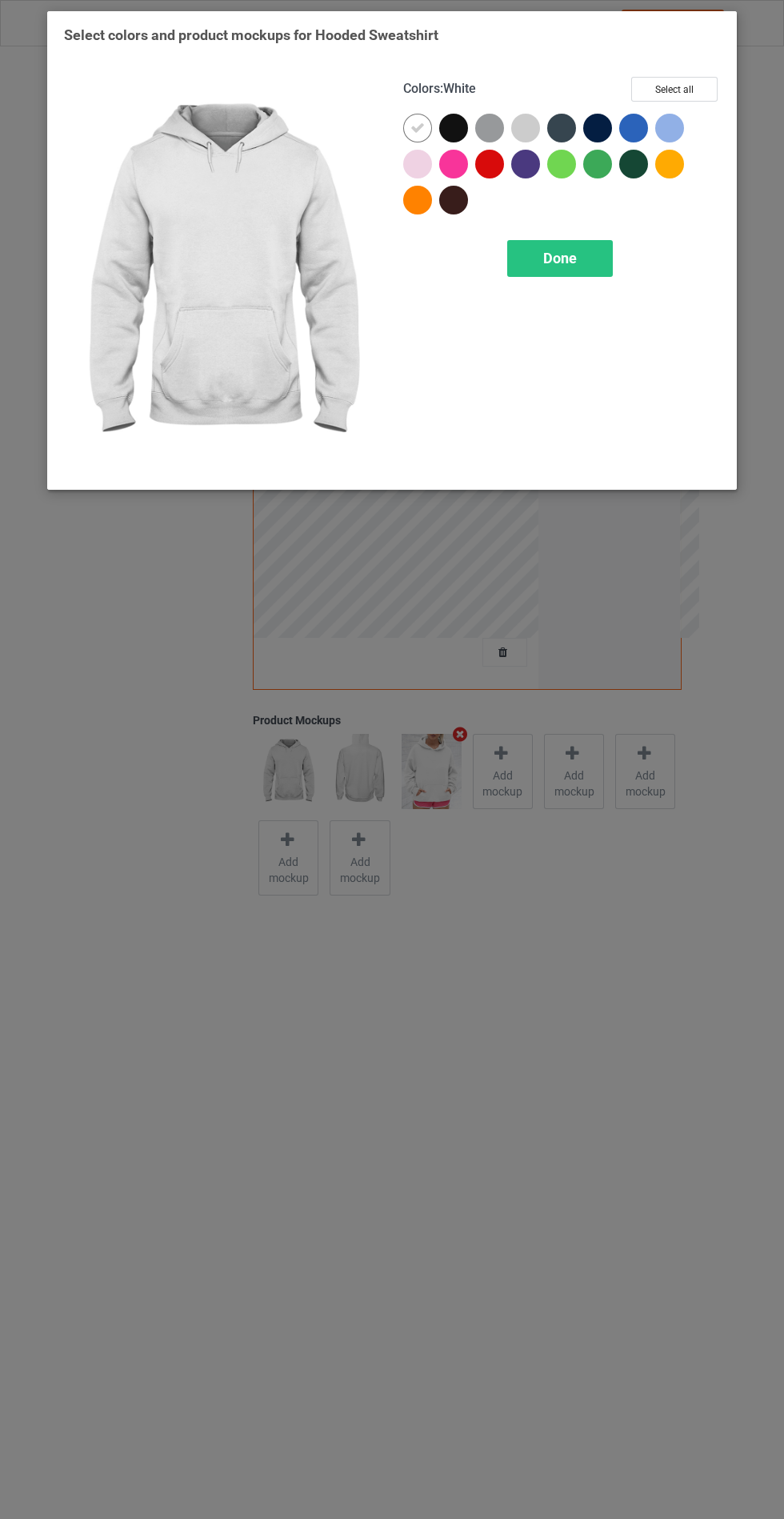
click at [446, 128] on div at bounding box center [453, 128] width 29 height 29
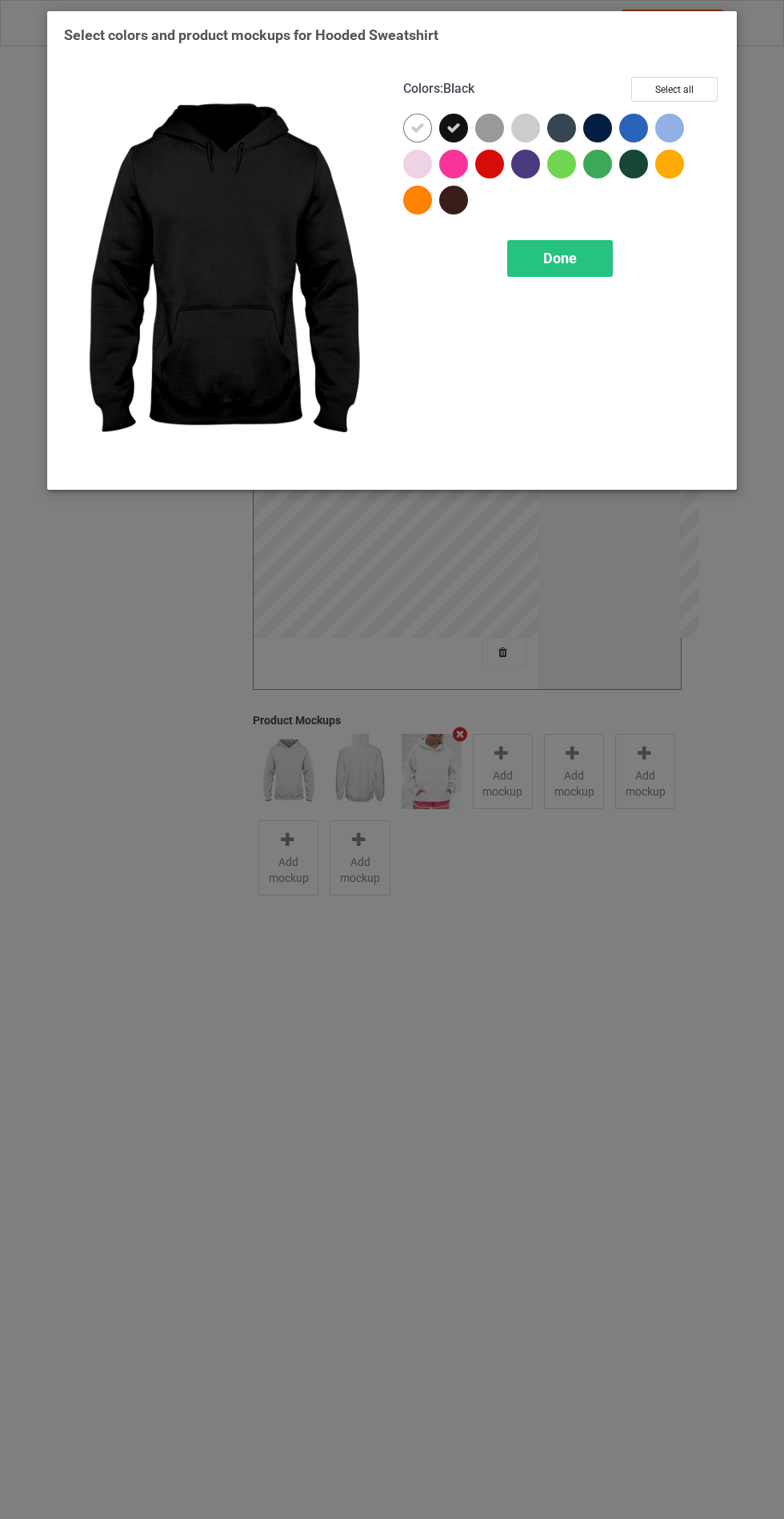
click at [501, 126] on div at bounding box center [490, 128] width 29 height 29
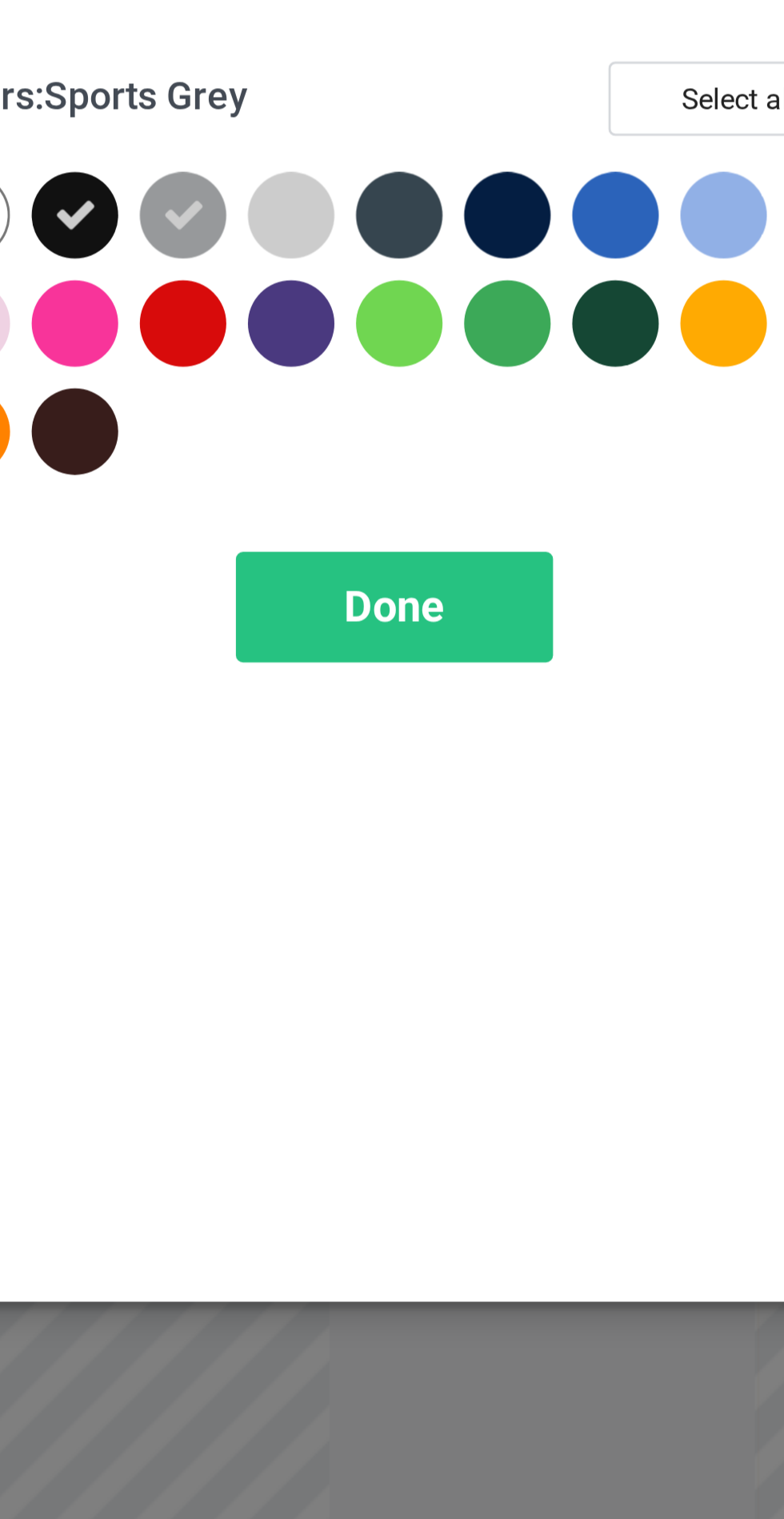
click at [565, 128] on div at bounding box center [561, 128] width 29 height 29
click at [599, 136] on div at bounding box center [598, 128] width 29 height 29
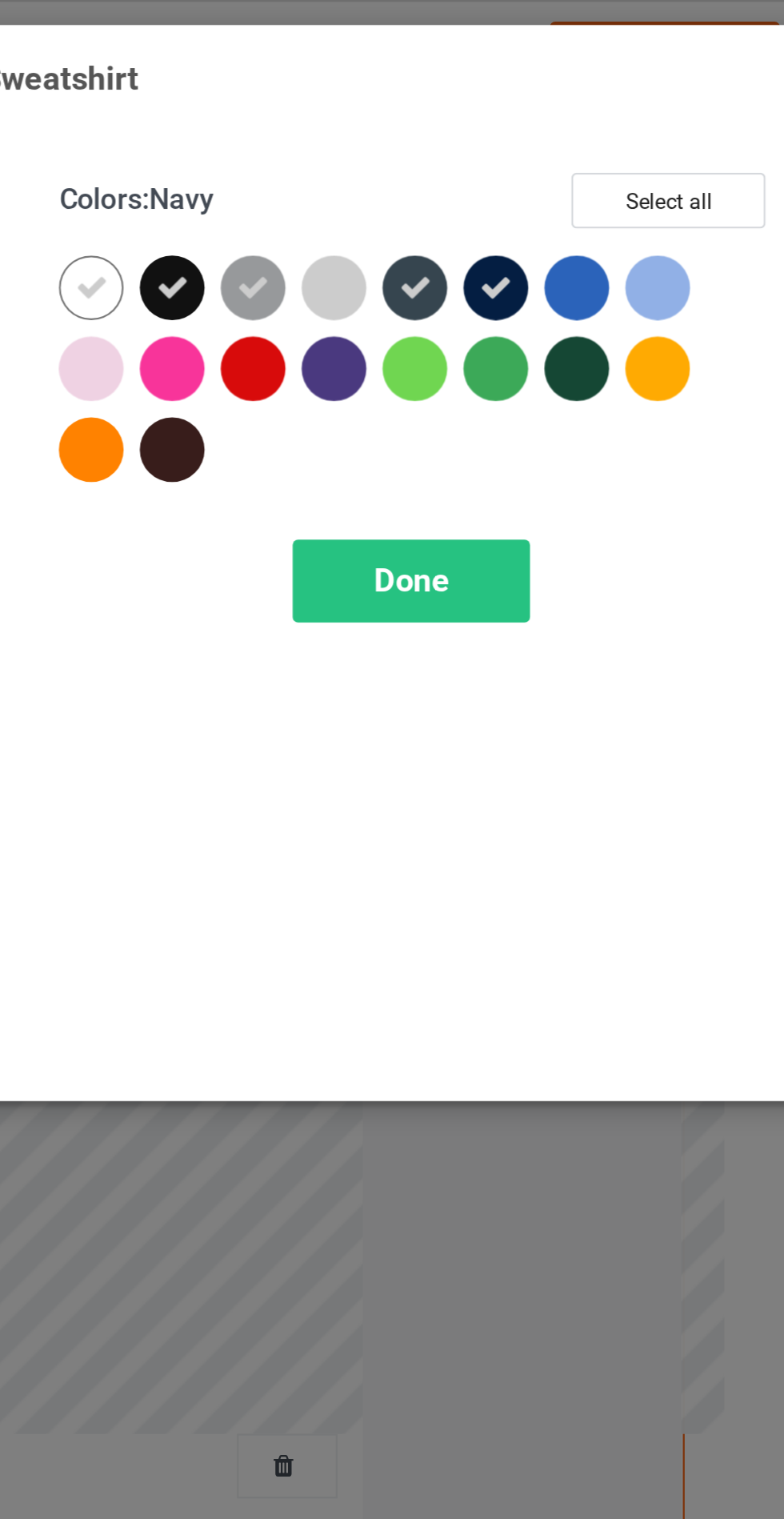
click at [524, 168] on div at bounding box center [526, 164] width 29 height 29
click at [457, 204] on div at bounding box center [453, 200] width 29 height 29
click at [570, 264] on span "Done" at bounding box center [560, 259] width 34 height 17
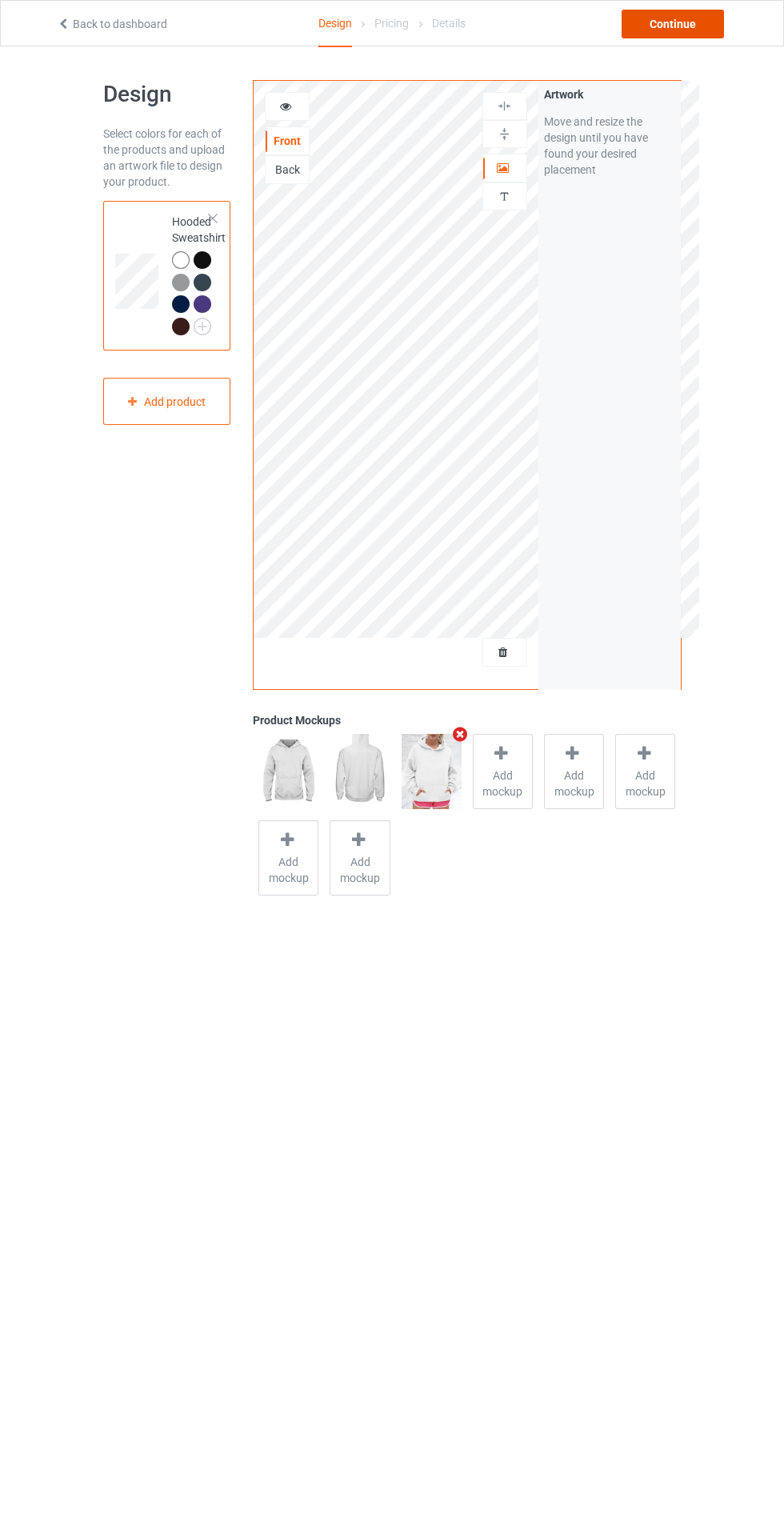
click at [675, 24] on div "Continue" at bounding box center [673, 24] width 102 height 29
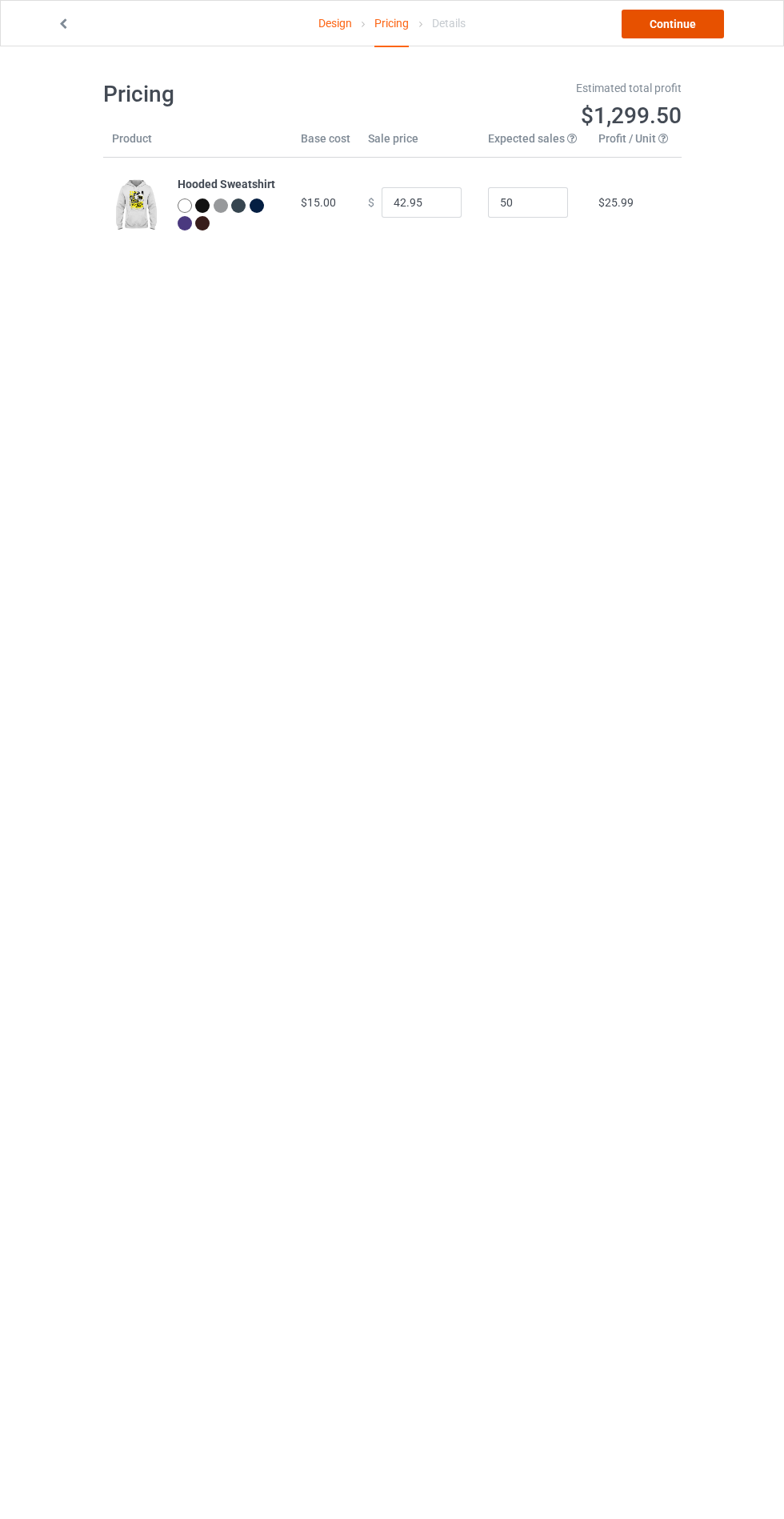
click at [676, 24] on link "Continue" at bounding box center [673, 24] width 102 height 29
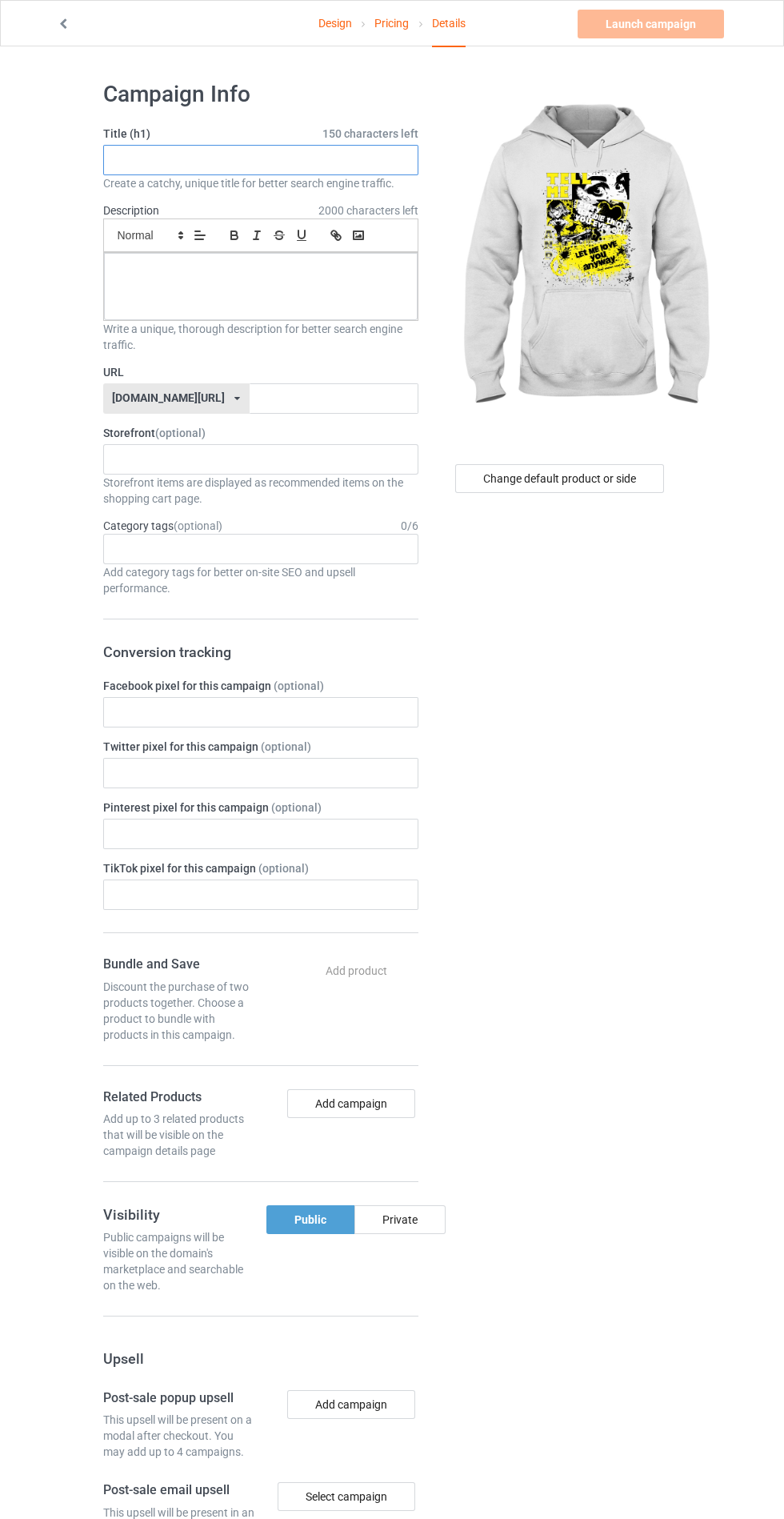
click at [378, 159] on input "text" at bounding box center [260, 160] width 315 height 31
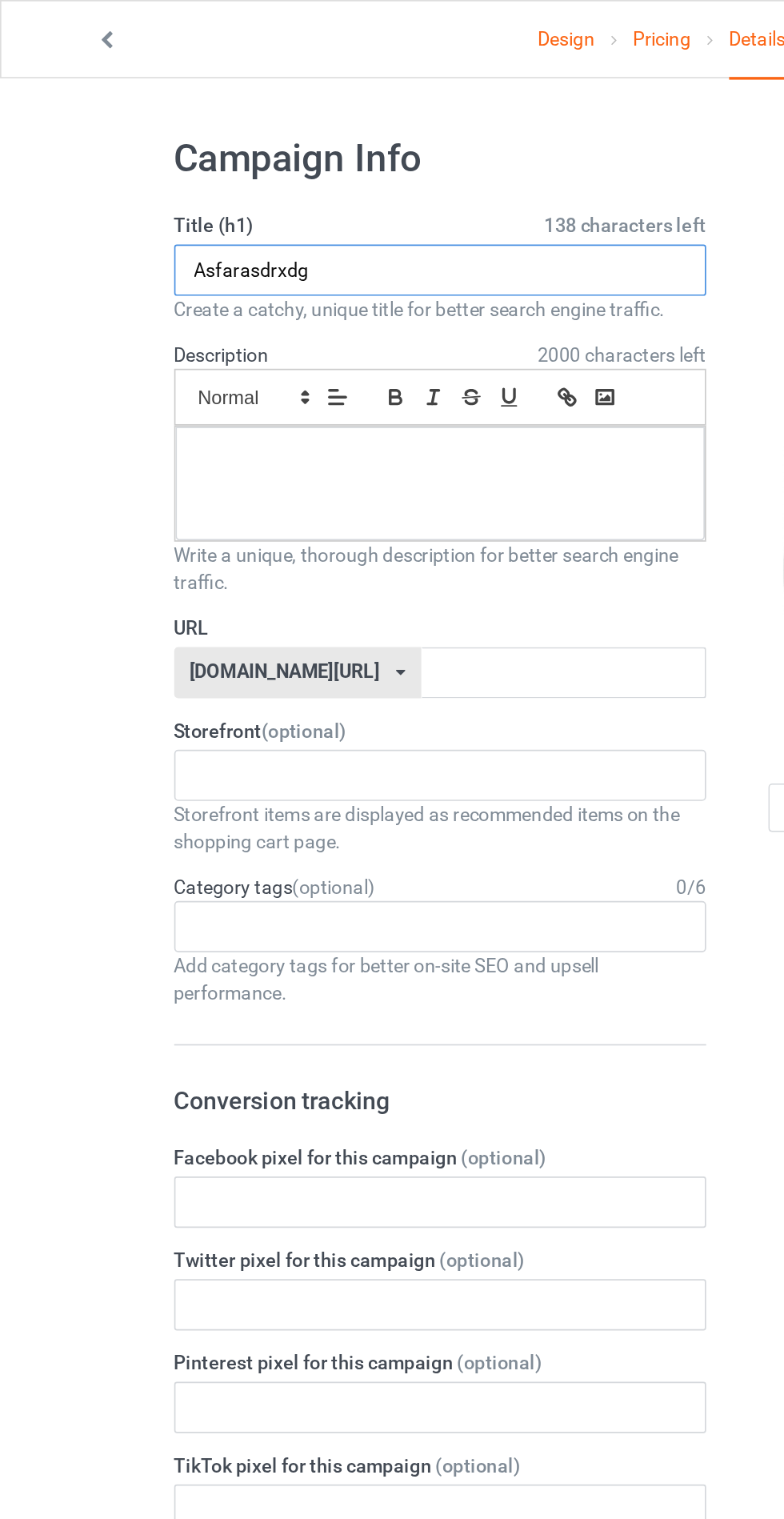
type input "Asfarasdrxdg"
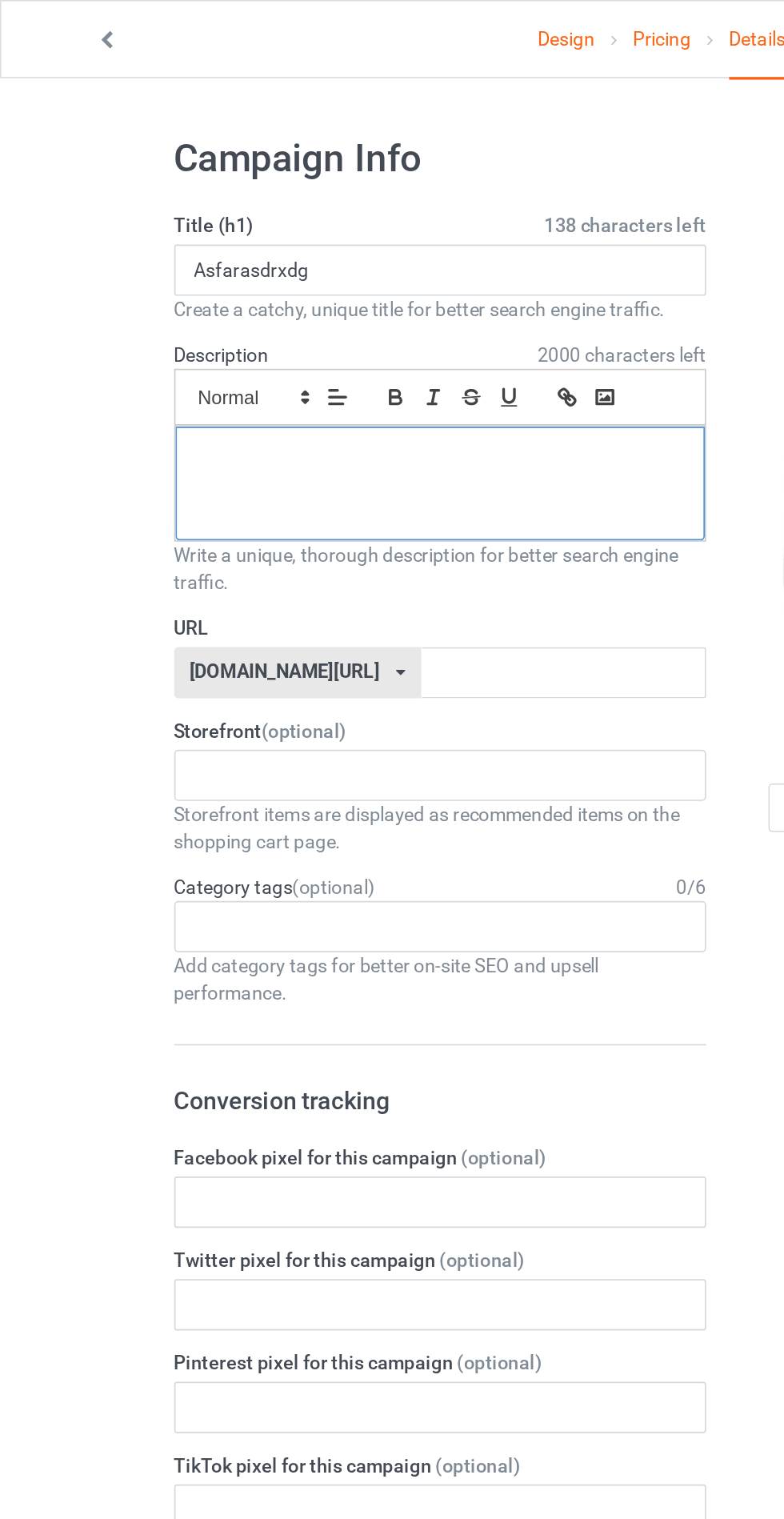
click at [305, 260] on div at bounding box center [260, 286] width 314 height 67
click at [250, 396] on input "text" at bounding box center [334, 399] width 168 height 31
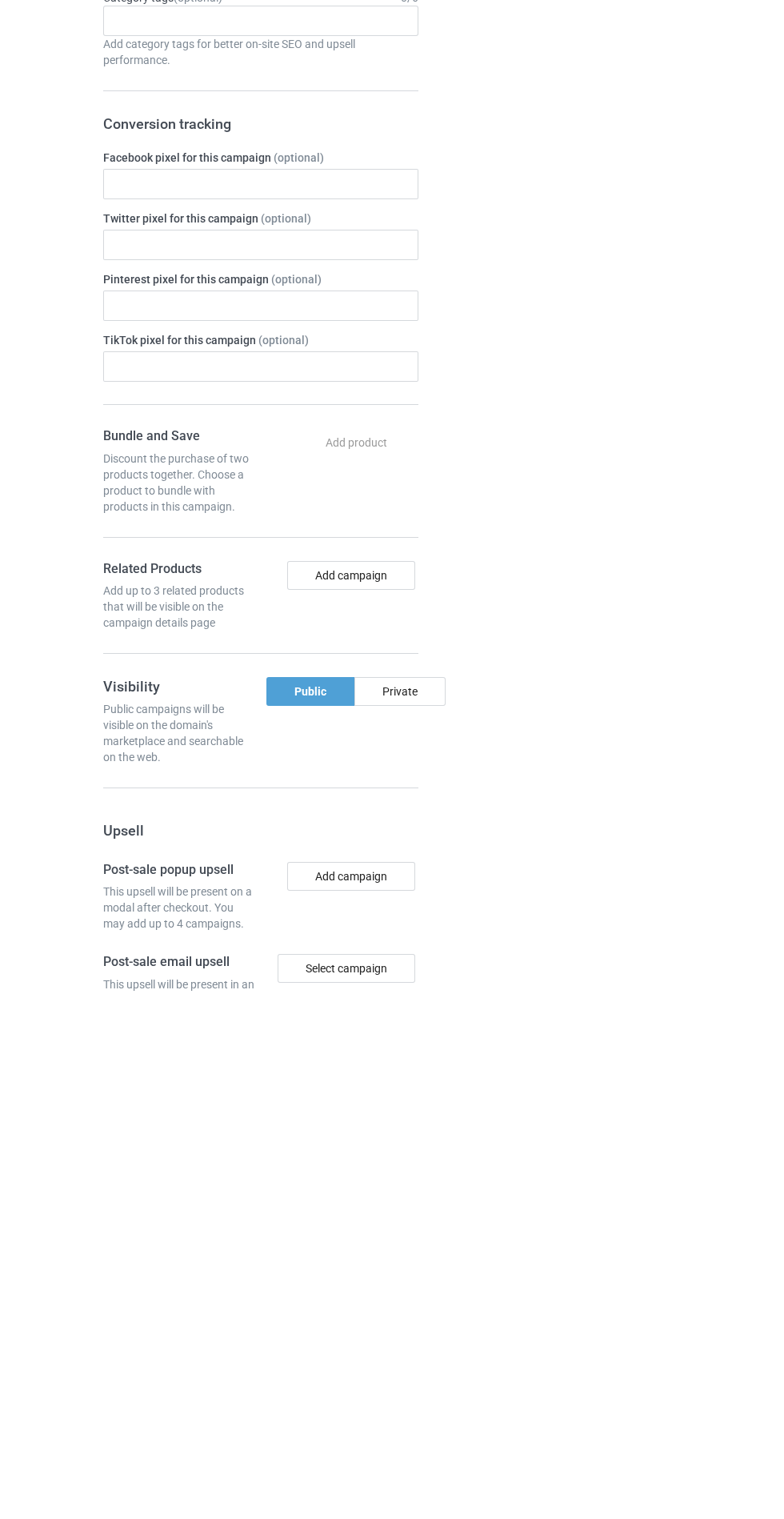
type input "Bshvzuneuzh"
click at [398, 1216] on div "Private" at bounding box center [400, 1220] width 91 height 29
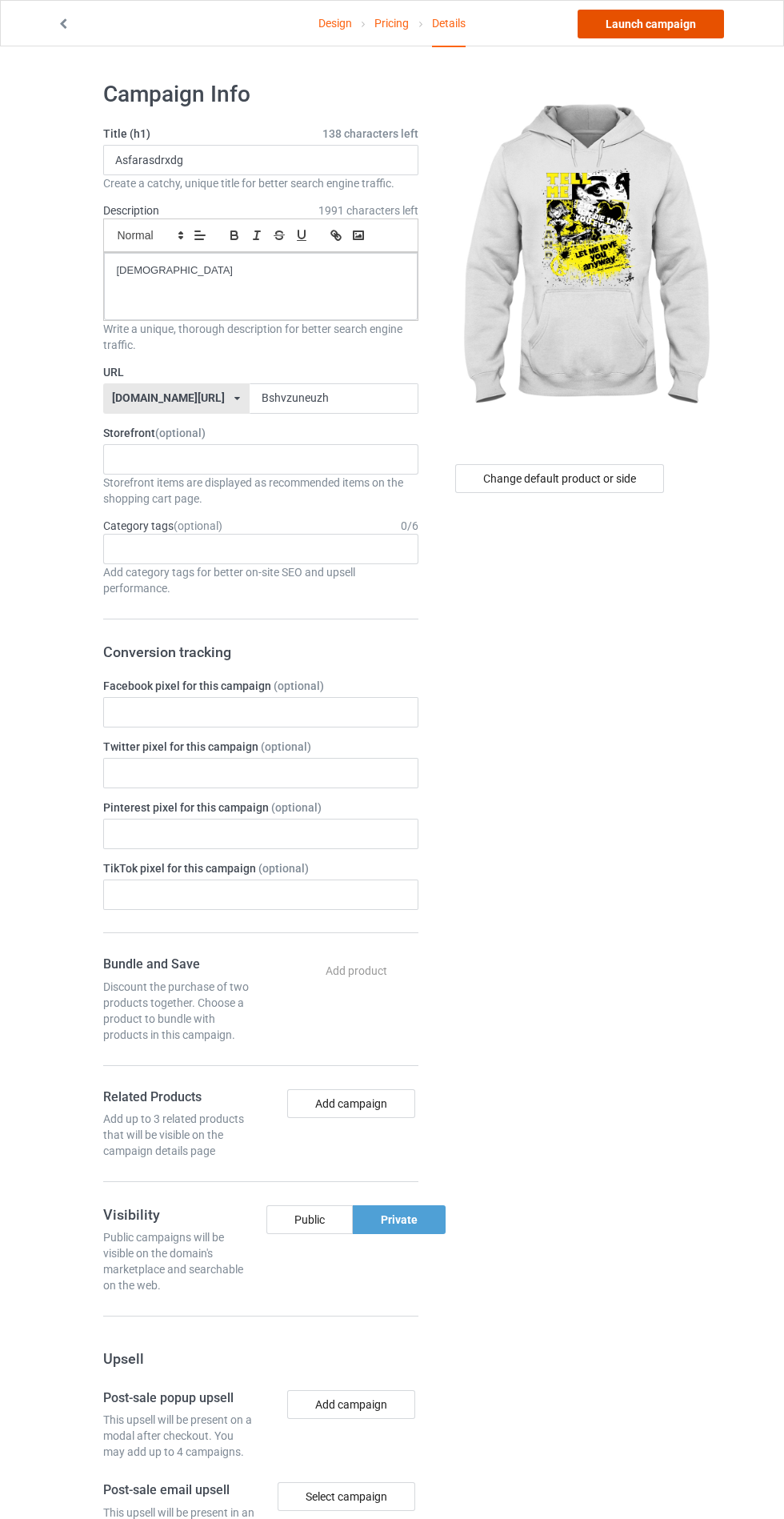
click at [677, 23] on link "Launch campaign" at bounding box center [650, 24] width 146 height 29
